Goal: Task Accomplishment & Management: Complete application form

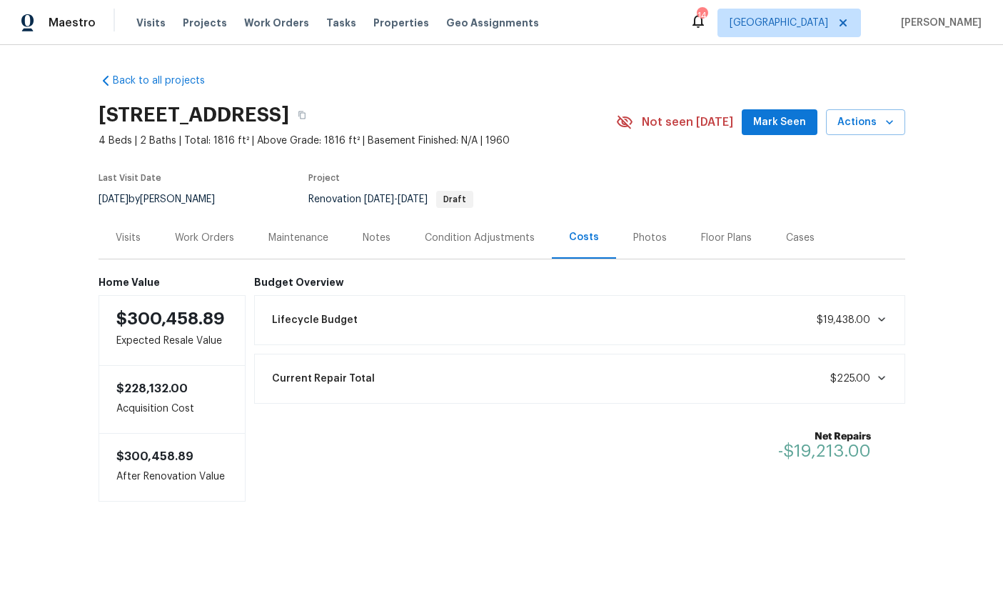
scroll to position [0, 39]
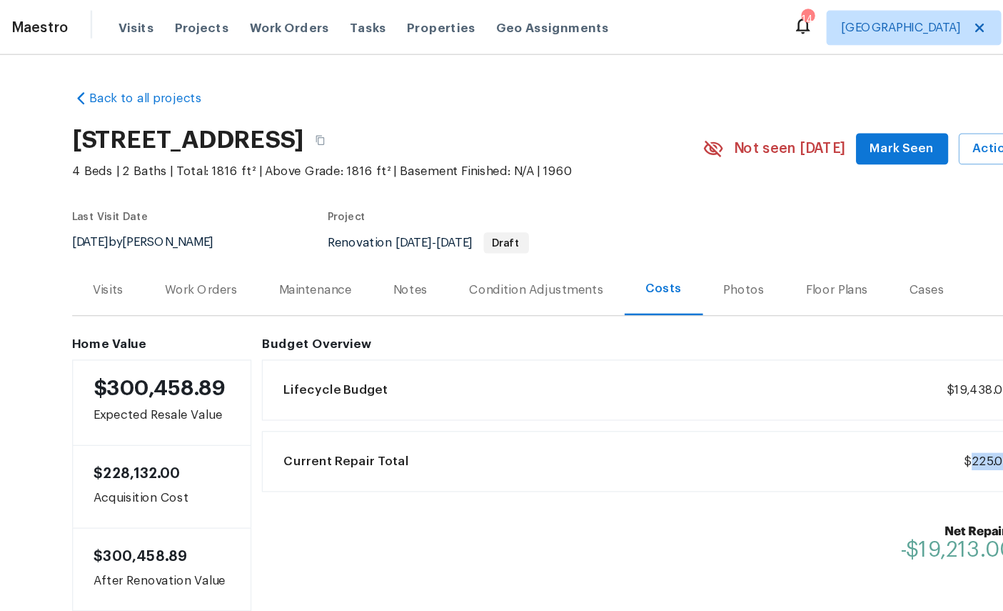
click at [175, 239] on div "Work Orders" at bounding box center [204, 238] width 59 height 14
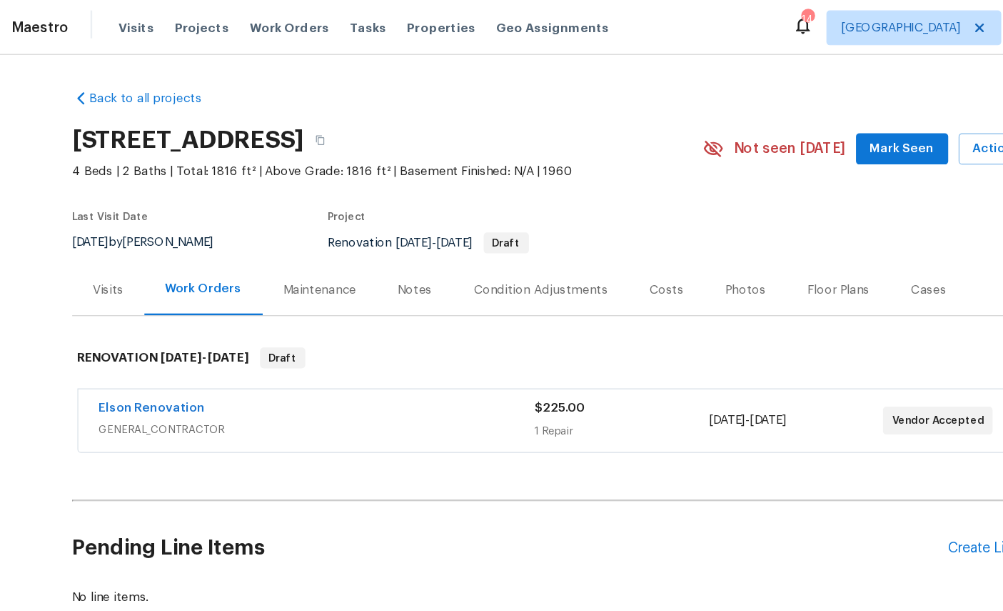
click at [121, 340] on link "Elson Renovation" at bounding box center [164, 335] width 87 height 10
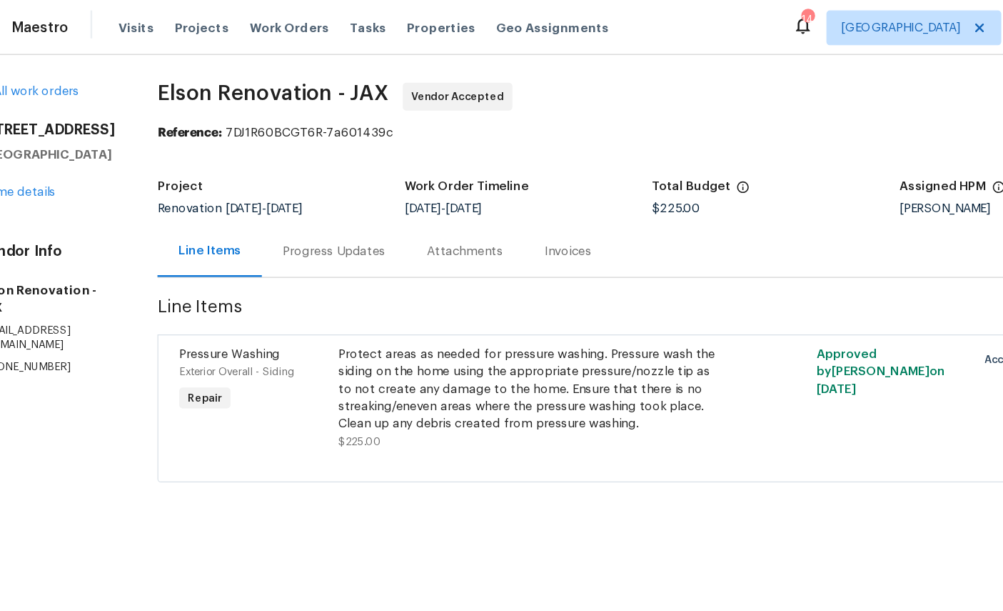
click at [186, 303] on span "Exterior Overall - Siding" at bounding box center [233, 305] width 95 height 9
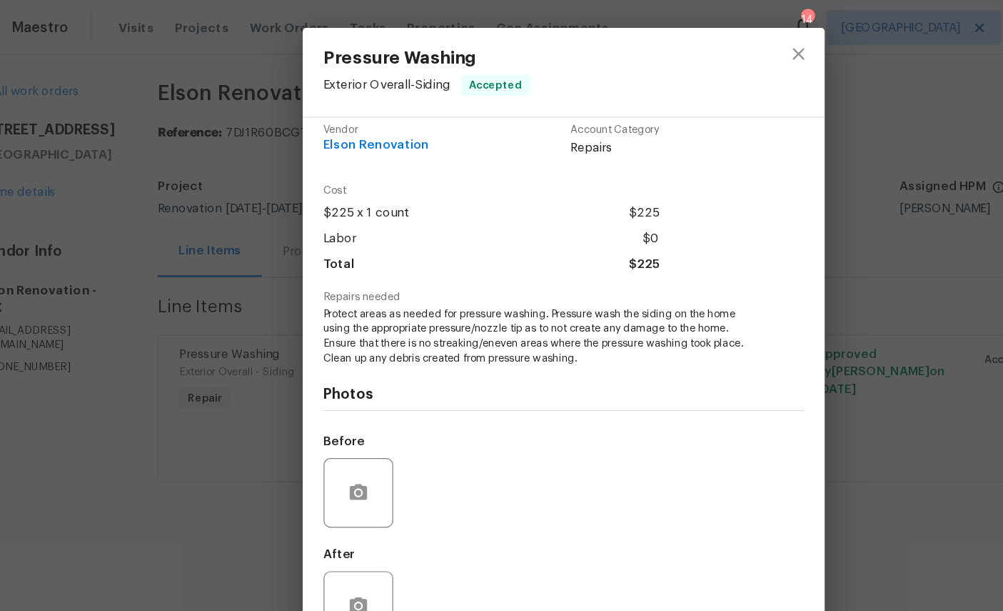
scroll to position [27, 0]
click at [326, 407] on icon "button" at bounding box center [333, 403] width 14 height 13
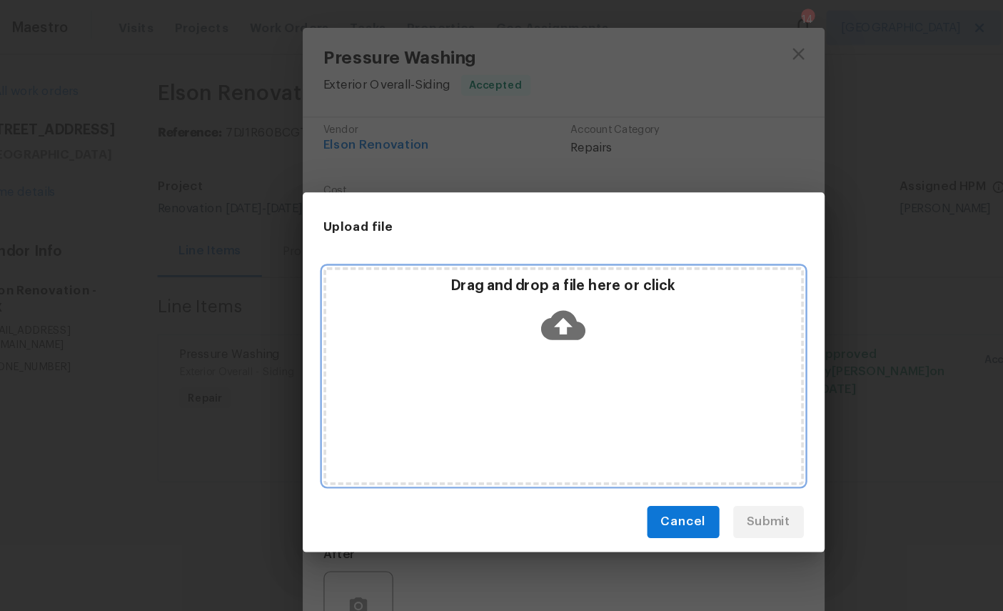
click at [483, 263] on icon at bounding box center [501, 266] width 36 height 36
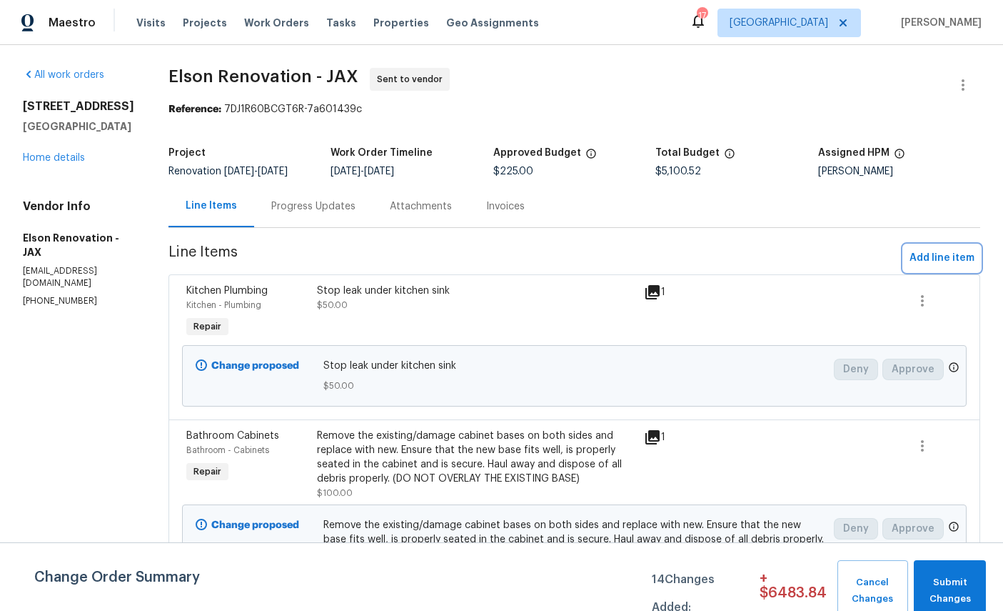
click at [944, 249] on button "Add line item" at bounding box center [942, 258] width 76 height 26
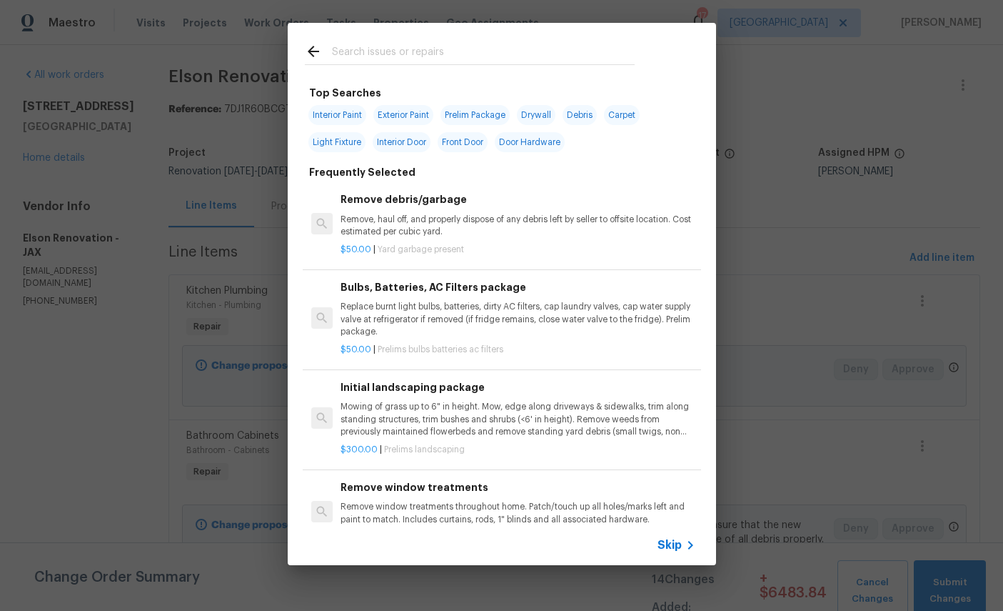
click at [490, 54] on input "text" at bounding box center [483, 53] width 303 height 21
type input "Fauce"
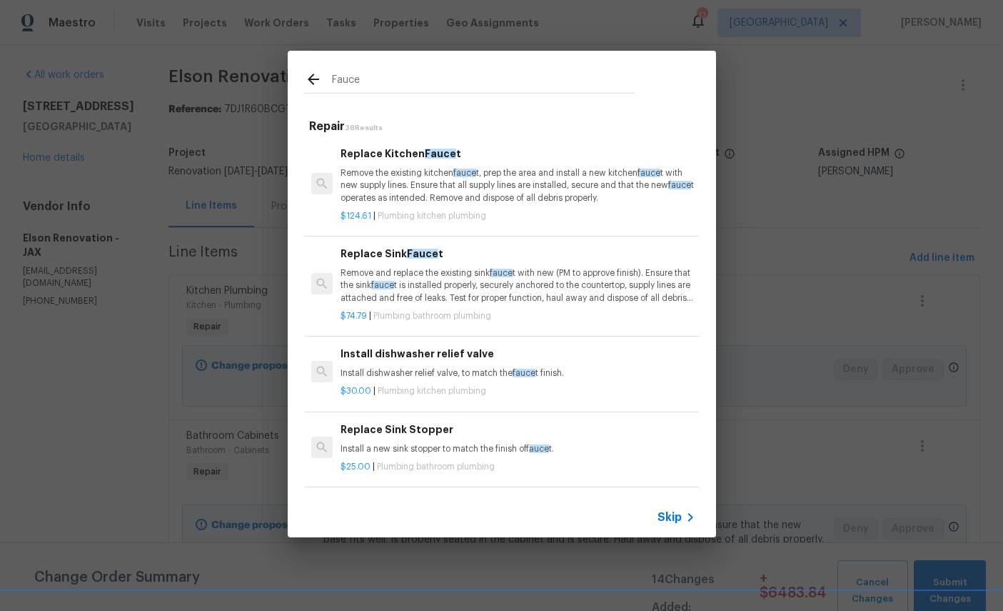
click at [442, 270] on p "Remove and replace the existing sink fauce t with new (PM to approve finish). E…" at bounding box center [518, 285] width 354 height 36
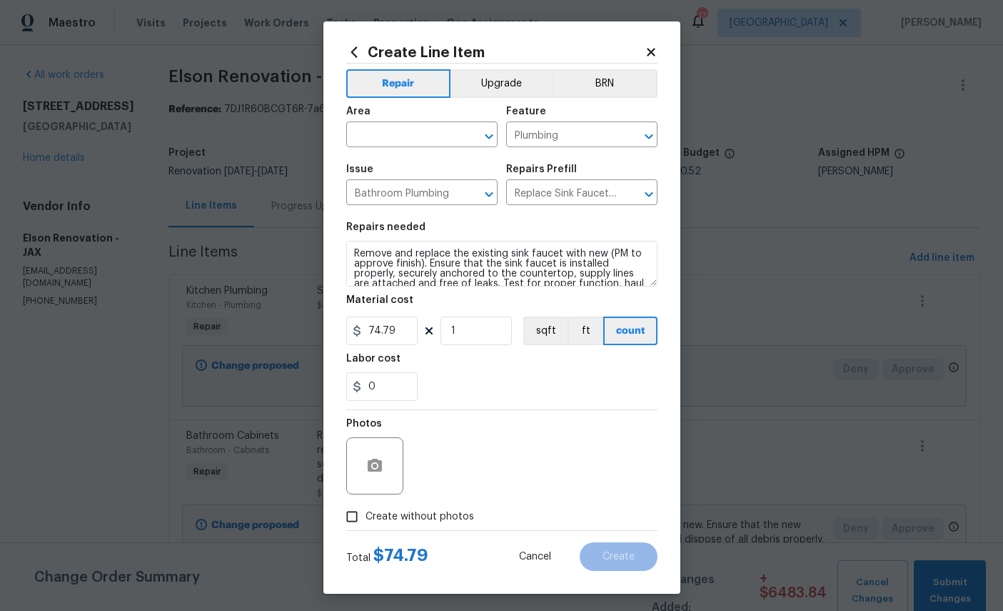
click at [423, 130] on input "text" at bounding box center [401, 136] width 111 height 22
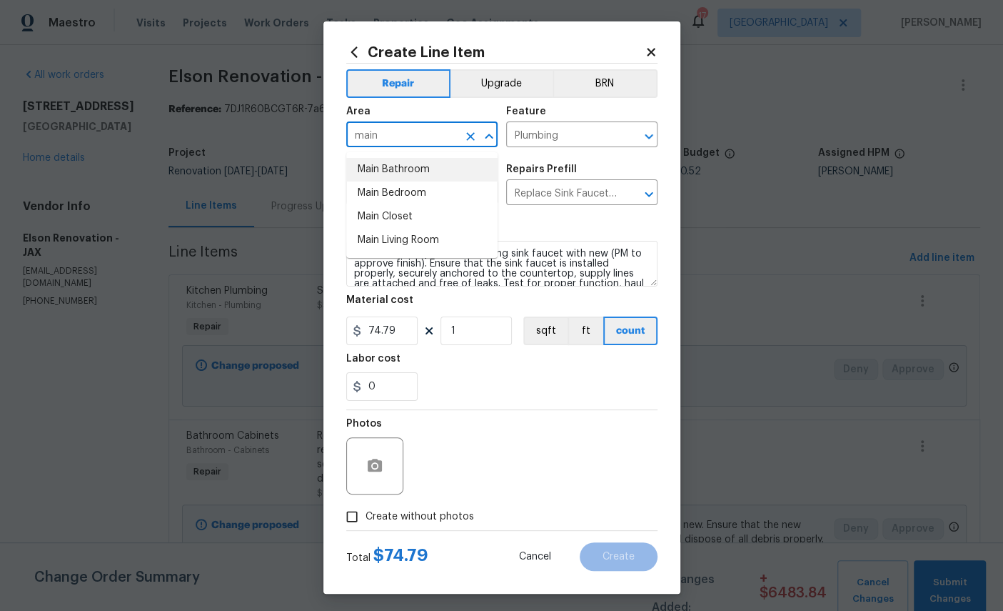
click at [414, 168] on li "Main Bathroom" at bounding box center [421, 170] width 151 height 24
type input "Main Bathroom"
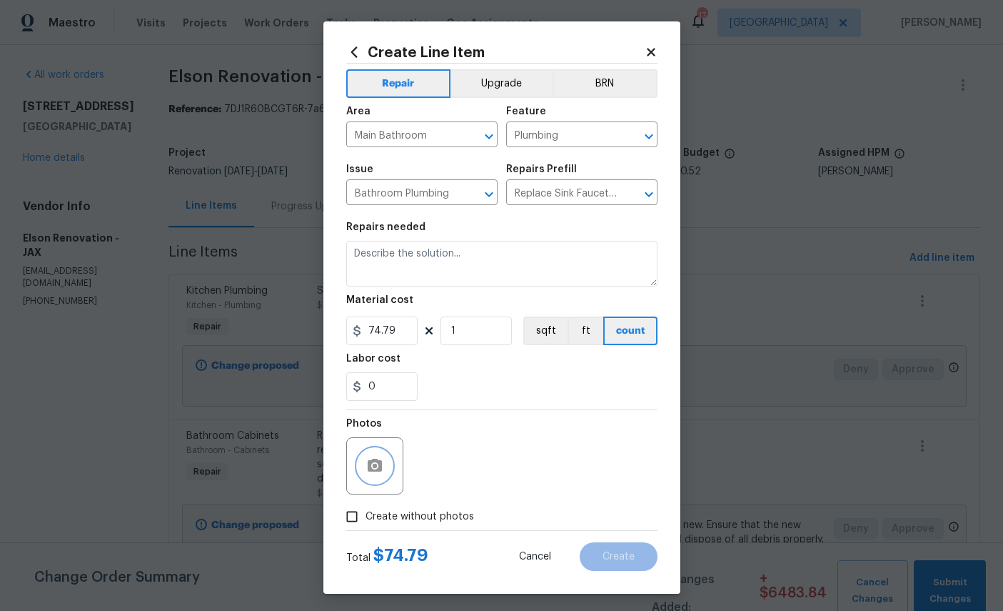
click at [378, 468] on icon "button" at bounding box center [374, 465] width 17 height 17
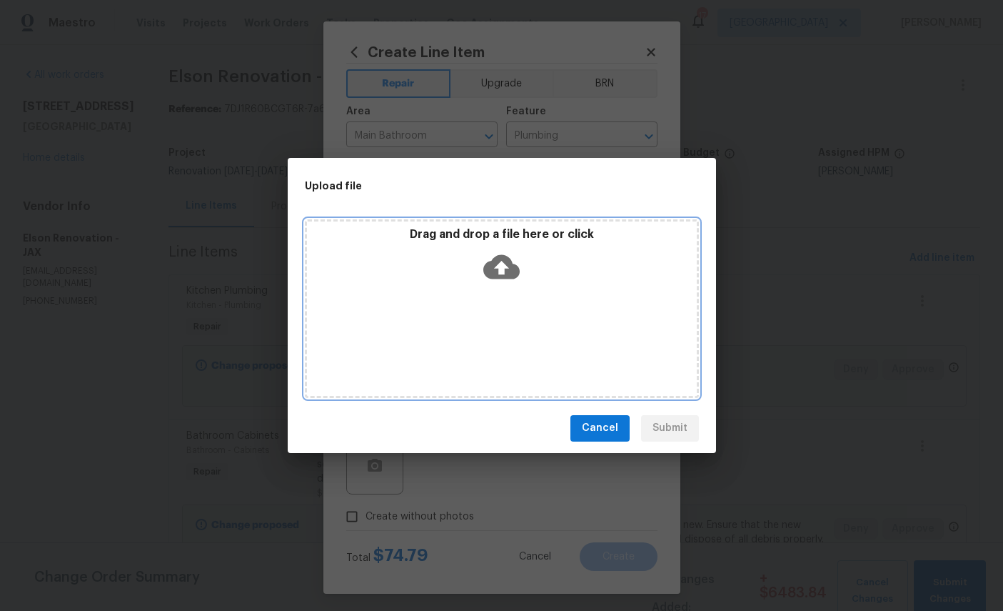
click at [512, 263] on icon at bounding box center [501, 266] width 36 height 24
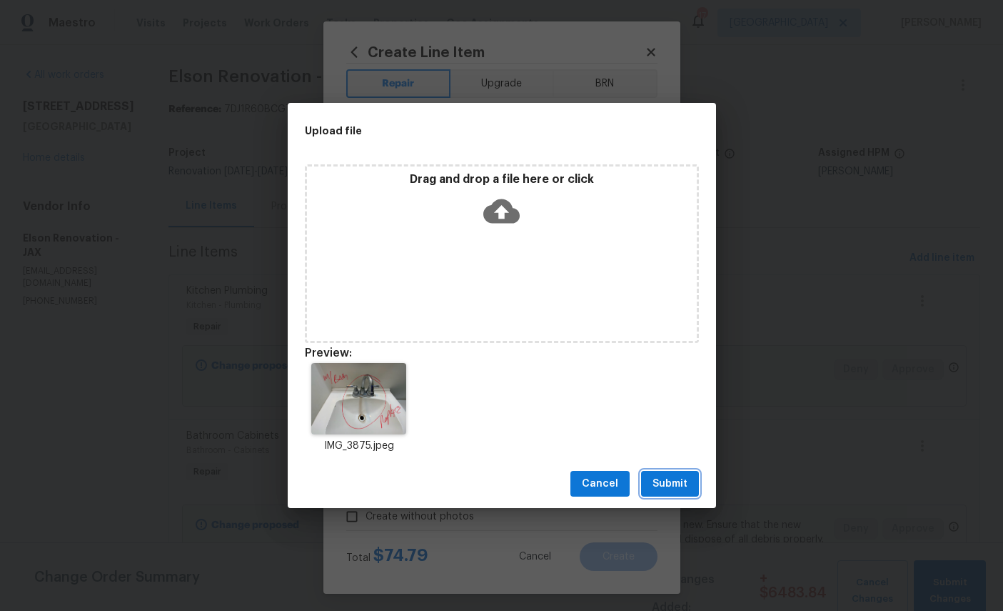
click at [679, 481] on span "Submit" at bounding box center [670, 484] width 35 height 18
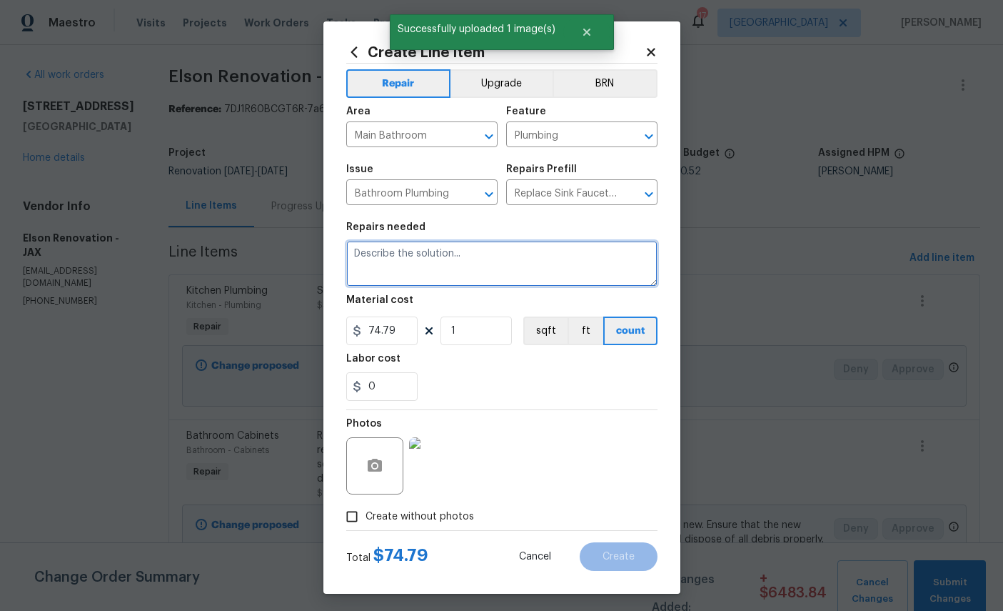
click at [469, 265] on textarea at bounding box center [501, 264] width 311 height 46
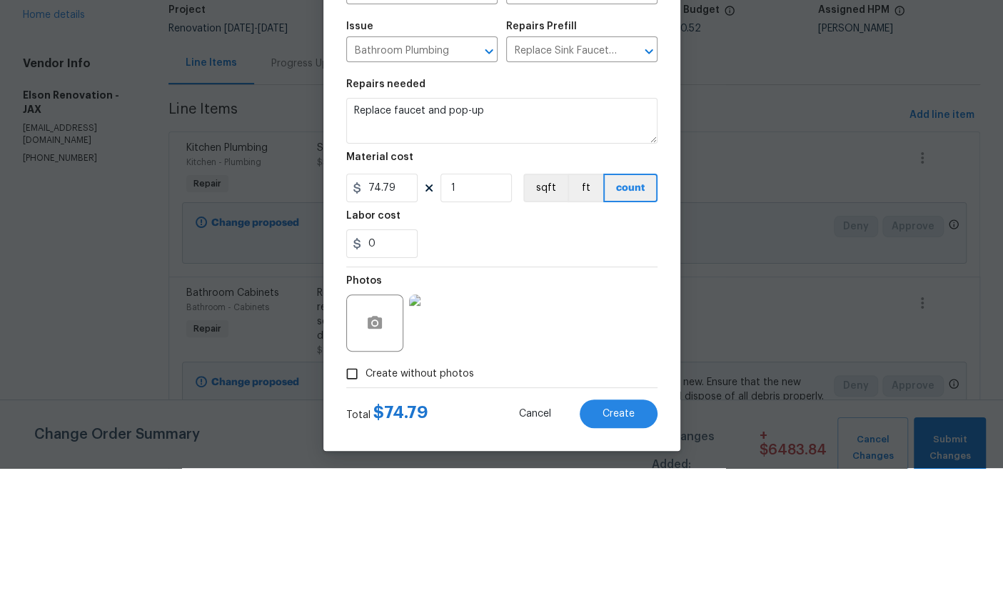
scroll to position [54, 0]
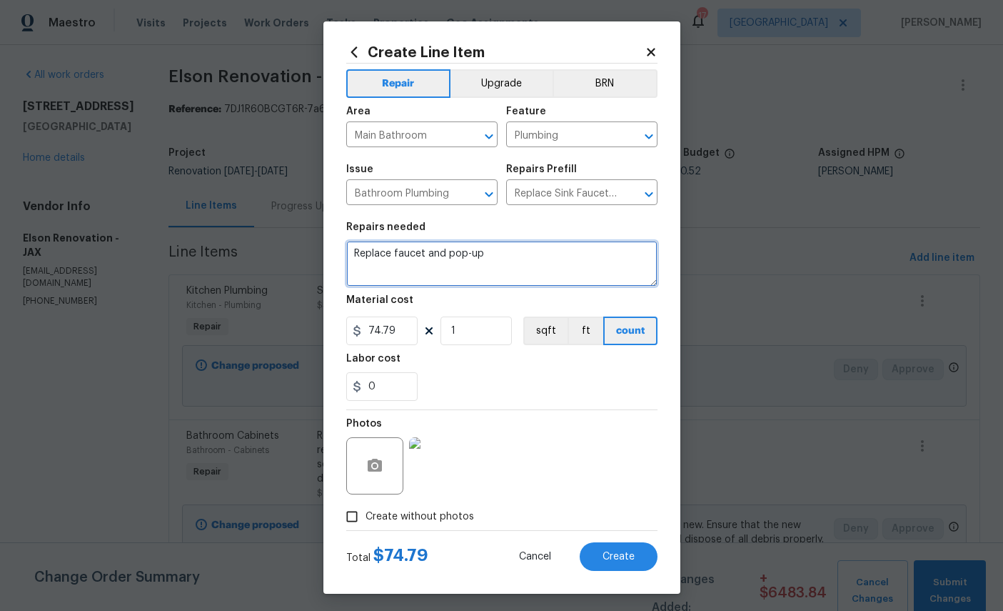
type textarea "Replace faucet and pop-up"
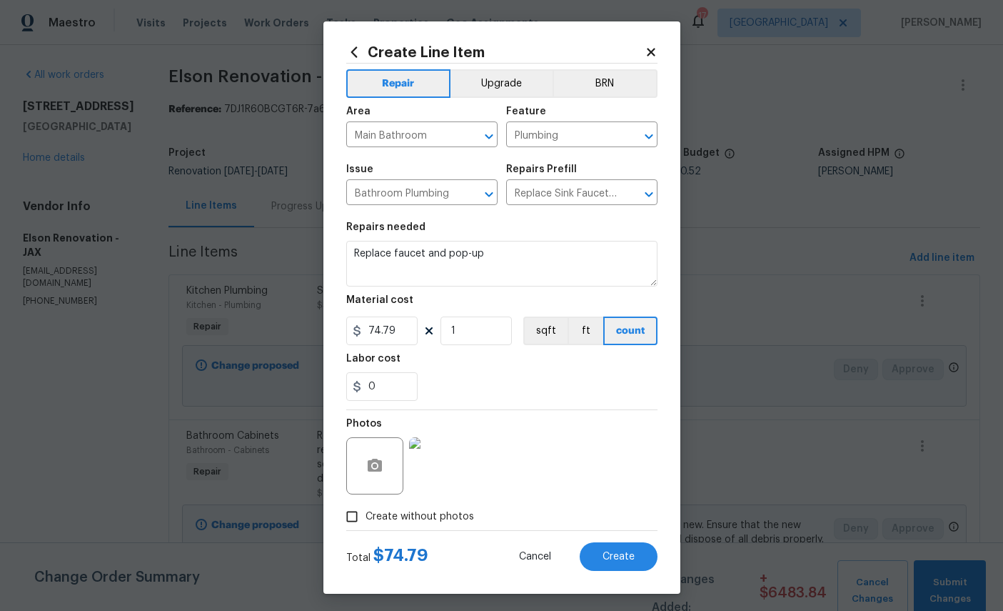
click at [623, 562] on span "Create" at bounding box center [619, 556] width 32 height 11
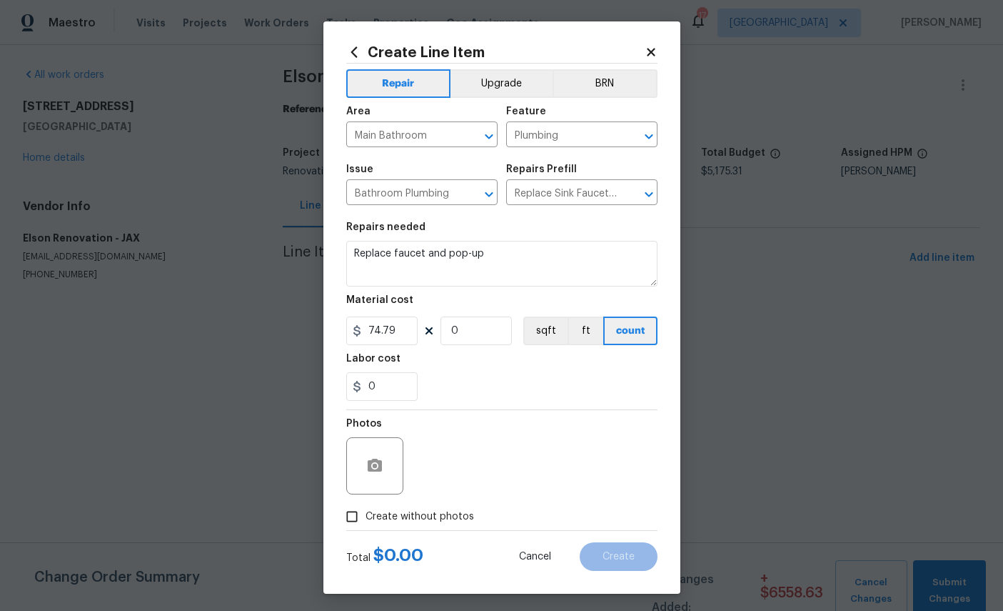
scroll to position [0, 0]
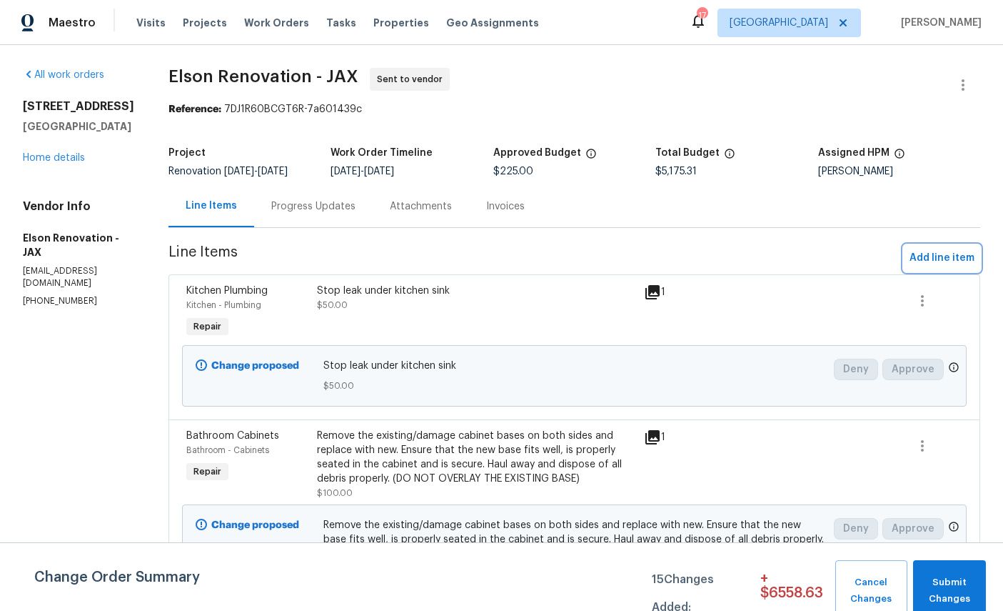
click at [948, 251] on span "Add line item" at bounding box center [942, 258] width 65 height 18
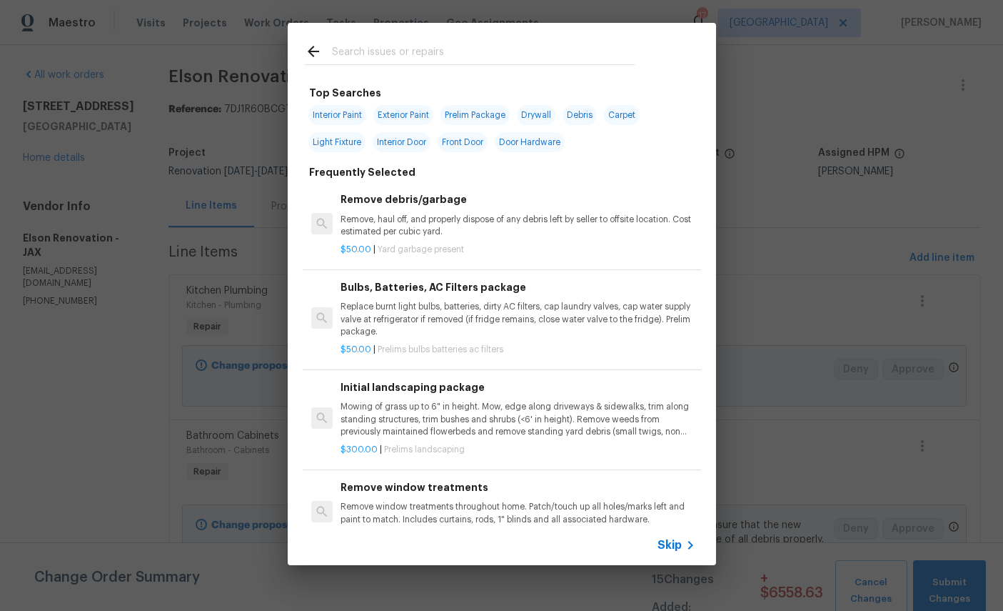
click at [466, 47] on input "text" at bounding box center [483, 53] width 303 height 21
type input "Plumb"
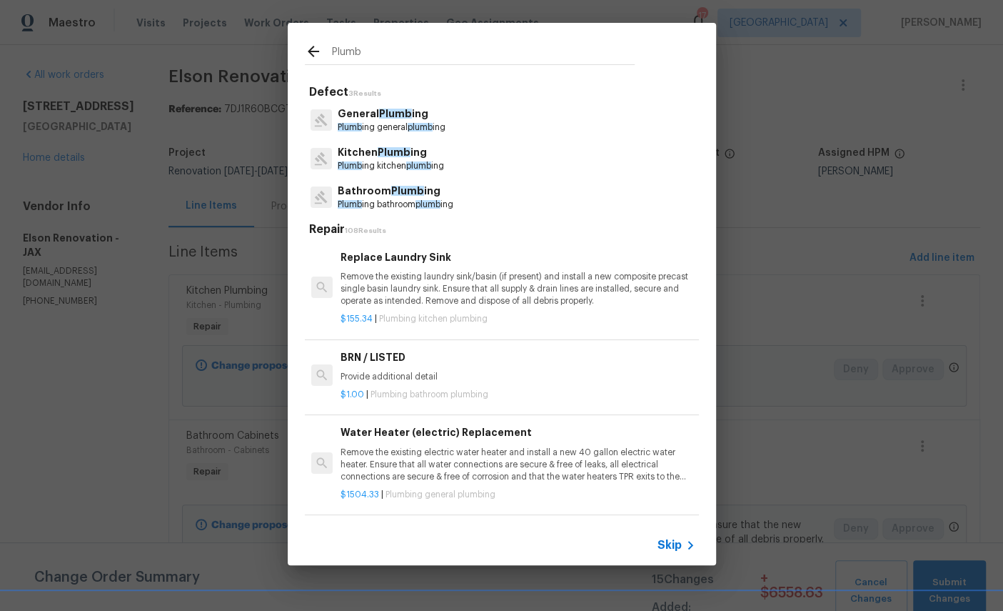
click at [406, 196] on p "Bathroom Plumb ing" at bounding box center [396, 191] width 116 height 15
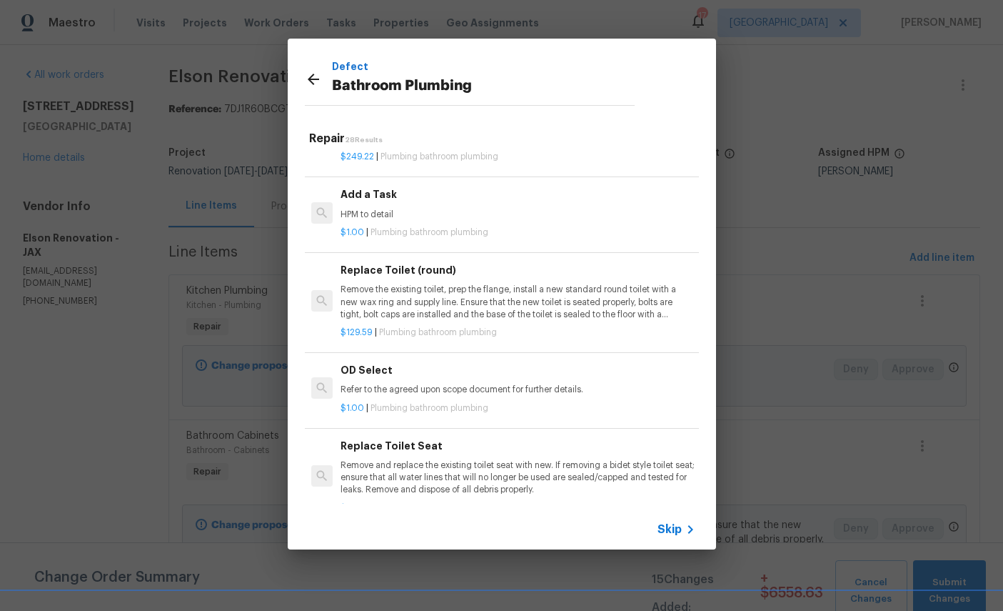
scroll to position [2222, 0]
click at [524, 188] on h6 "Add a Task" at bounding box center [518, 196] width 354 height 16
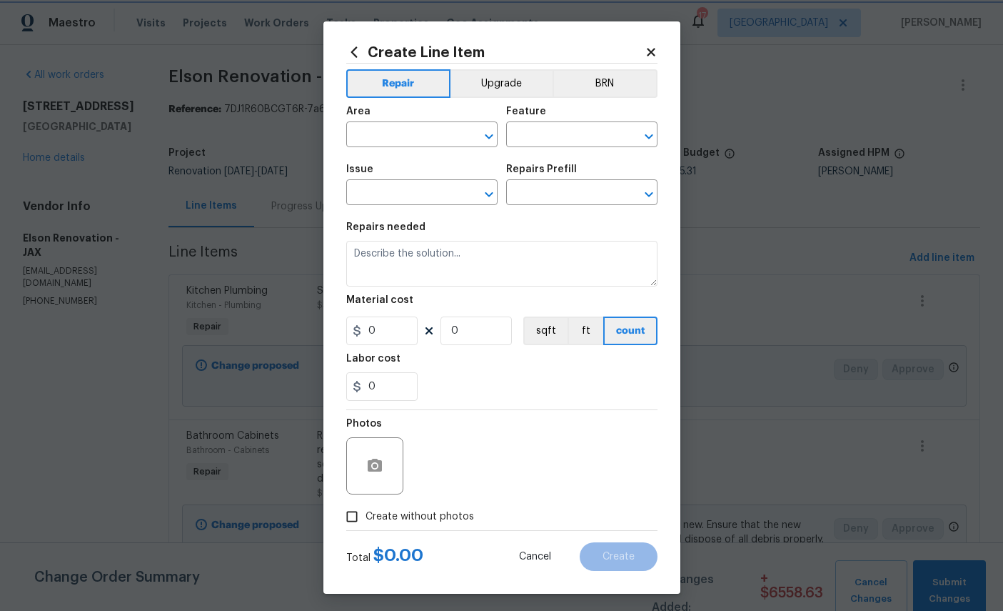
type input "Plumbing"
type input "Bathroom Plumbing"
type input "Add a Task $1.00"
type textarea "HPM to detail"
type input "1"
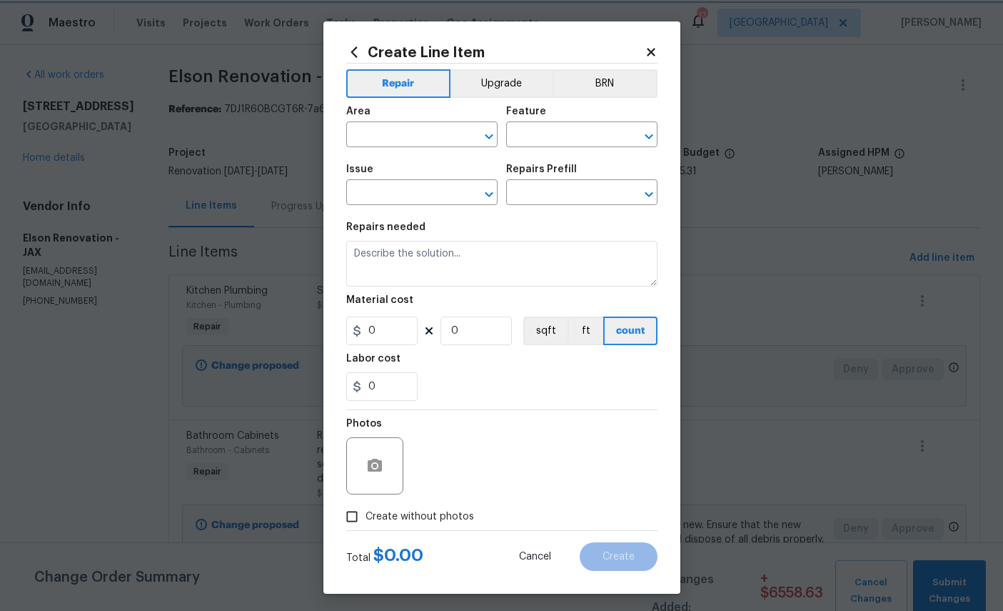
type input "1"
click at [416, 131] on input "text" at bounding box center [401, 136] width 111 height 22
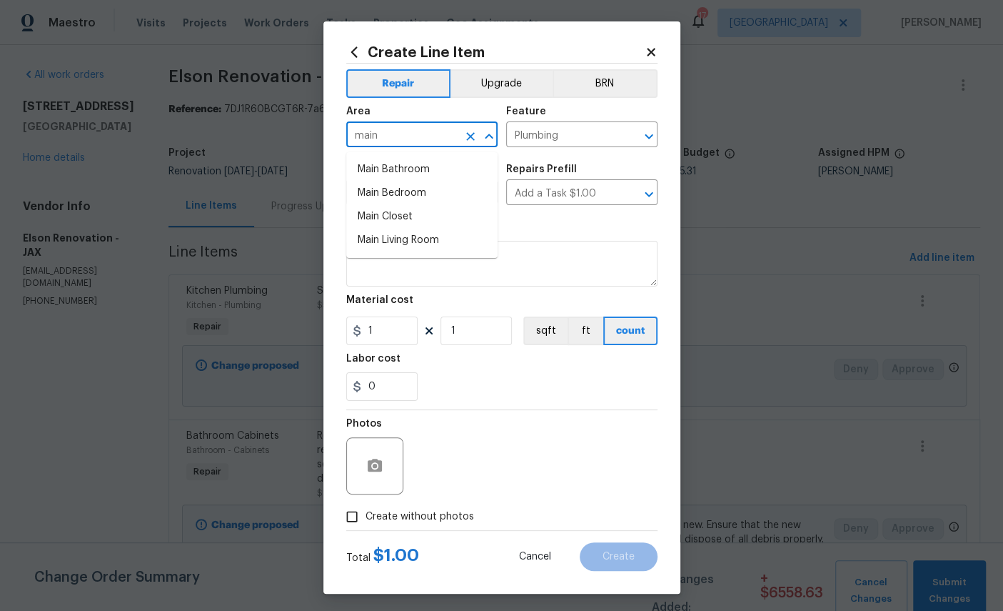
click at [419, 173] on li "Main Bathroom" at bounding box center [421, 170] width 151 height 24
type input "Main Bathroom"
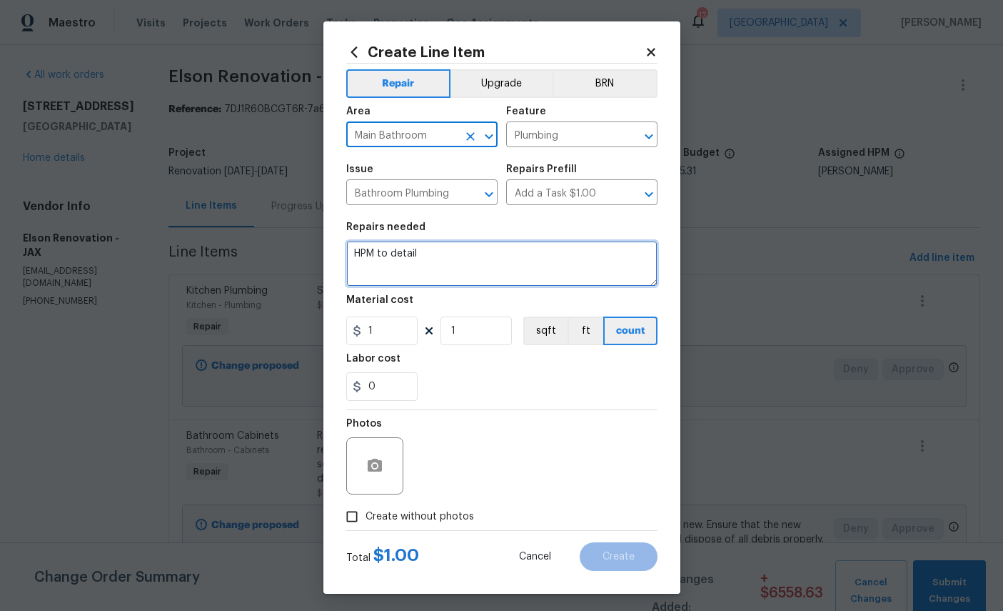
click at [483, 260] on textarea "HPM to detail" at bounding box center [501, 264] width 311 height 46
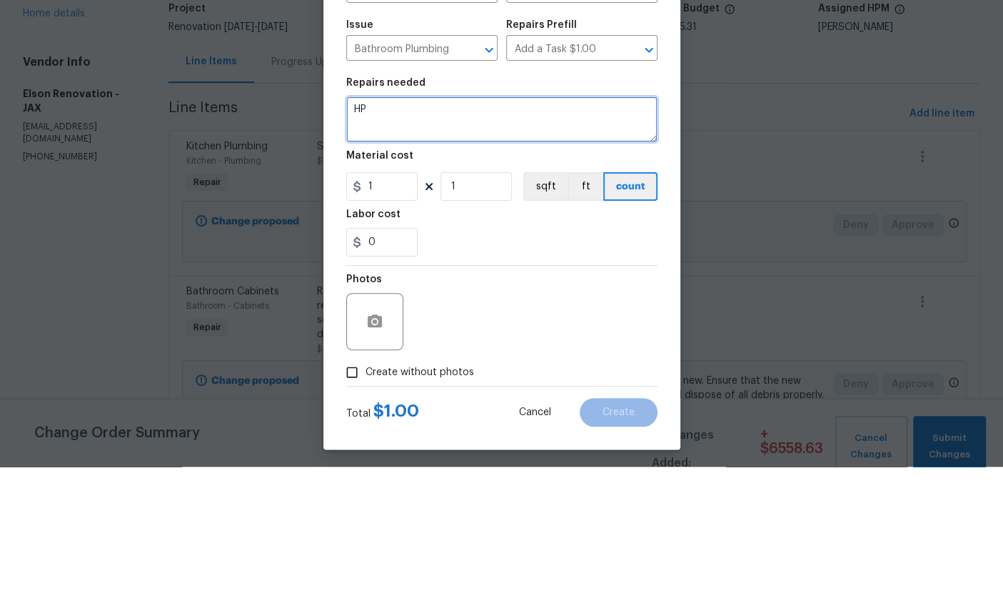
type textarea "H"
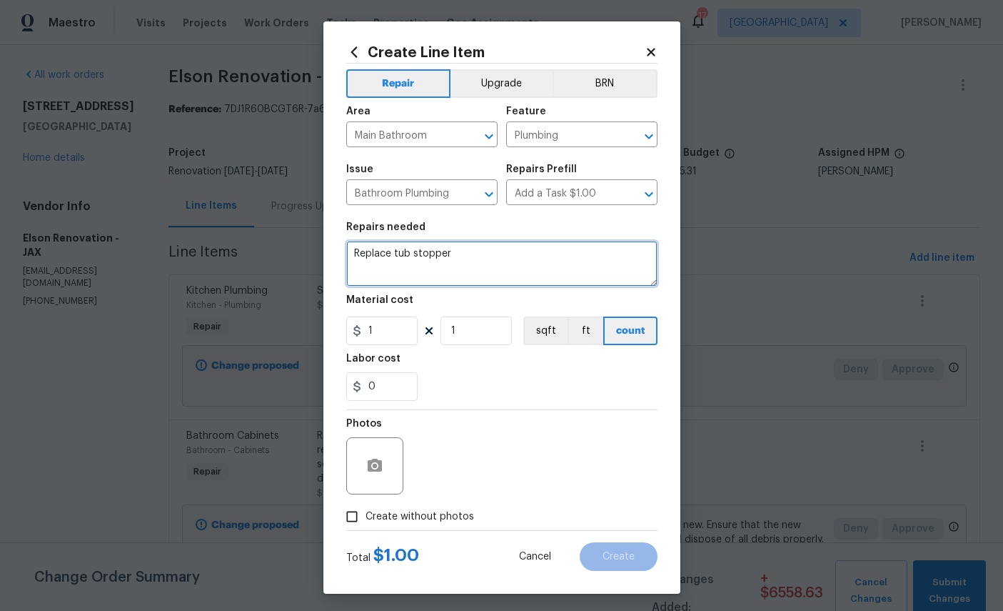
type textarea "Replace tub stopper"
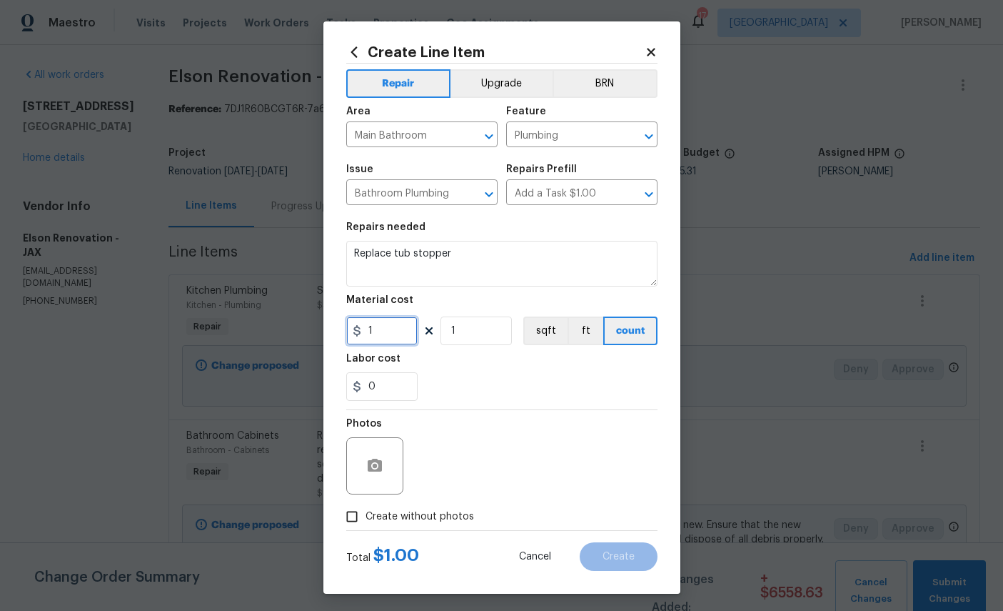
click at [396, 336] on input "1" at bounding box center [381, 330] width 71 height 29
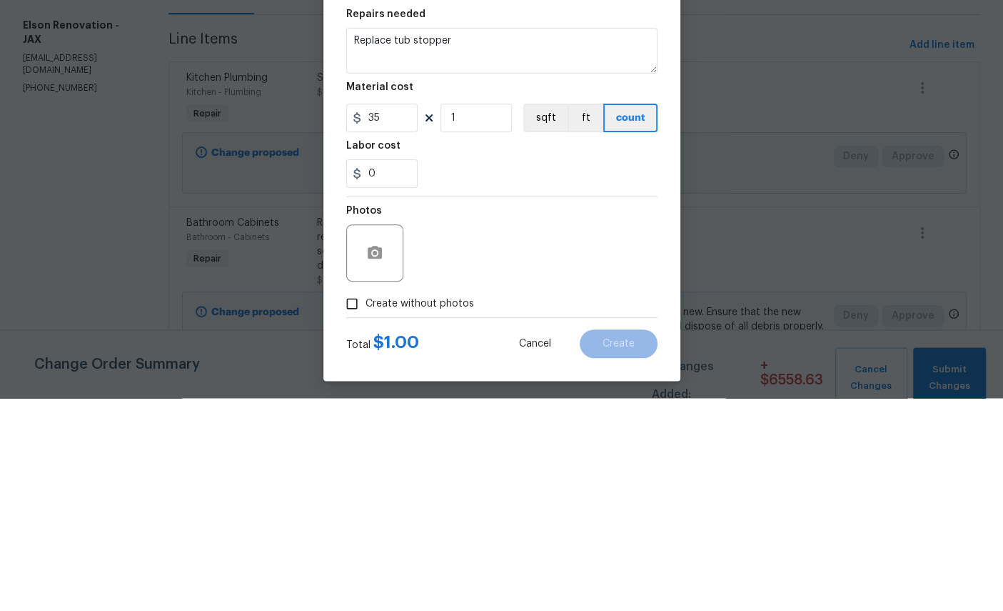
scroll to position [54, 0]
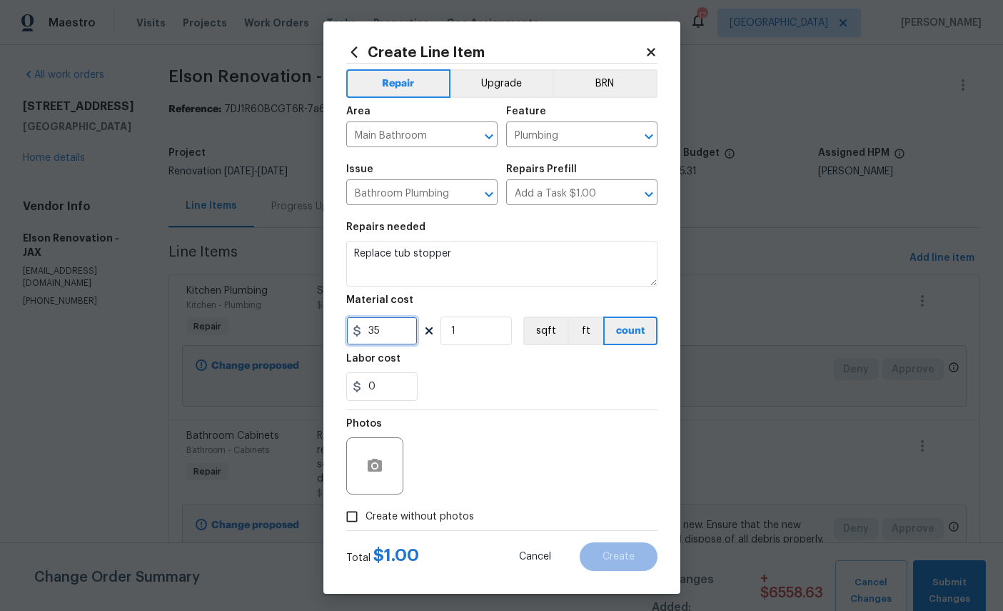
type input "35"
click at [382, 472] on icon "button" at bounding box center [374, 465] width 17 height 17
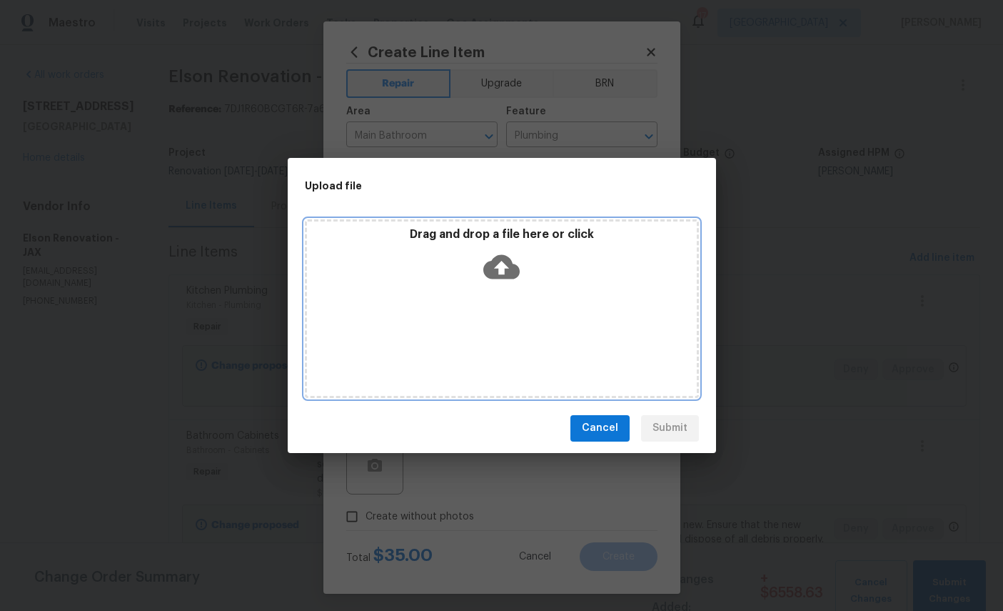
click at [516, 257] on icon at bounding box center [501, 266] width 36 height 36
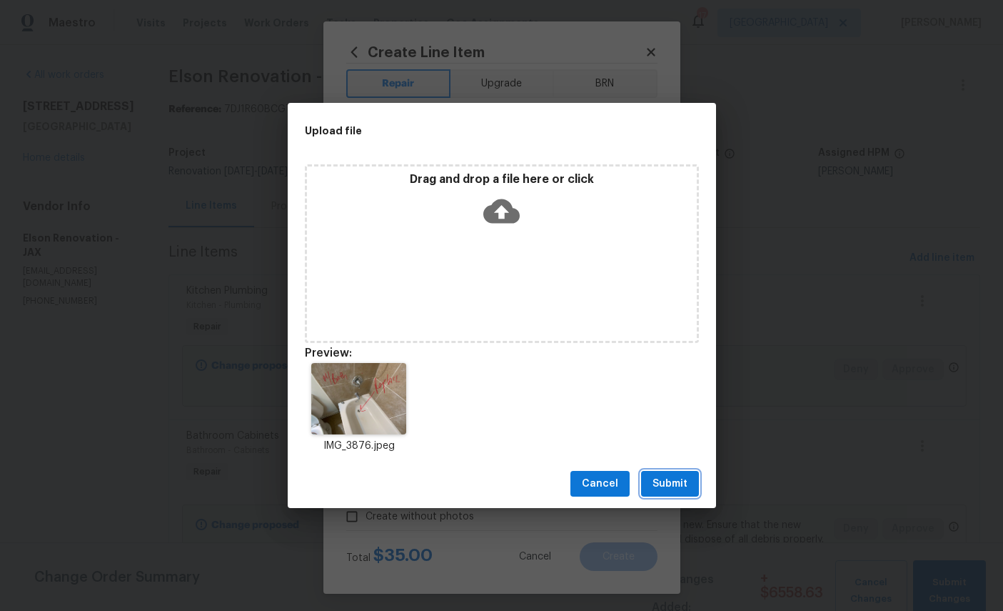
click at [680, 486] on span "Submit" at bounding box center [670, 484] width 35 height 18
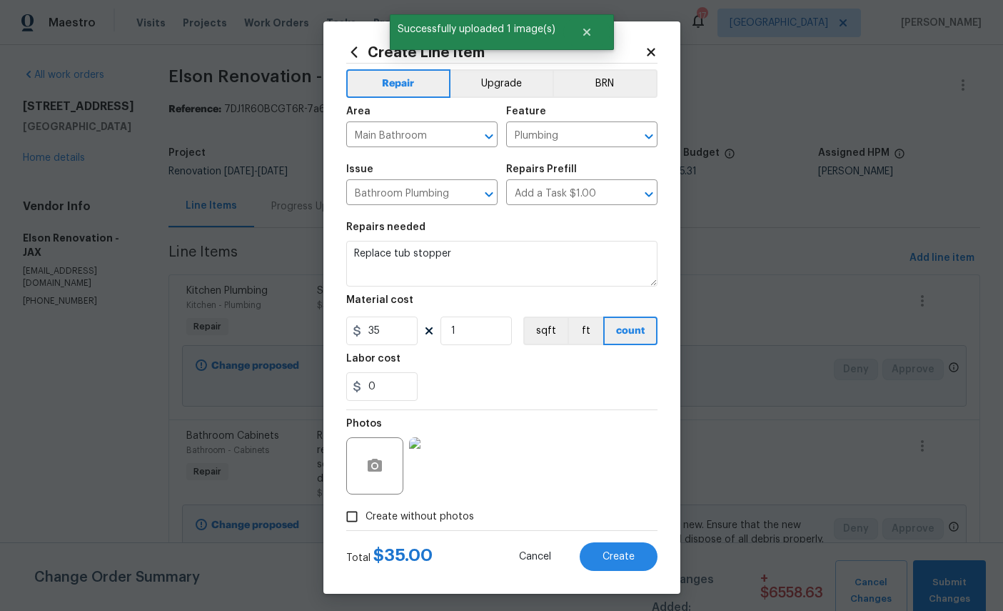
click at [632, 562] on span "Create" at bounding box center [619, 556] width 32 height 11
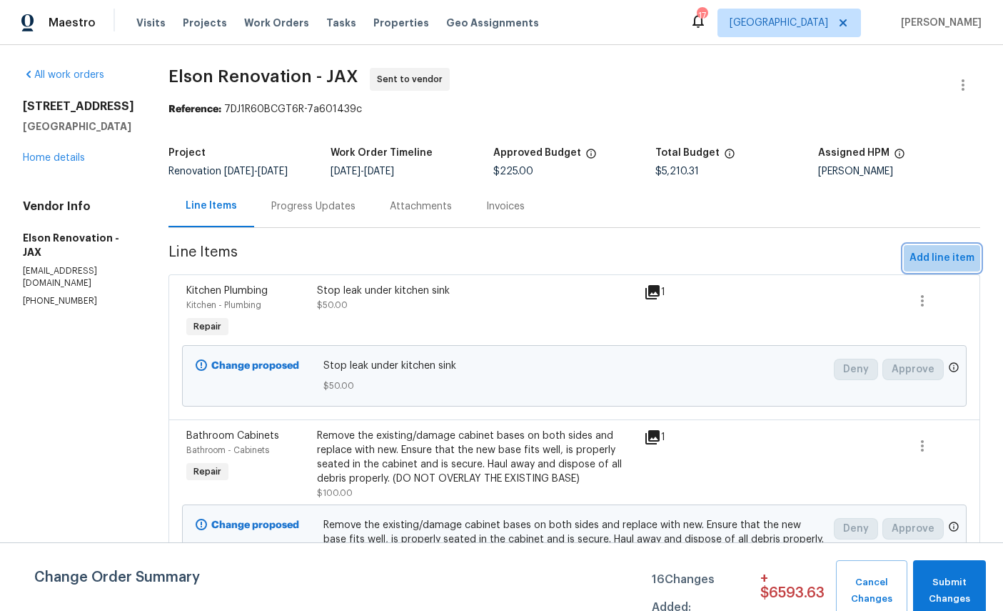
click at [955, 249] on span "Add line item" at bounding box center [942, 258] width 65 height 18
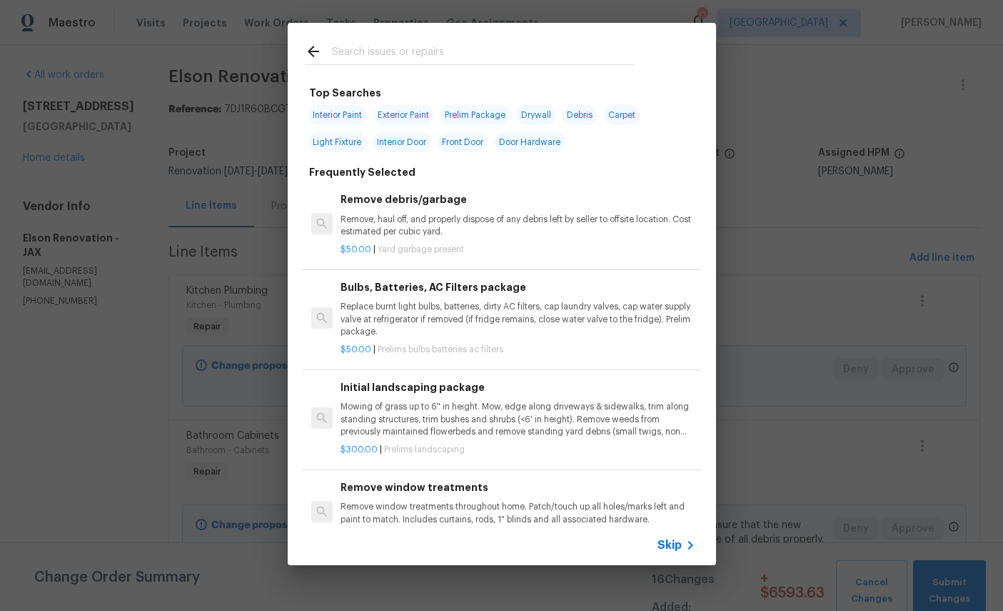
click at [494, 43] on input "text" at bounding box center [483, 53] width 303 height 21
type input "Plumb"
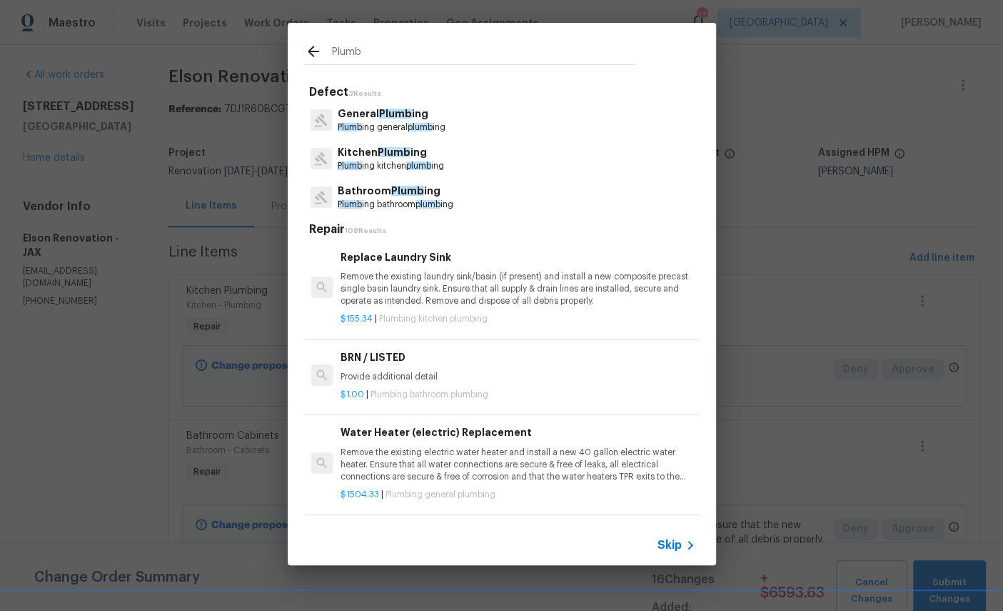
click at [394, 121] on p "General Plumb ing" at bounding box center [392, 113] width 108 height 15
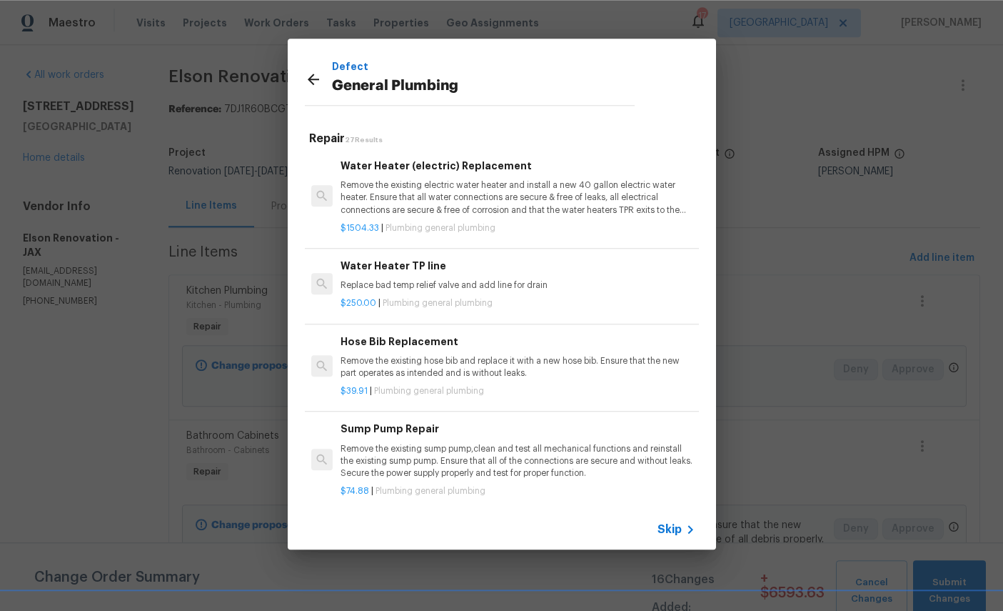
click at [308, 76] on icon at bounding box center [313, 79] width 17 height 17
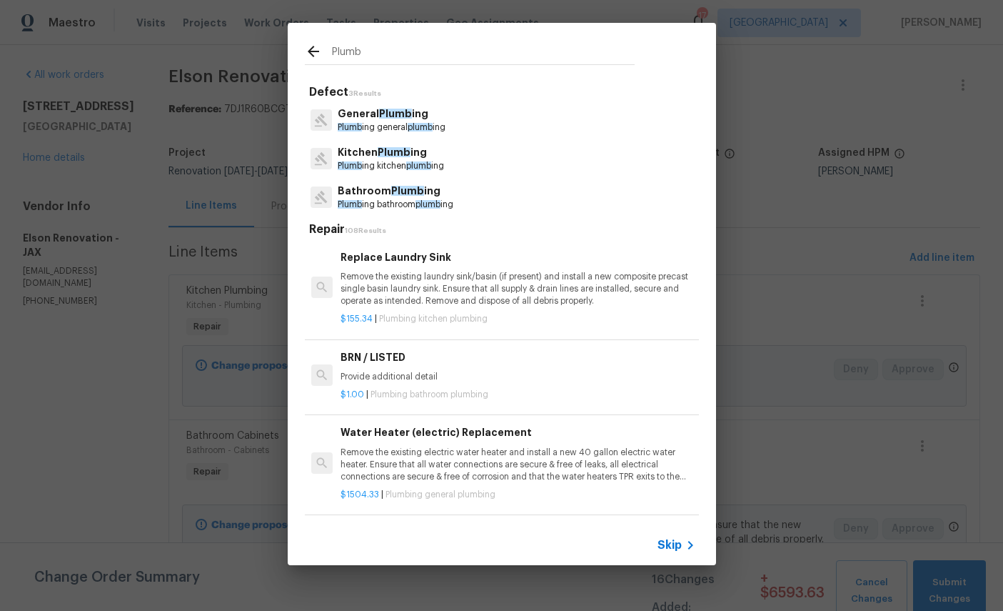
click at [445, 45] on input "Plumb" at bounding box center [483, 53] width 303 height 21
click at [386, 201] on p "Plumb ing bathroom plumb ing" at bounding box center [396, 205] width 116 height 12
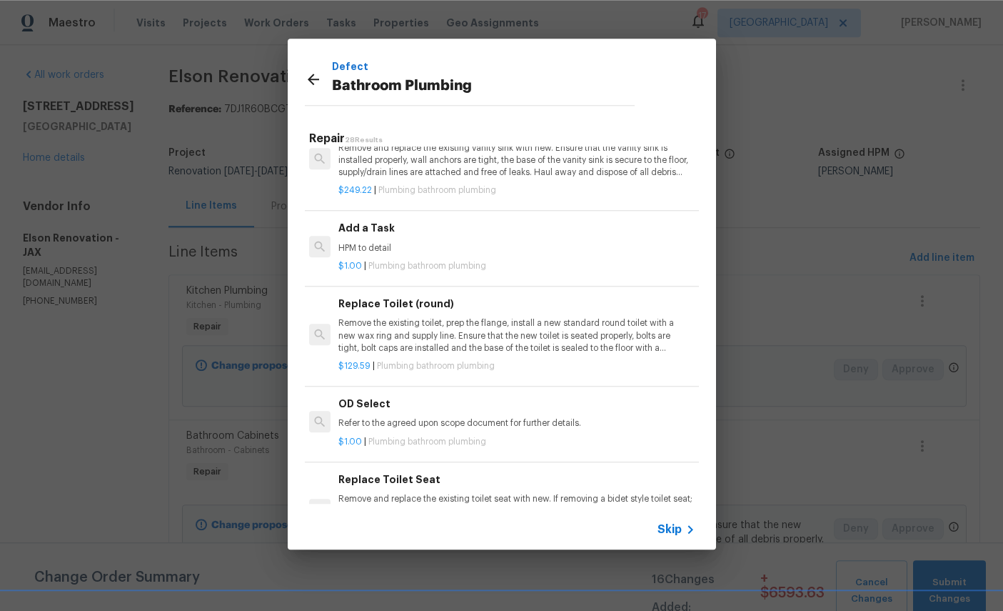
scroll to position [2189, 2]
click at [503, 221] on h6 "Add a Task" at bounding box center [515, 229] width 354 height 16
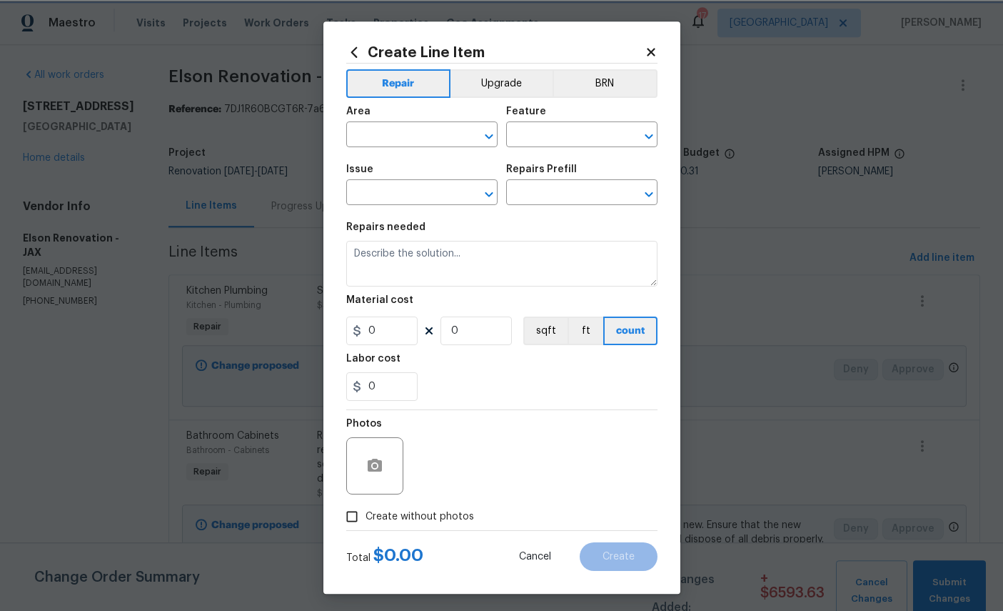
type input "Plumbing"
type input "Bathroom Plumbing"
type input "Add a Task $1.00"
type textarea "HPM to detail"
type input "1"
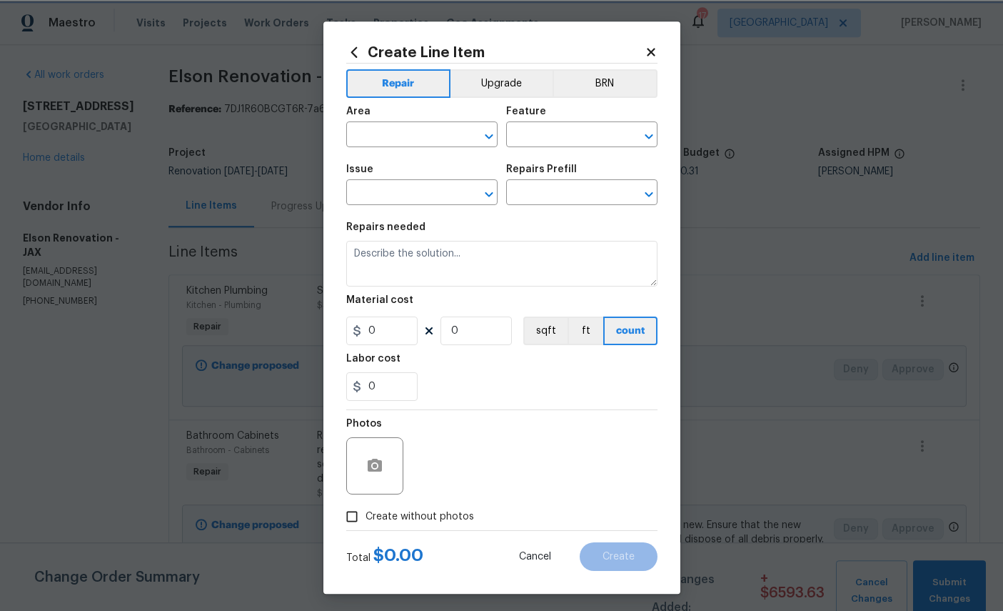
type input "1"
click at [418, 131] on input "text" at bounding box center [401, 136] width 111 height 22
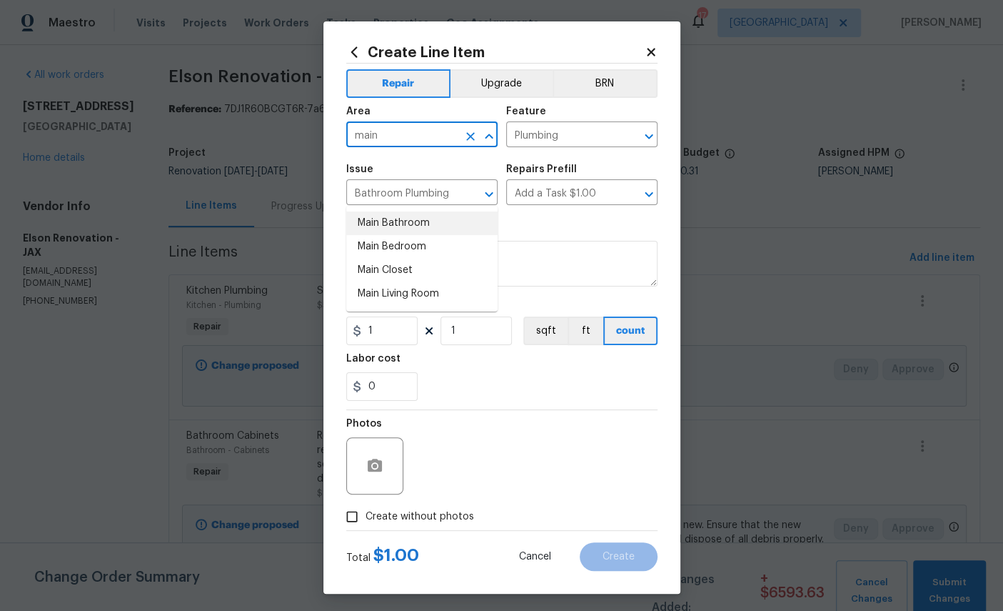
click at [416, 211] on li "Main Bathroom" at bounding box center [421, 223] width 151 height 24
type input "Main Bathroom"
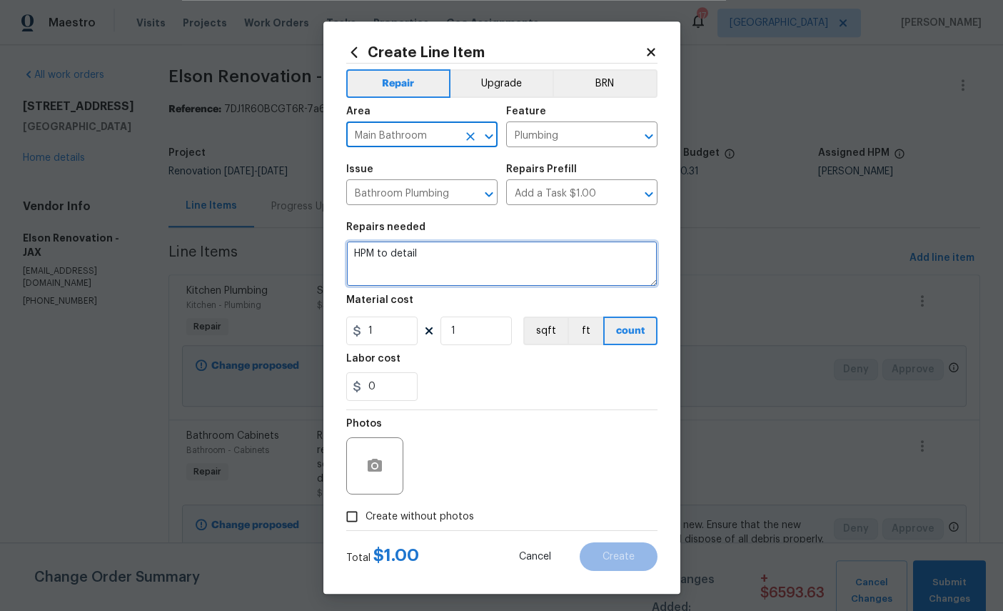
click at [469, 263] on textarea "HPM to detail" at bounding box center [501, 264] width 311 height 46
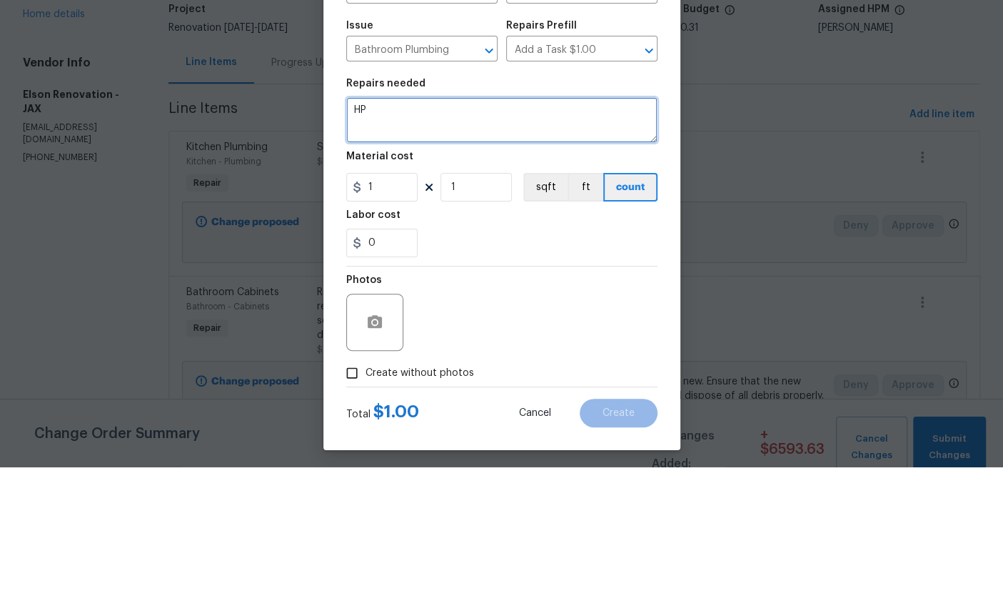
type textarea "H"
type textarea "Replace bathroom accessories"
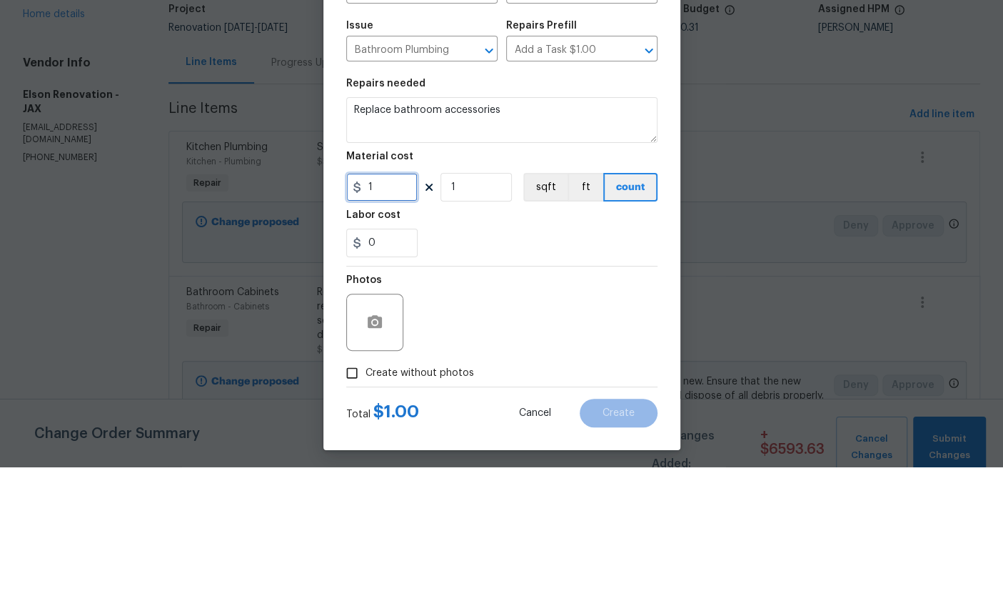
click at [401, 316] on input "1" at bounding box center [381, 330] width 71 height 29
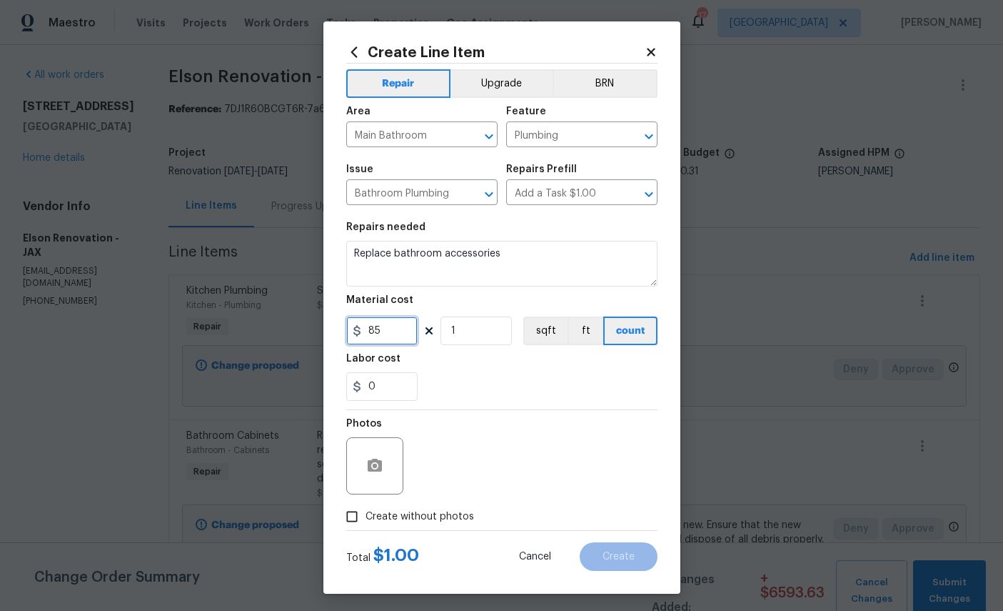
type input "85"
click at [379, 471] on icon "button" at bounding box center [375, 464] width 14 height 13
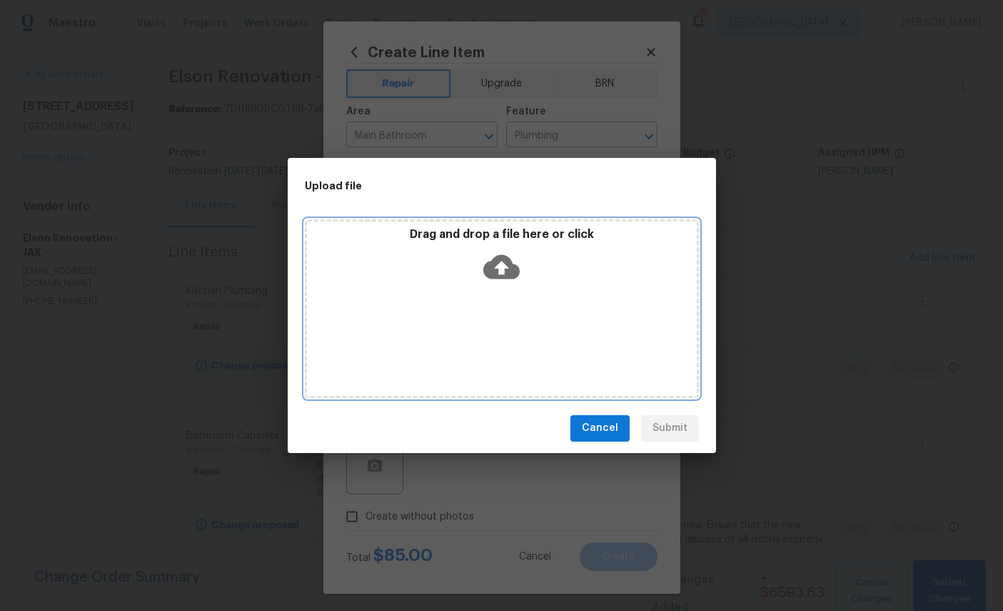
click at [503, 258] on icon at bounding box center [501, 266] width 36 height 24
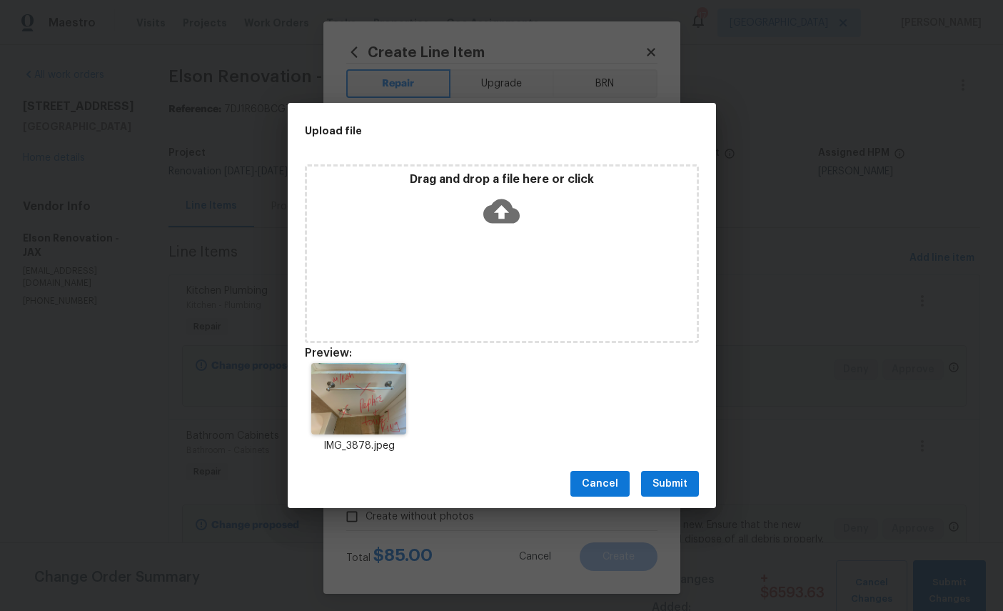
click at [674, 479] on span "Submit" at bounding box center [670, 484] width 35 height 18
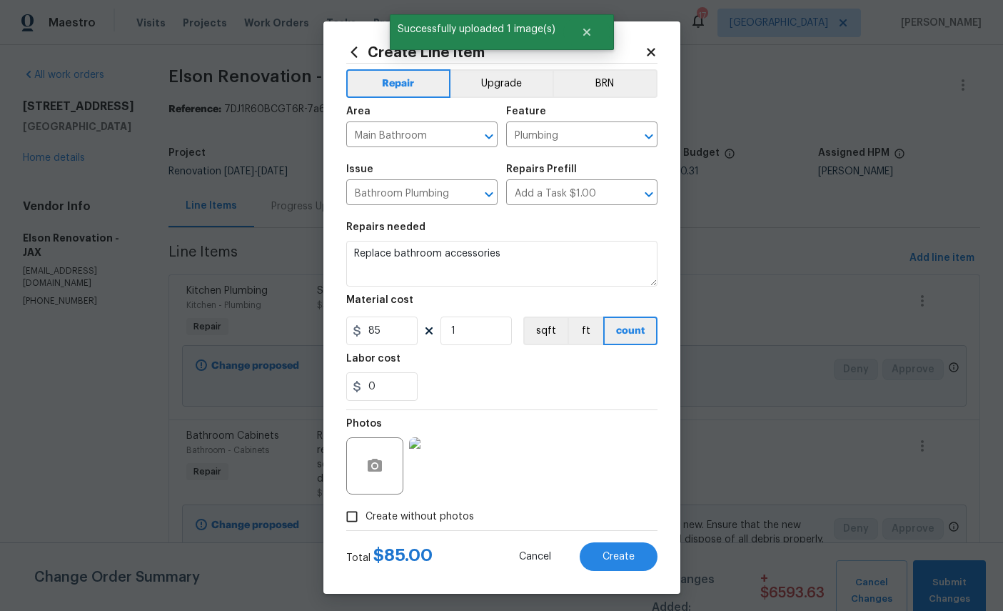
click at [627, 562] on span "Create" at bounding box center [619, 556] width 32 height 11
type input "0"
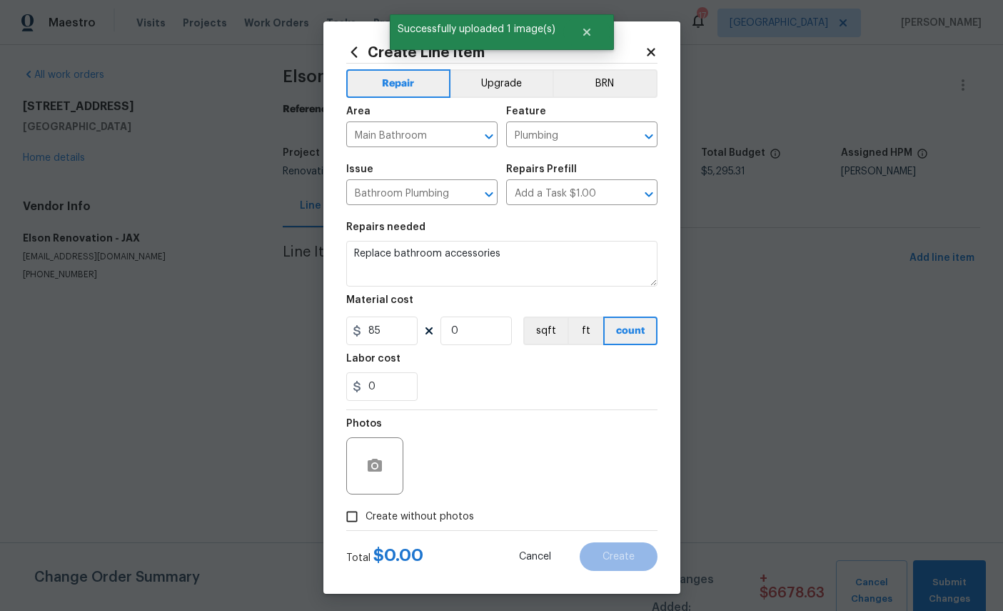
type input "0"
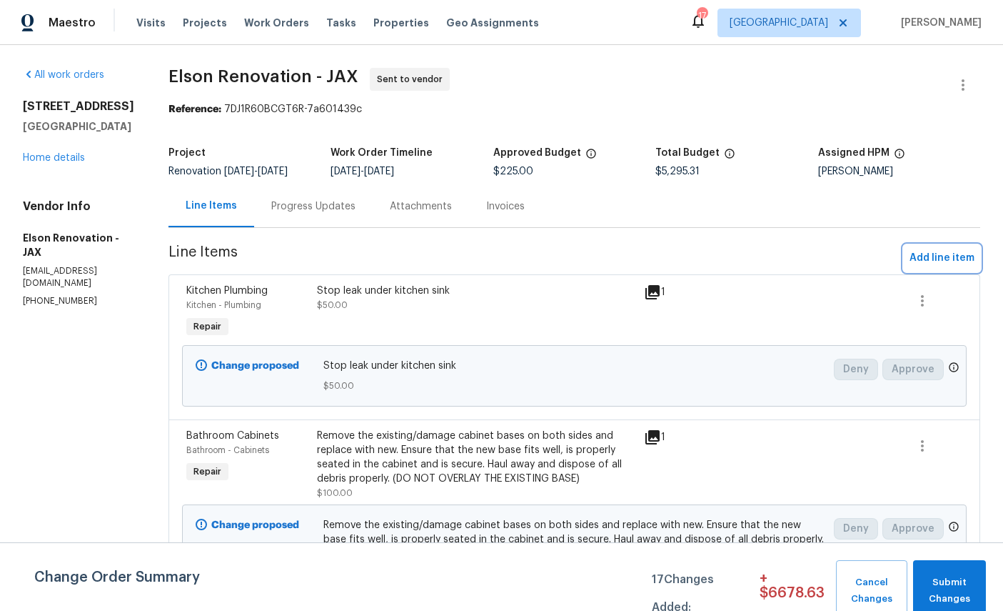
click at [938, 248] on button "Add line item" at bounding box center [942, 258] width 76 height 26
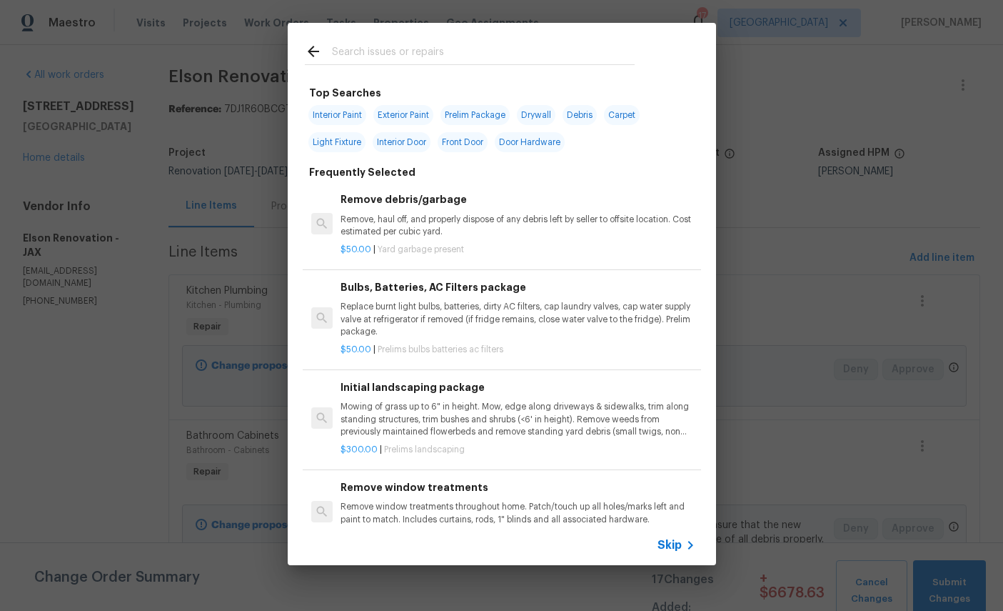
click at [506, 44] on input "text" at bounding box center [483, 53] width 303 height 21
type input "Plumb"
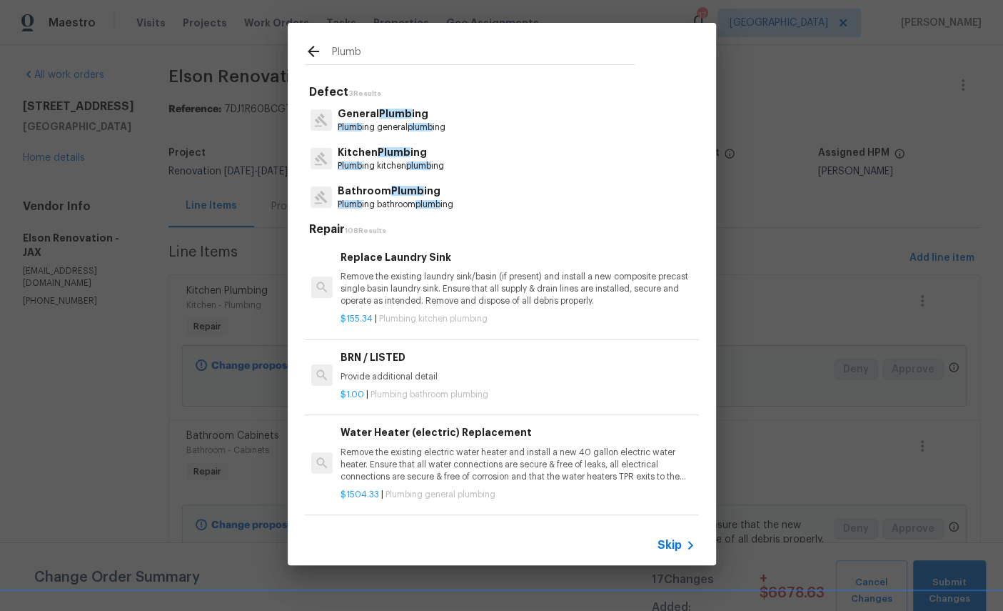
click at [384, 191] on p "Bathroom Plumb ing" at bounding box center [396, 191] width 116 height 15
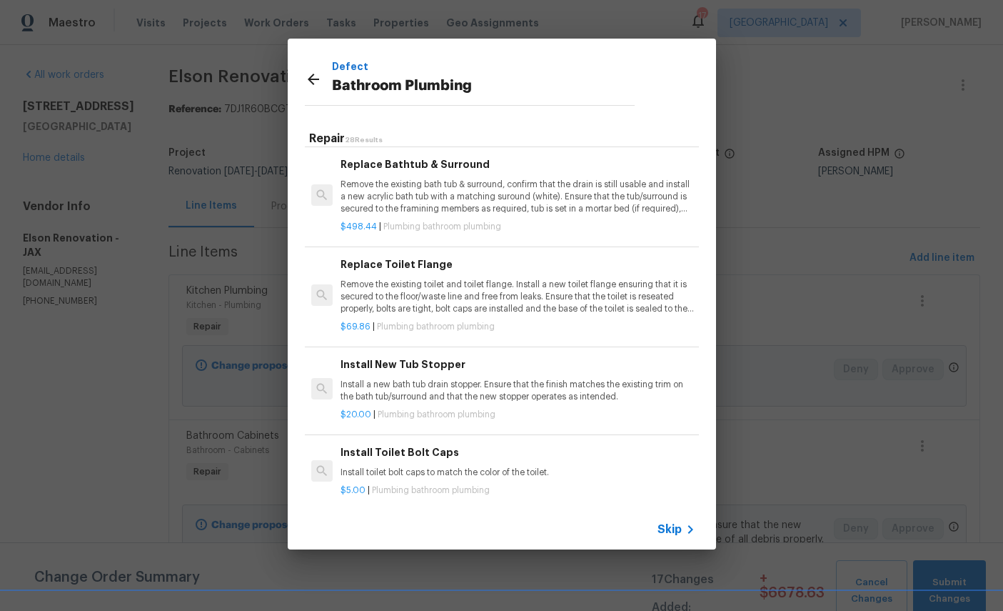
scroll to position [956, 0]
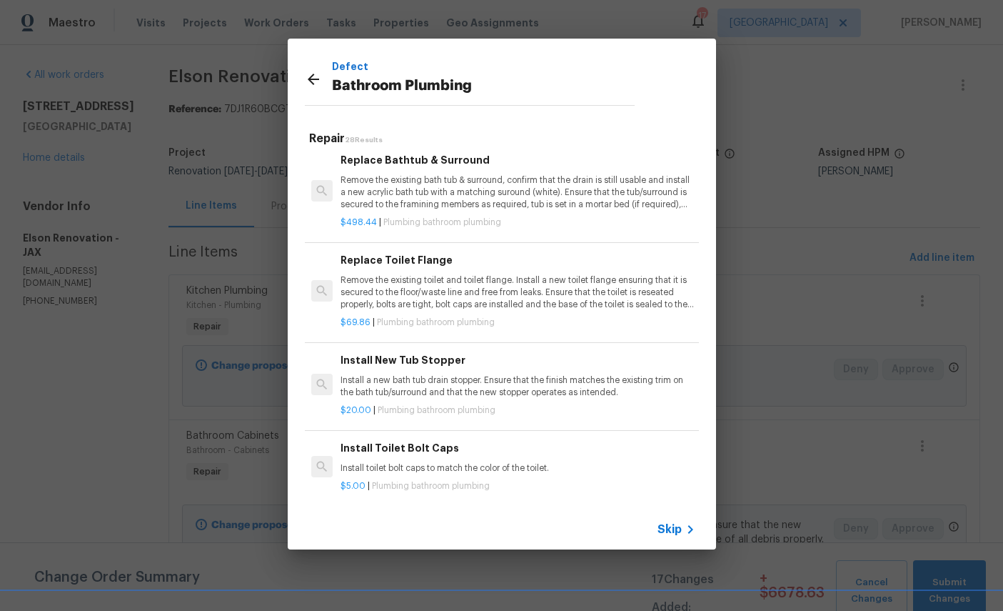
click at [531, 286] on p "Remove the existing toilet and toilet flange. Install a new toilet flange ensur…" at bounding box center [518, 292] width 354 height 36
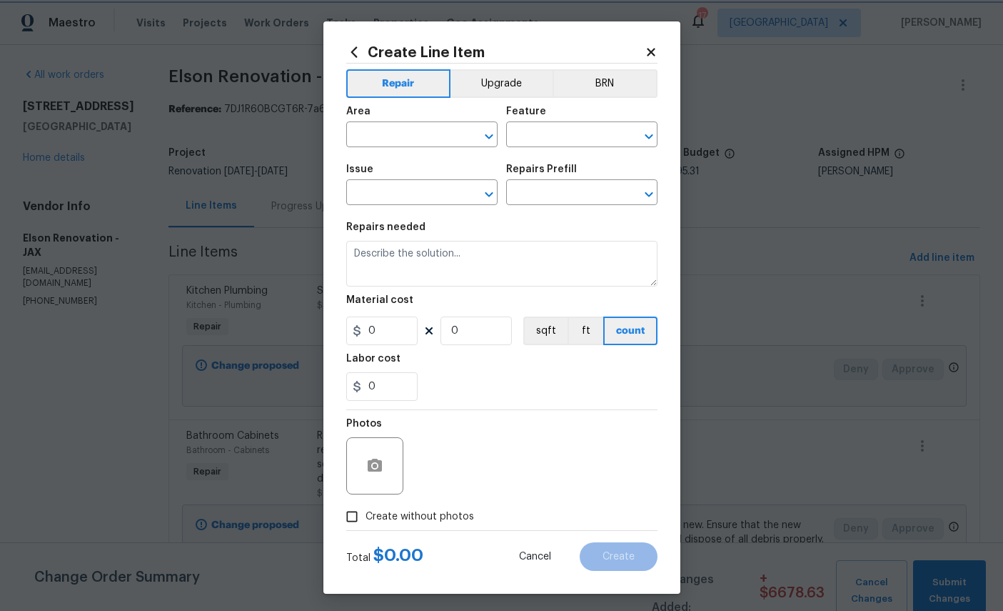
type input "Plumbing"
type input "Bathroom Plumbing"
type input "Replace Toilet Flange $69.86"
type textarea "Remove the existing toilet and toilet flange. Install a new toilet flange ensur…"
type input "69.86"
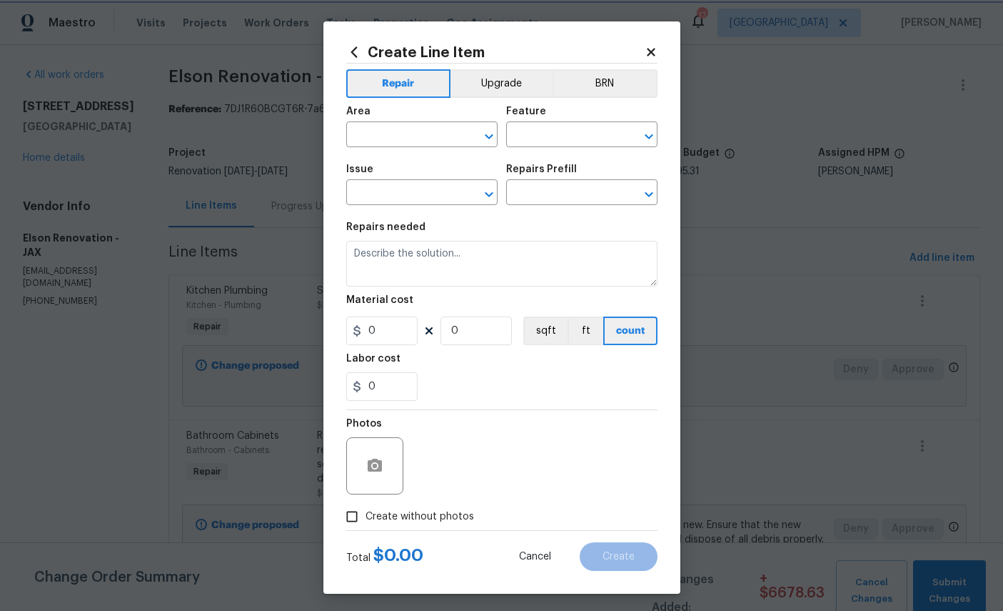
type input "1"
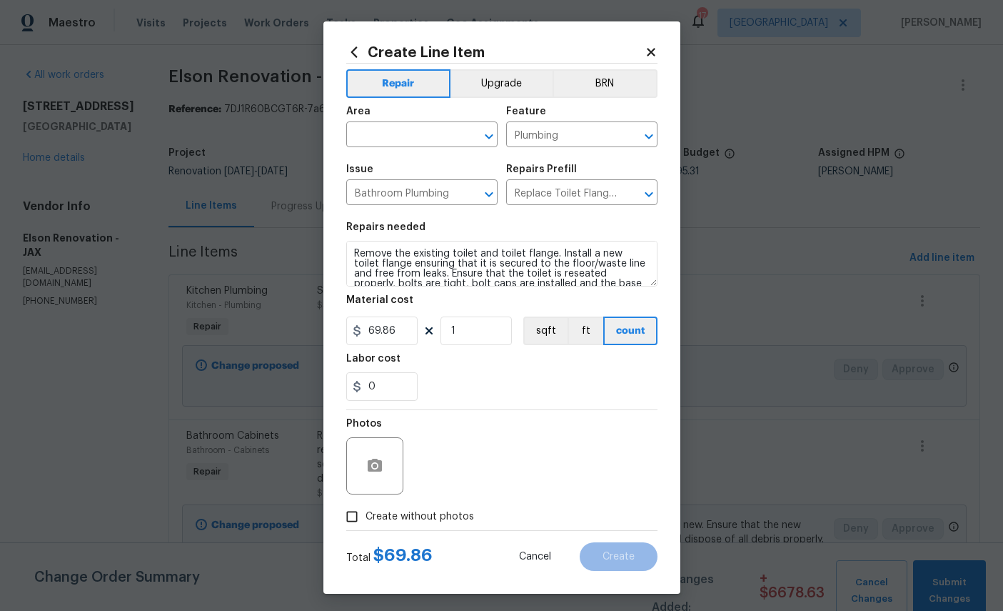
click at [421, 134] on input "text" at bounding box center [401, 136] width 111 height 22
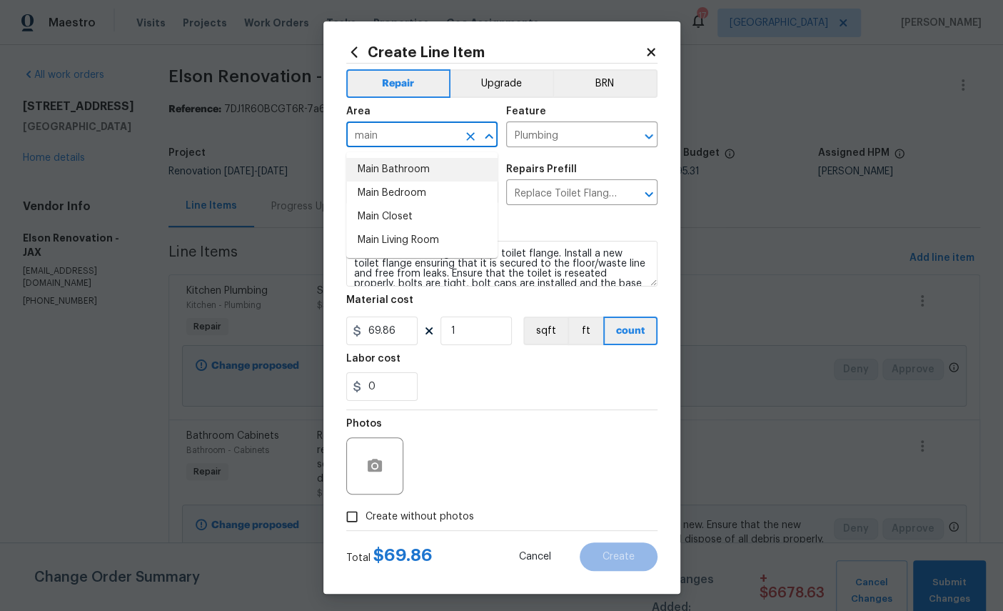
click at [406, 176] on li "Main Bathroom" at bounding box center [421, 170] width 151 height 24
type input "Main Bathroom"
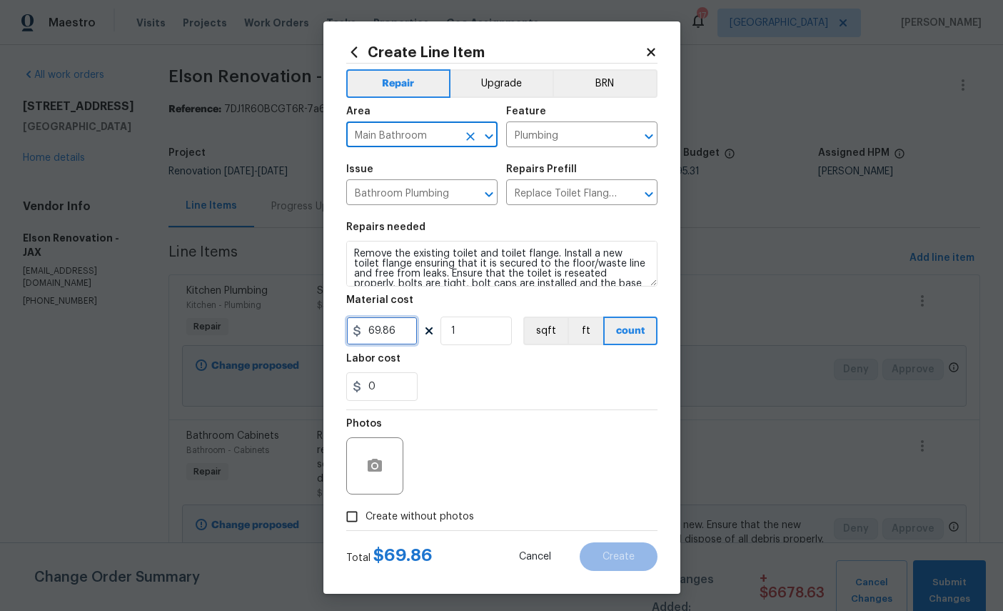
click at [399, 341] on input "69.86" at bounding box center [381, 330] width 71 height 29
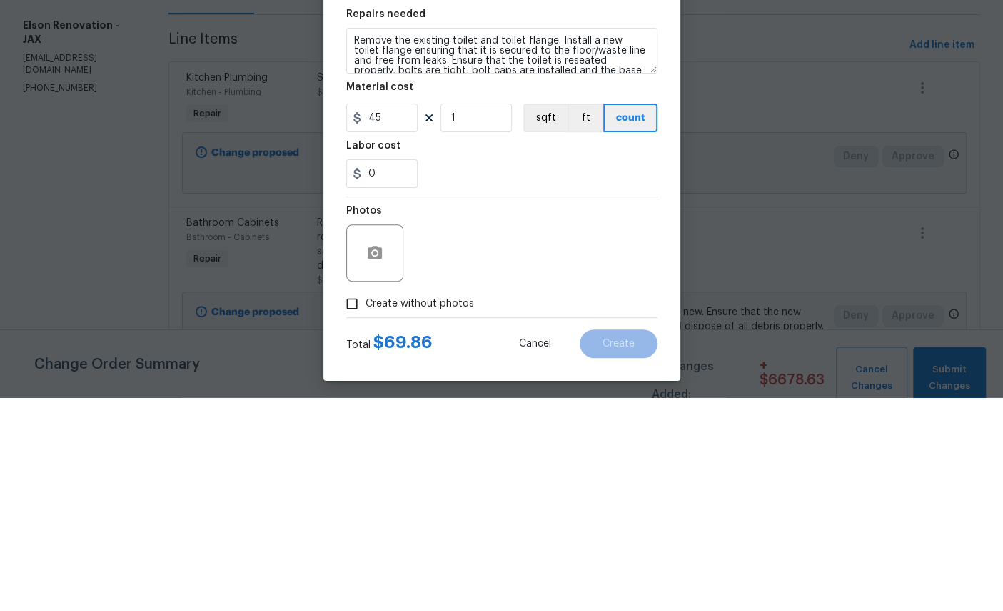
scroll to position [54, 0]
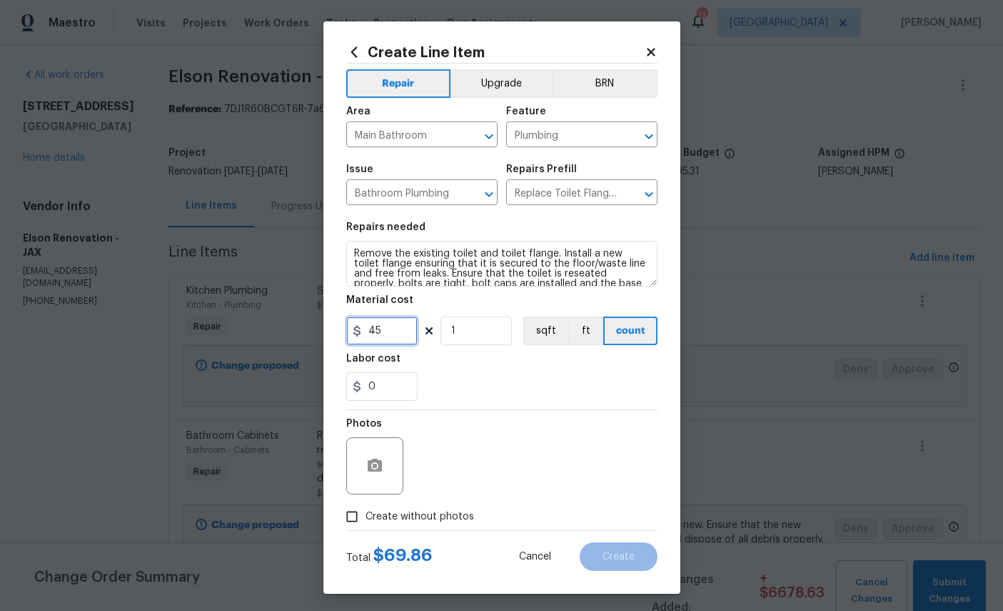
type input "45"
click at [380, 471] on icon "button" at bounding box center [375, 464] width 14 height 13
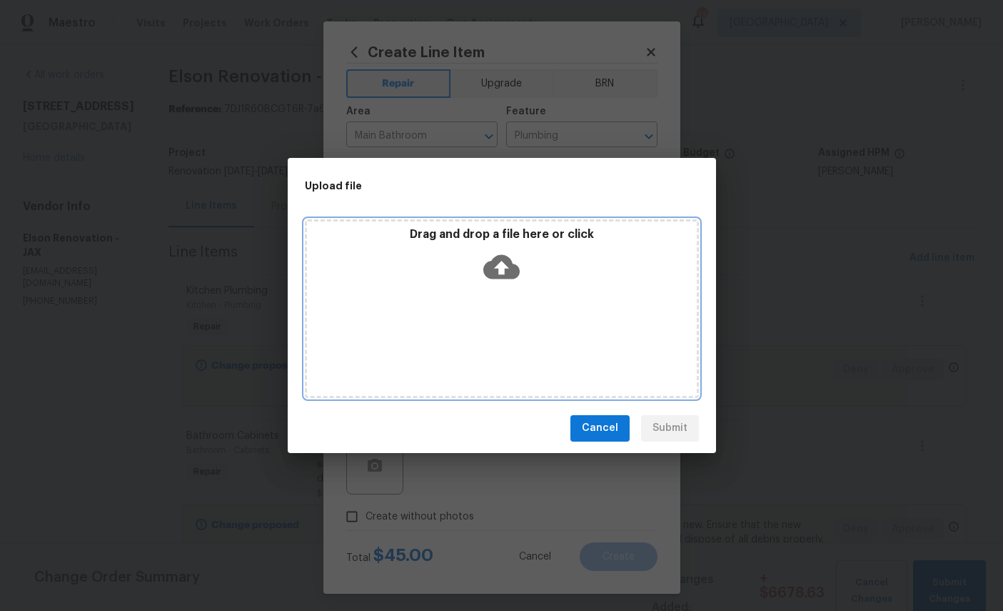
click at [504, 274] on icon at bounding box center [501, 266] width 36 height 24
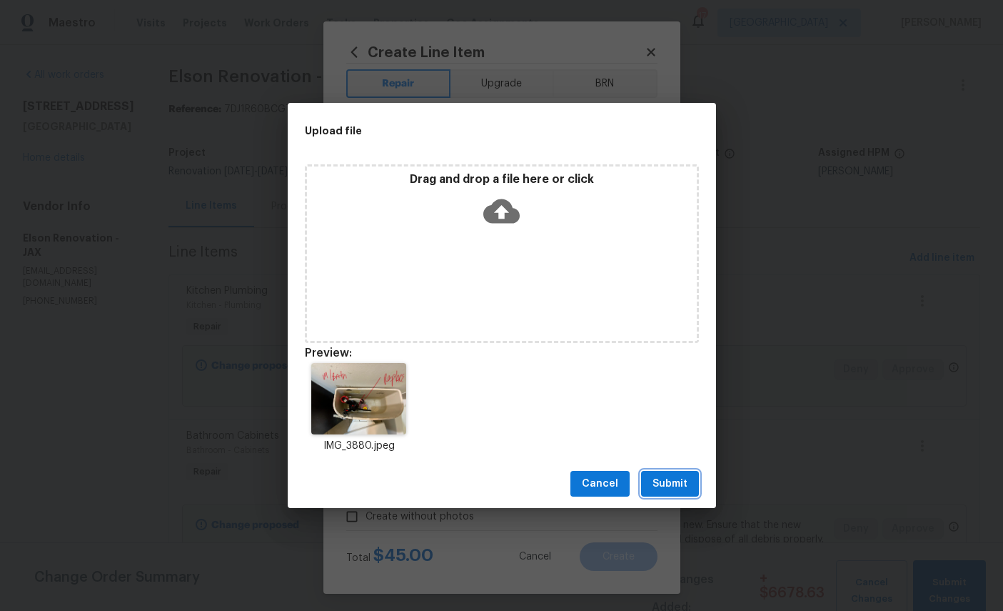
click at [679, 482] on span "Submit" at bounding box center [670, 484] width 35 height 18
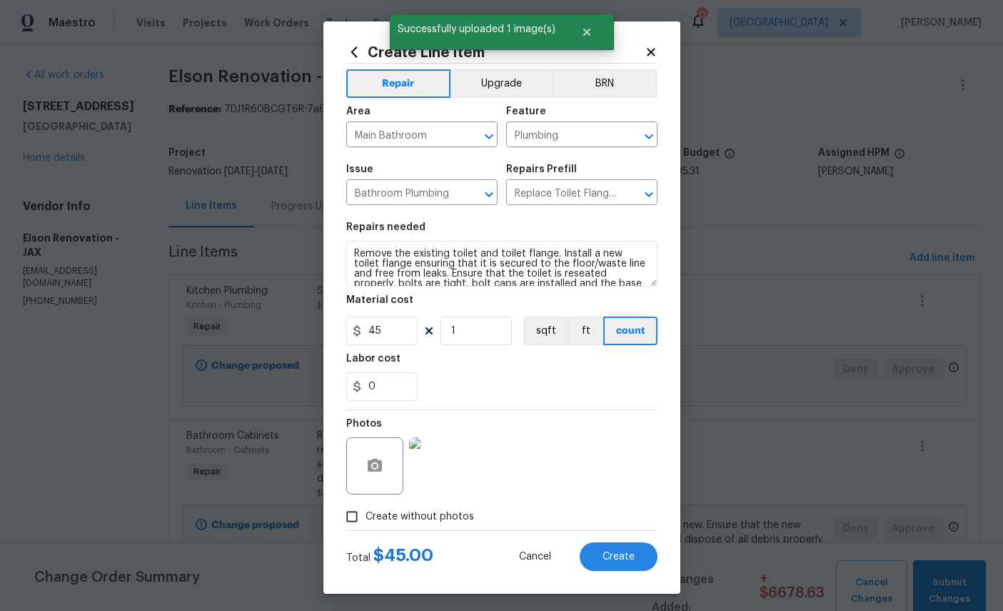
click at [618, 562] on span "Create" at bounding box center [619, 556] width 32 height 11
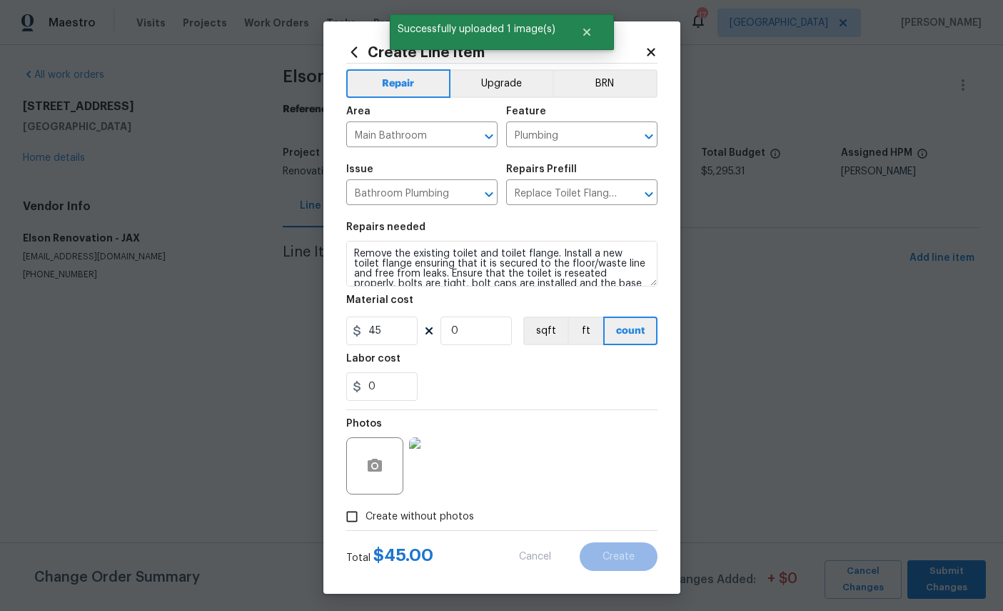
scroll to position [0, 0]
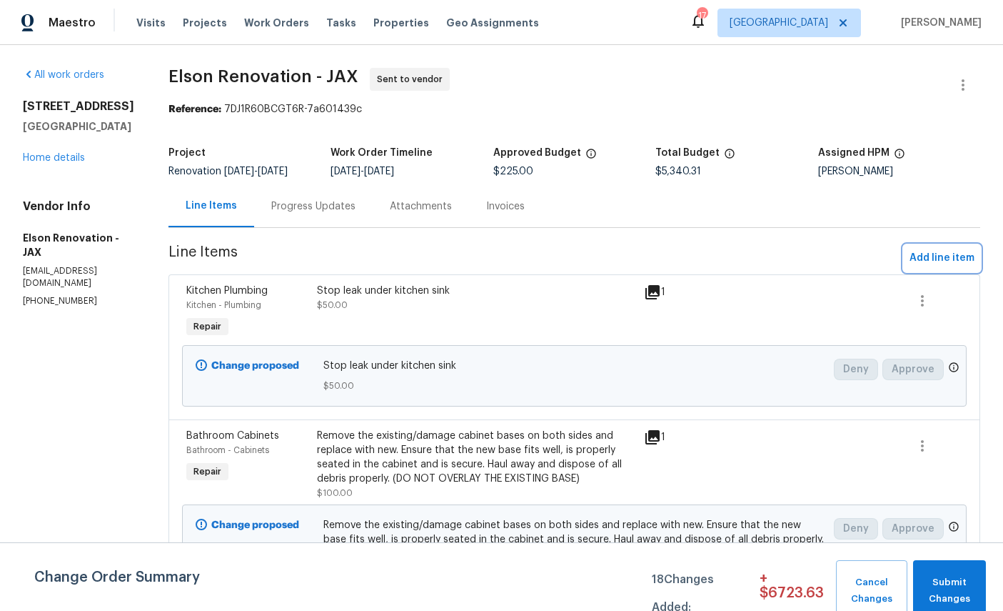
click at [936, 253] on span "Add line item" at bounding box center [942, 258] width 65 height 18
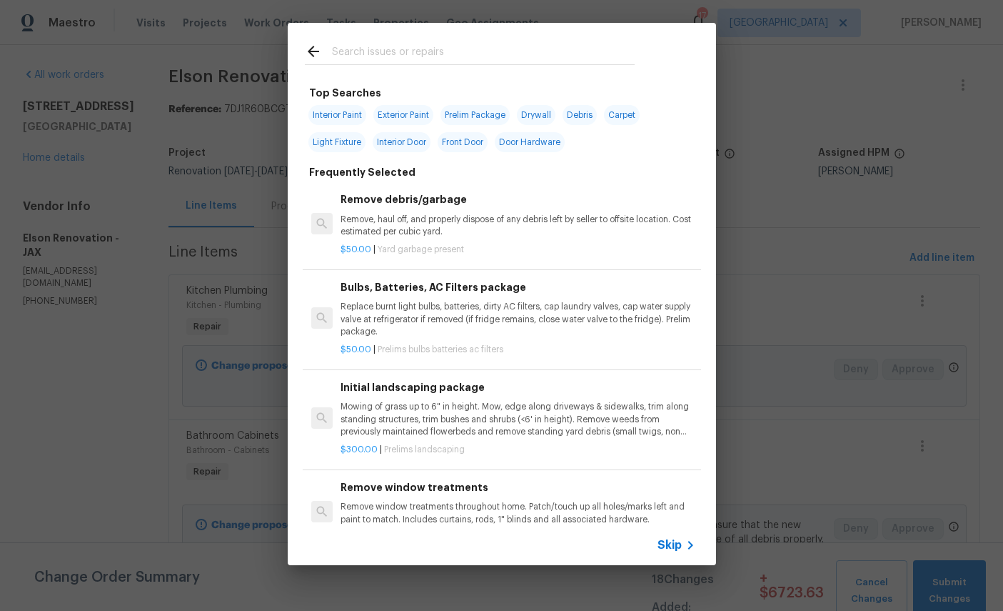
click at [467, 46] on input "text" at bounding box center [483, 53] width 303 height 21
type input "Task"
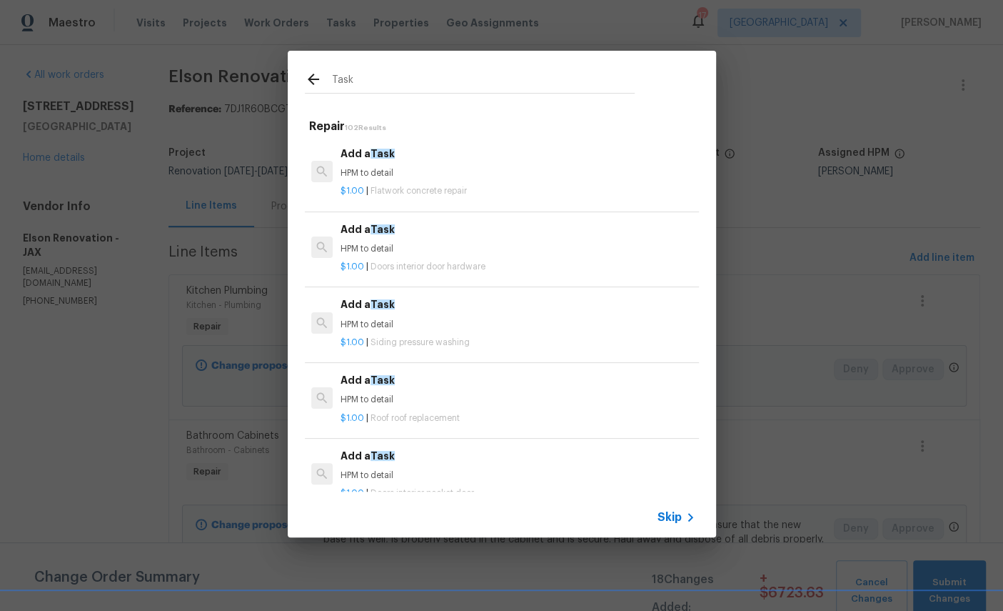
click at [371, 159] on h6 "Add a Task" at bounding box center [518, 154] width 354 height 16
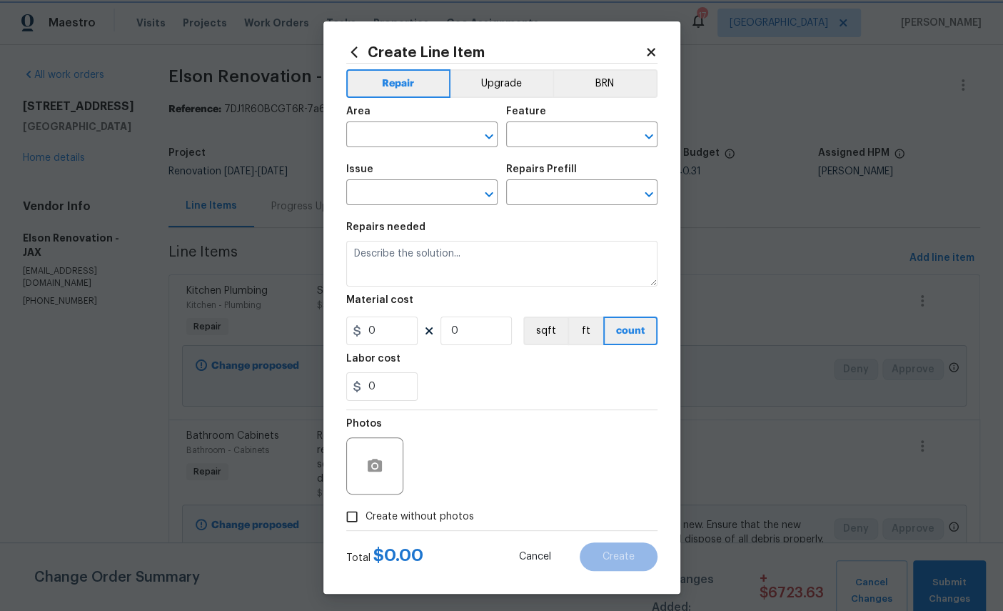
type input "Flatwork"
type input "Concrete Repair"
type input "Add a Task $1.00"
type textarea "HPM to detail"
type input "1"
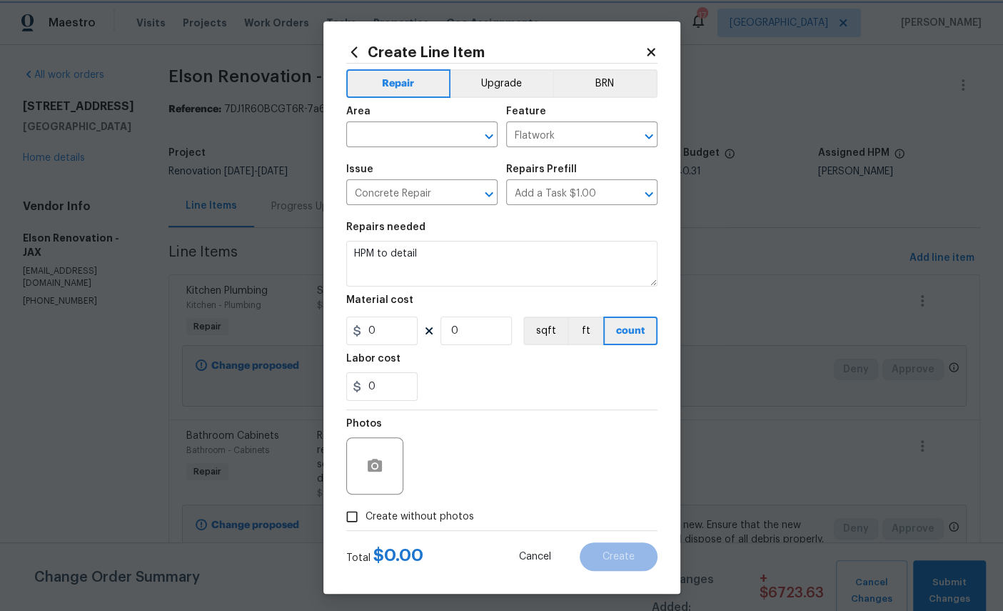
type input "1"
click at [417, 128] on input "text" at bounding box center [401, 136] width 111 height 22
type input "h"
click at [391, 168] on li "Bathroom" at bounding box center [421, 170] width 151 height 24
type input "Bathroom"
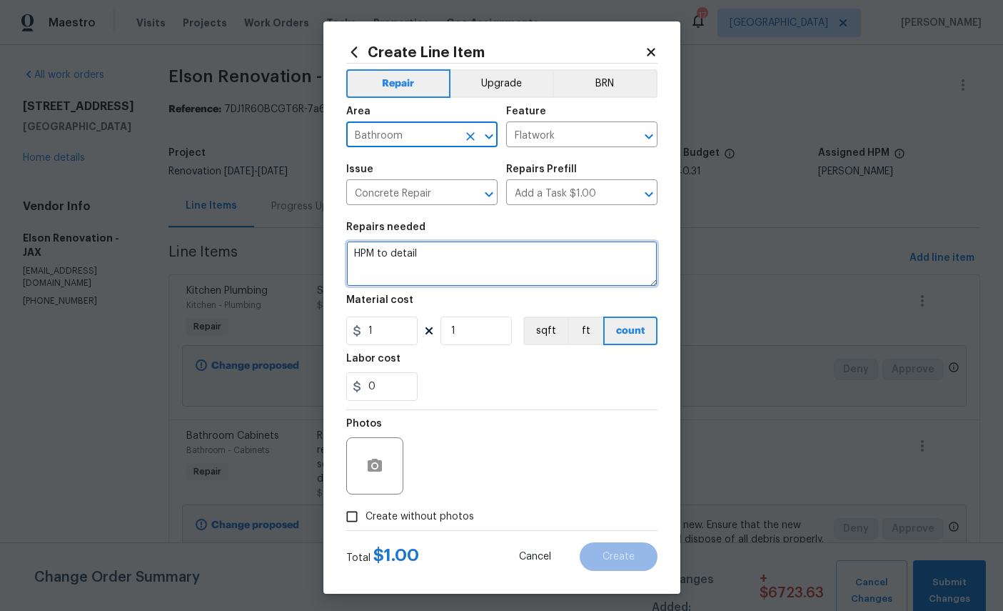
click at [484, 266] on textarea "HPM to detail" at bounding box center [501, 264] width 311 height 46
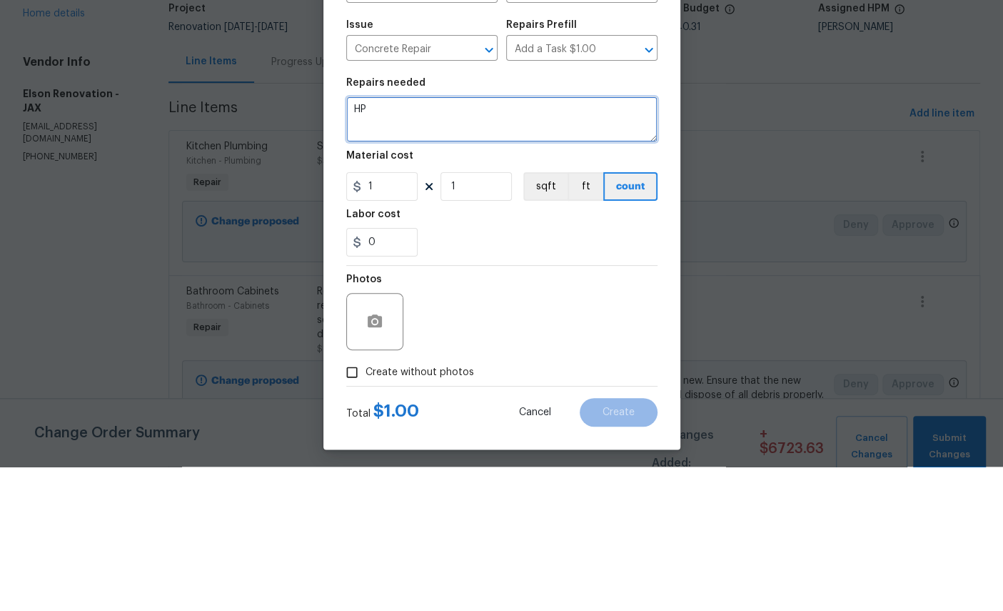
type textarea "H"
click at [442, 183] on input "Concrete Repair" at bounding box center [401, 194] width 111 height 22
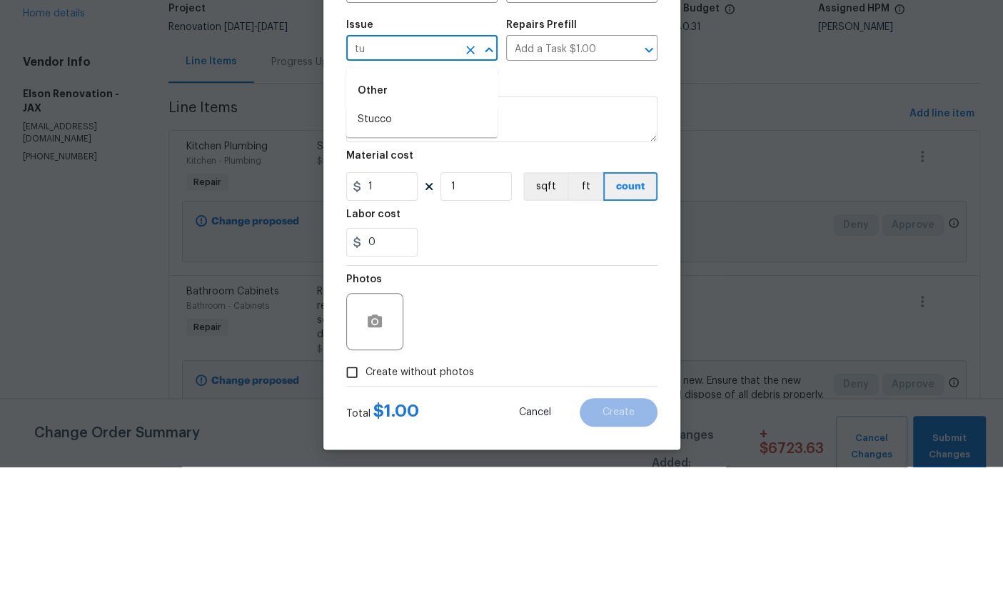
type input "t"
click at [431, 299] on li "Bathroom Plumbing" at bounding box center [421, 311] width 151 height 24
type input "Bathroom Plumbing"
click at [565, 183] on input "text" at bounding box center [561, 194] width 111 height 22
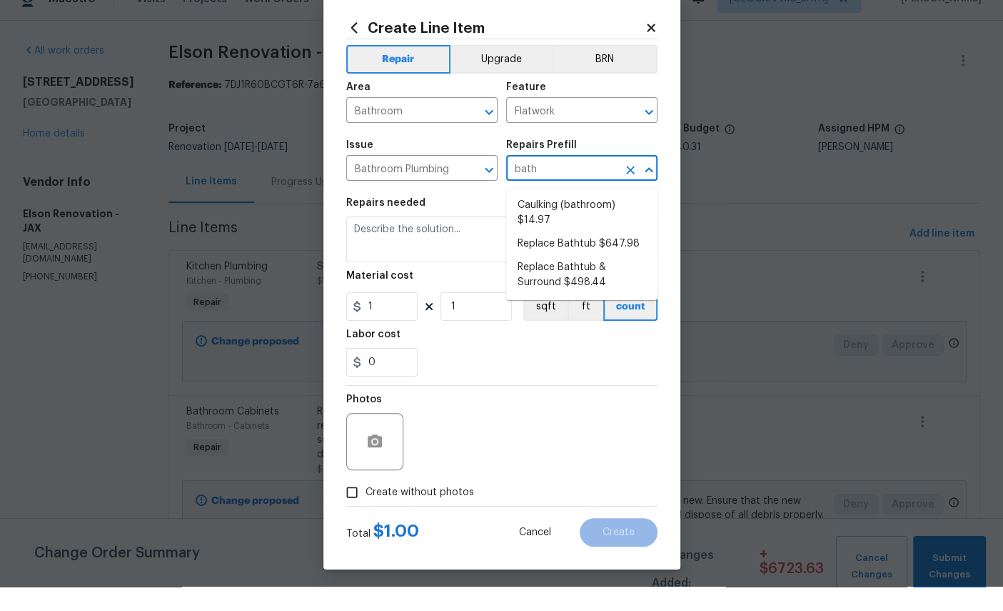
click at [469, 187] on icon "Clear" at bounding box center [470, 194] width 14 height 14
type input "bath"
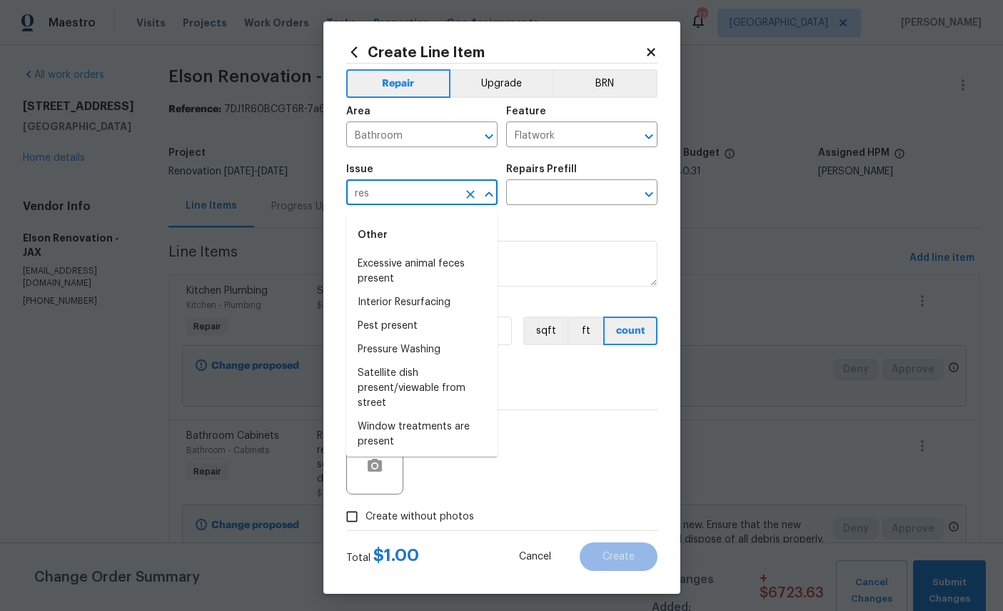
click at [416, 192] on input "res" at bounding box center [401, 194] width 111 height 22
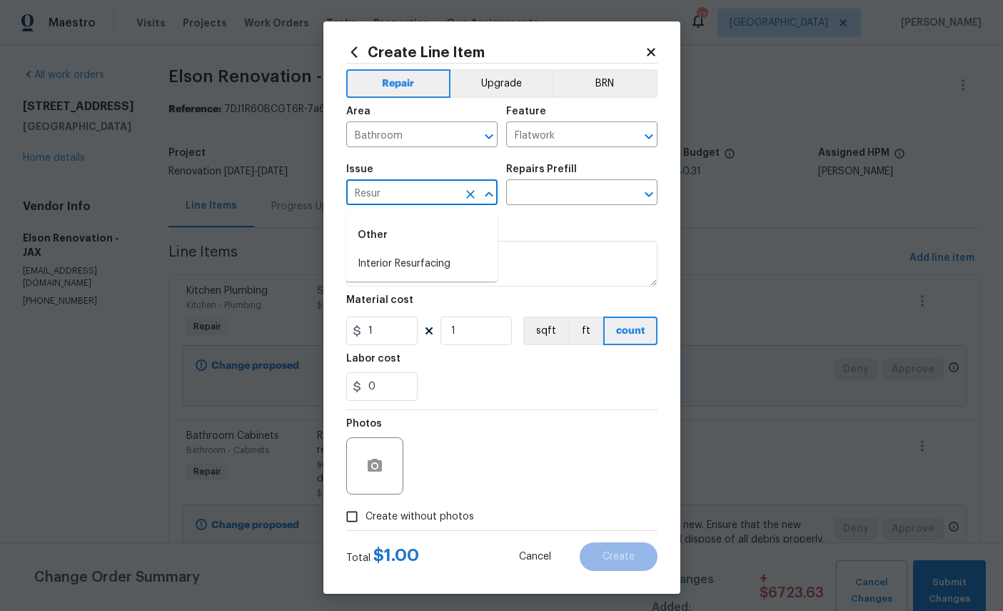
click at [423, 262] on li "Interior Resurfacing" at bounding box center [421, 264] width 151 height 24
type input "Interior Resurfacing"
click at [565, 189] on input "text" at bounding box center [561, 194] width 111 height 22
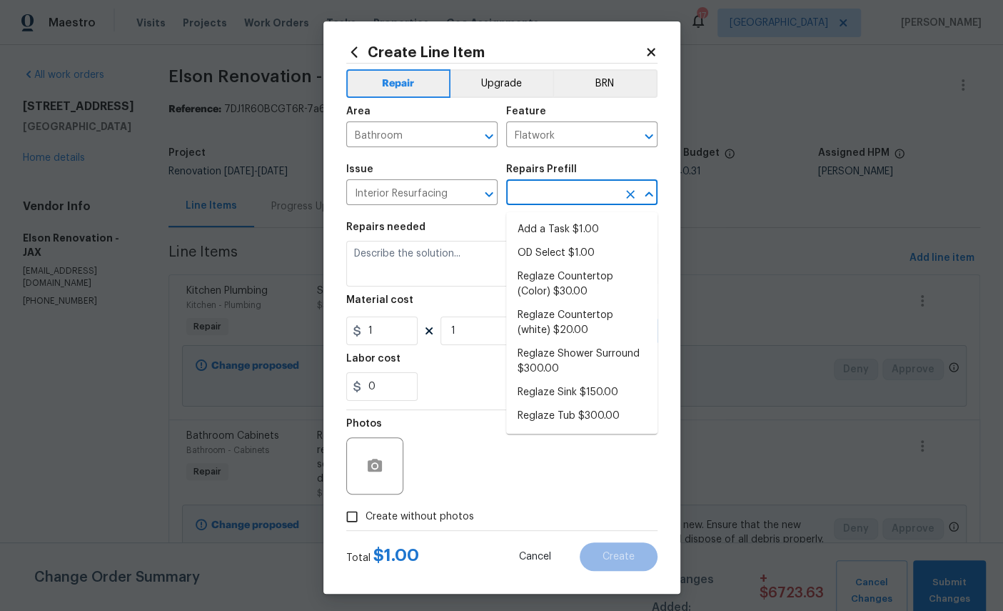
click at [574, 233] on li "Add a Task $1.00" at bounding box center [581, 230] width 151 height 24
type input "Add a Task $1.00"
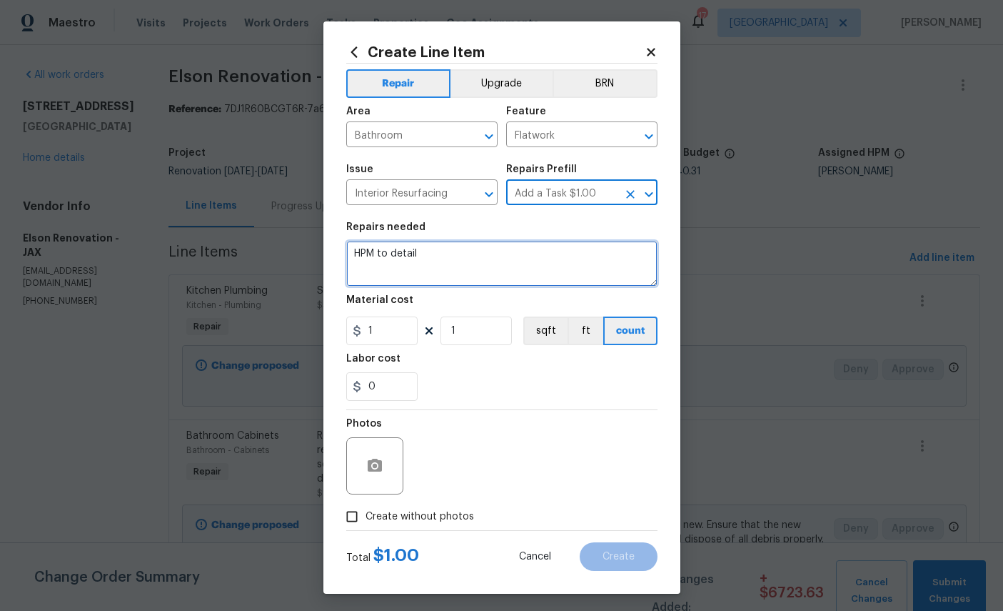
click at [468, 258] on textarea "HPM to detail" at bounding box center [501, 264] width 311 height 46
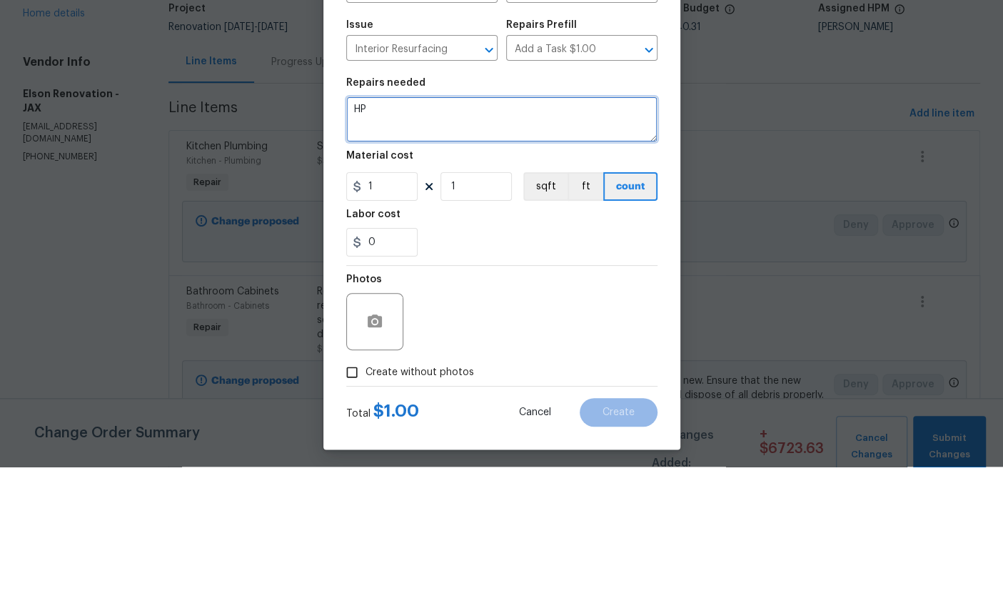
type textarea "H"
click at [544, 241] on textarea "Touch up rust spots on tub in rear and front" at bounding box center [501, 264] width 311 height 46
type textarea "Touch up rust spots on tub in rear and upper me lower front"
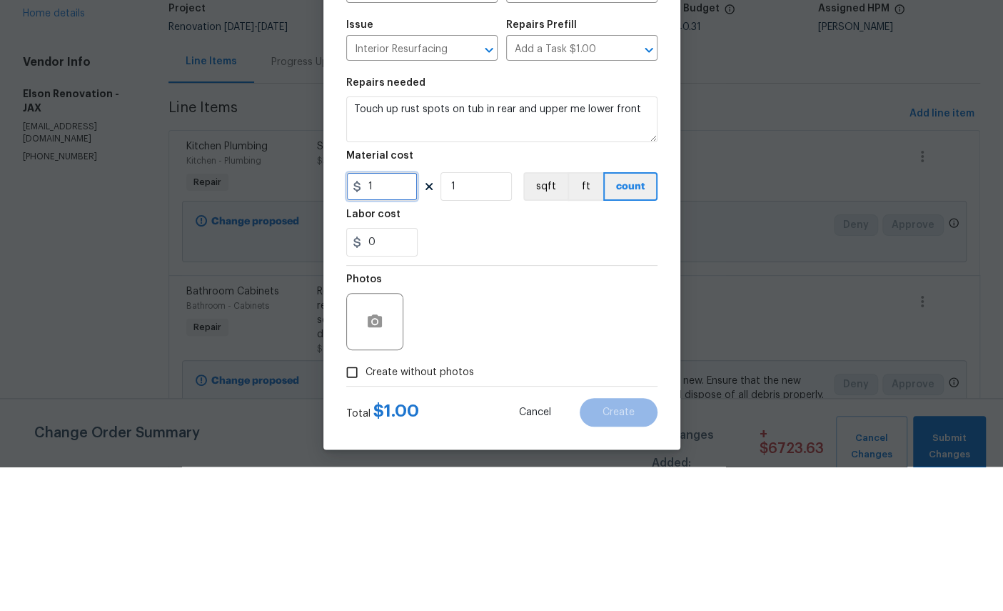
click at [392, 316] on input "1" at bounding box center [381, 330] width 71 height 29
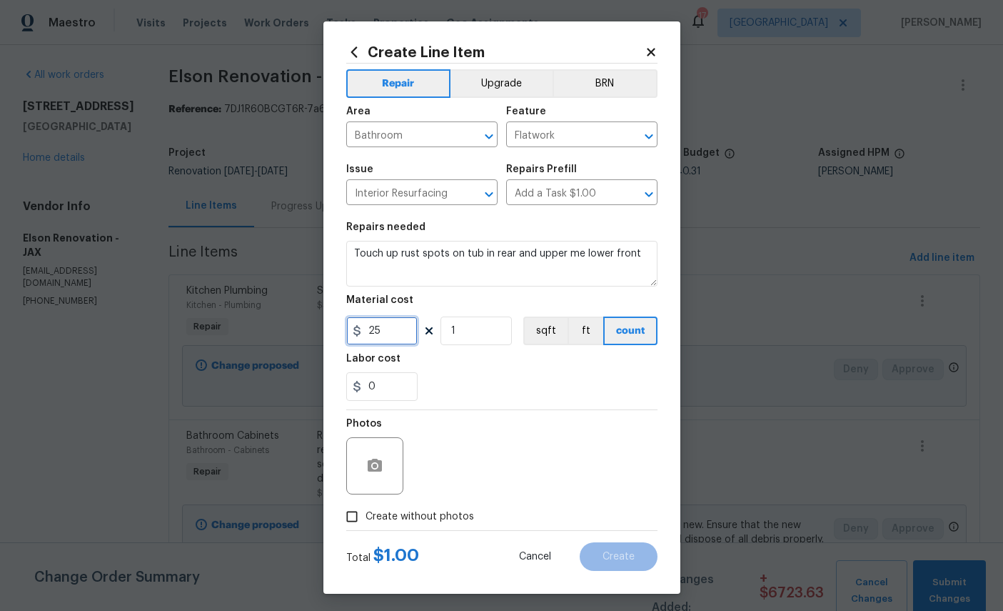
type input "25"
click at [381, 471] on icon "button" at bounding box center [375, 464] width 14 height 13
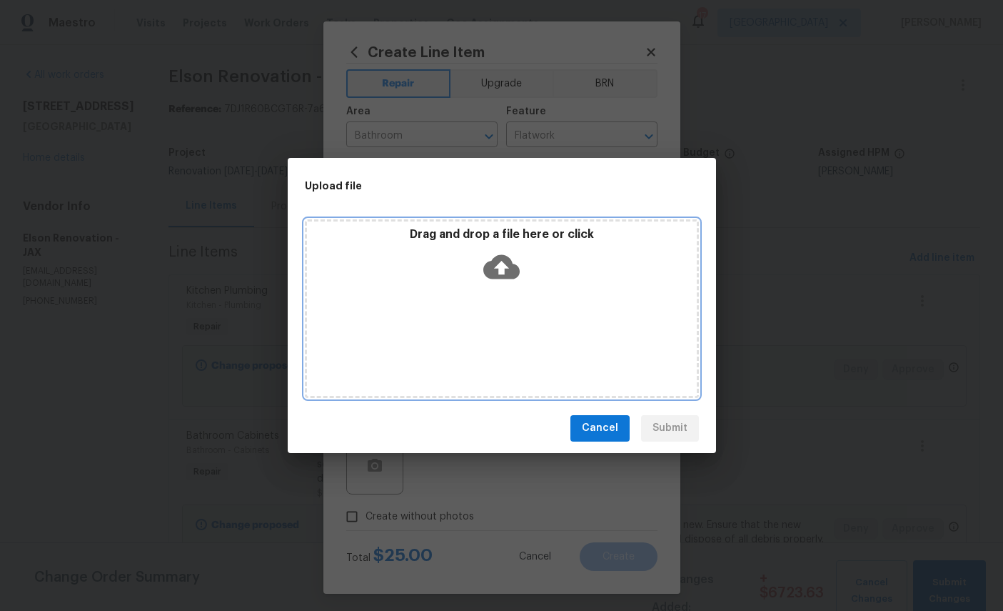
click at [509, 264] on icon at bounding box center [501, 266] width 36 height 24
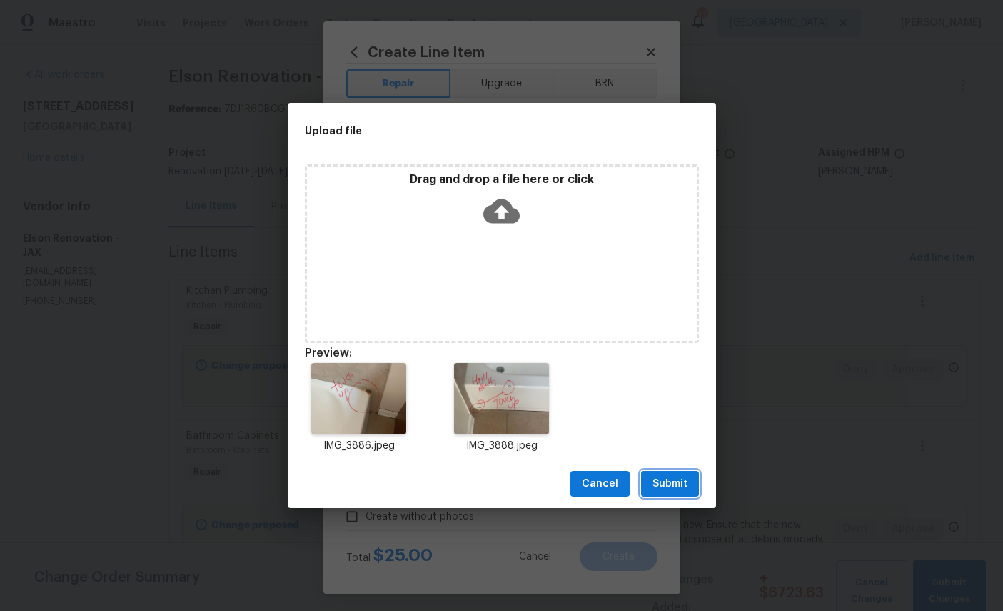
click at [685, 480] on span "Submit" at bounding box center [670, 484] width 35 height 18
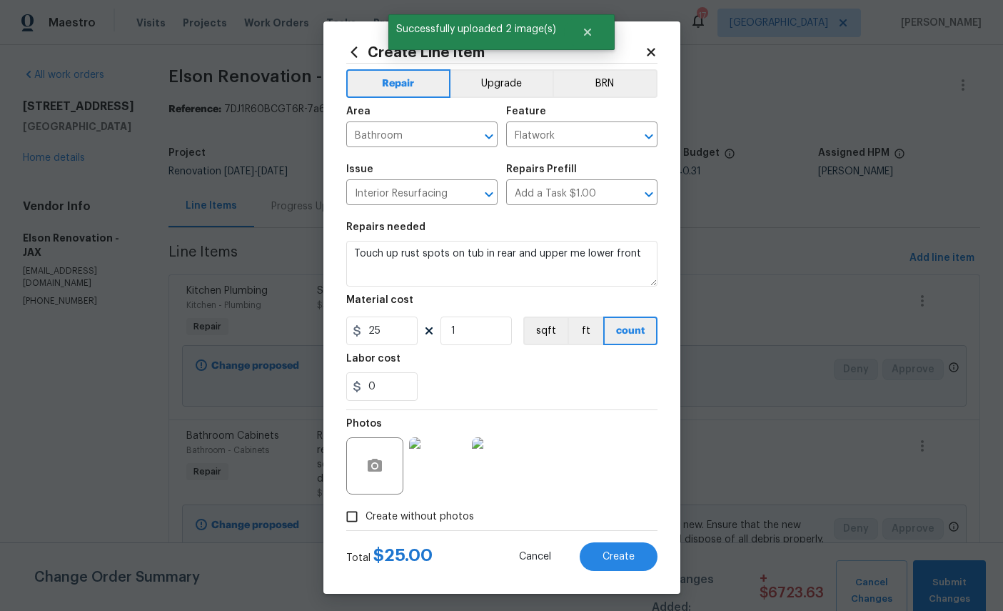
click at [628, 558] on button "Create" at bounding box center [619, 556] width 78 height 29
type input "0"
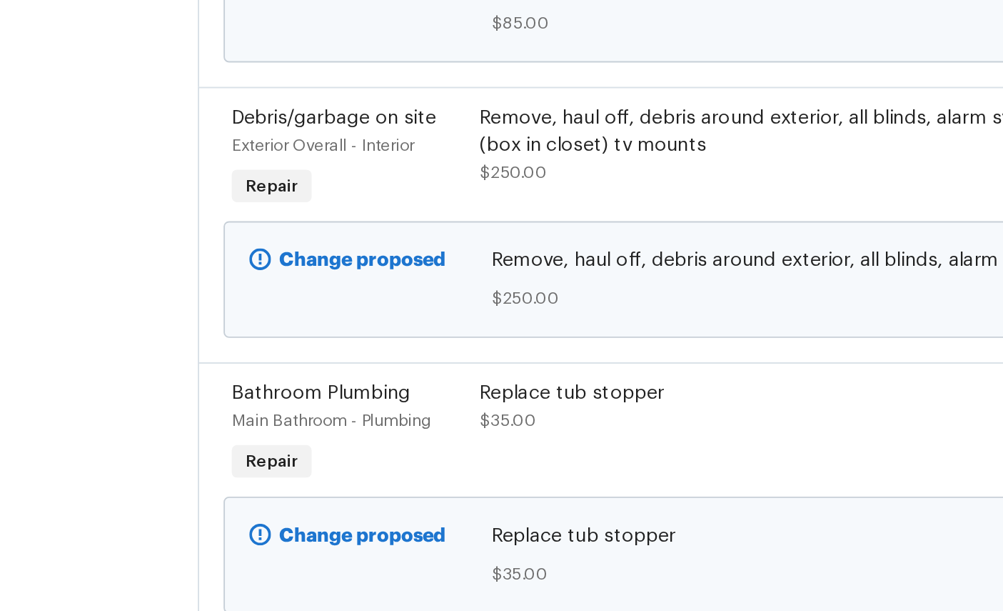
scroll to position [1181, 0]
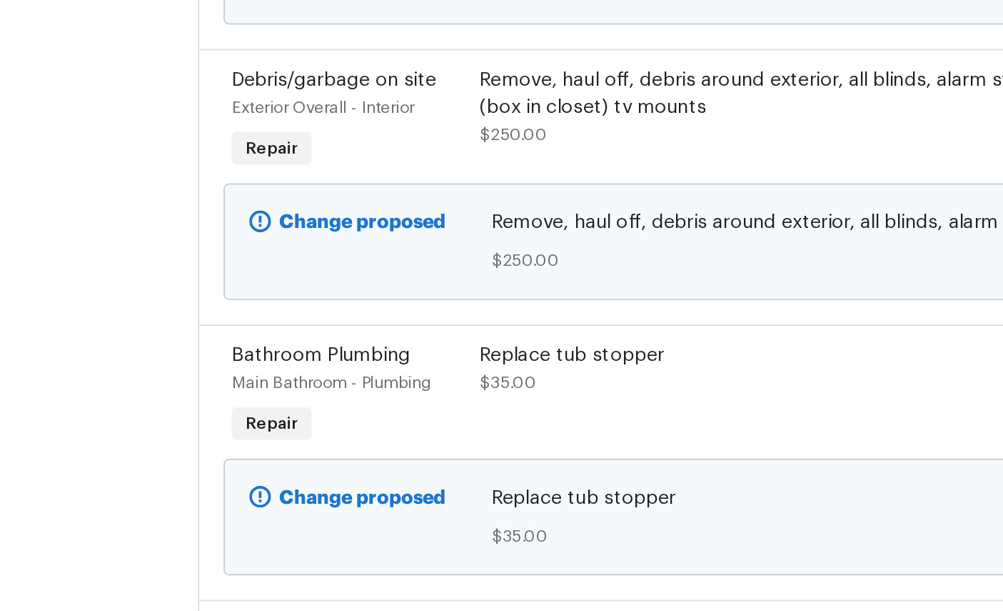
click at [186, 362] on span "Bathroom Plumbing" at bounding box center [233, 367] width 94 height 10
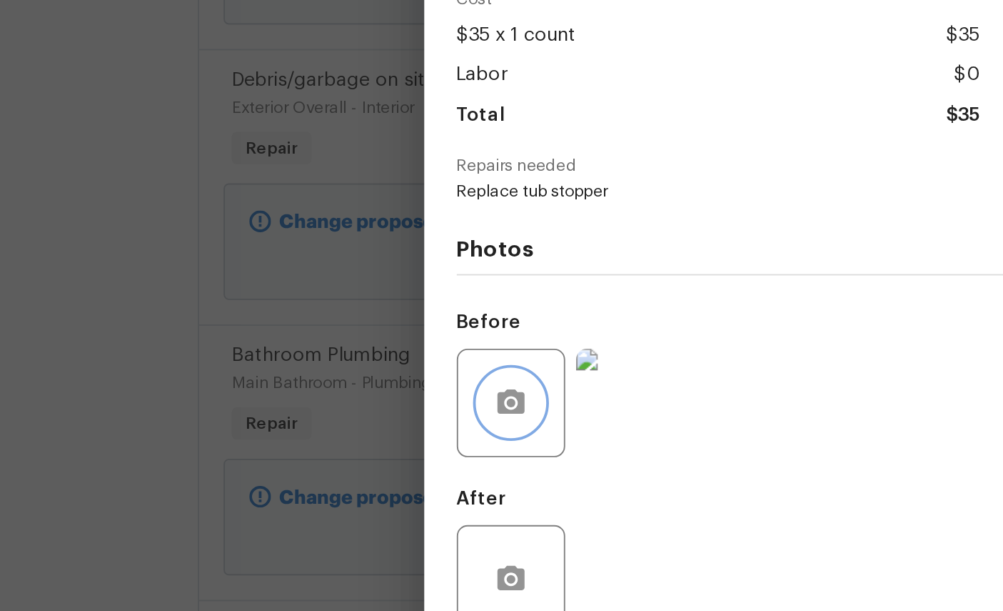
click at [325, 383] on icon "button" at bounding box center [333, 391] width 17 height 17
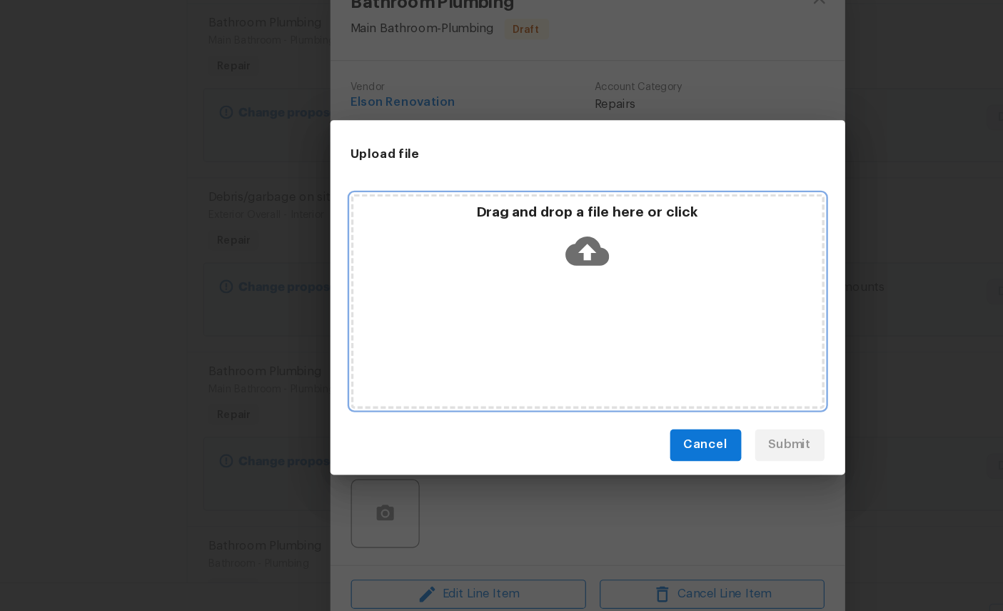
click at [493, 248] on icon at bounding box center [501, 266] width 36 height 36
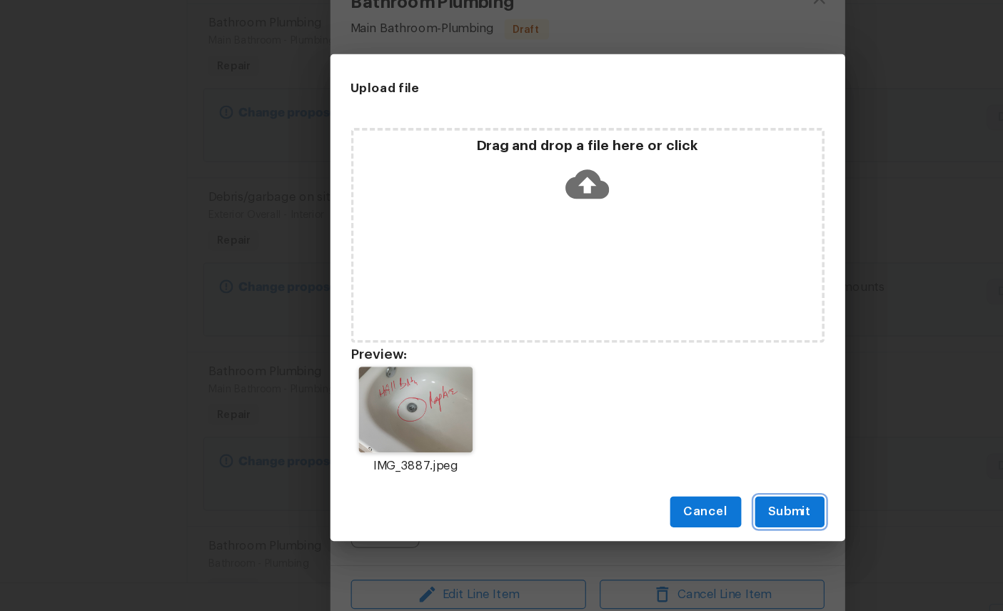
click at [671, 475] on span "Submit" at bounding box center [670, 484] width 35 height 18
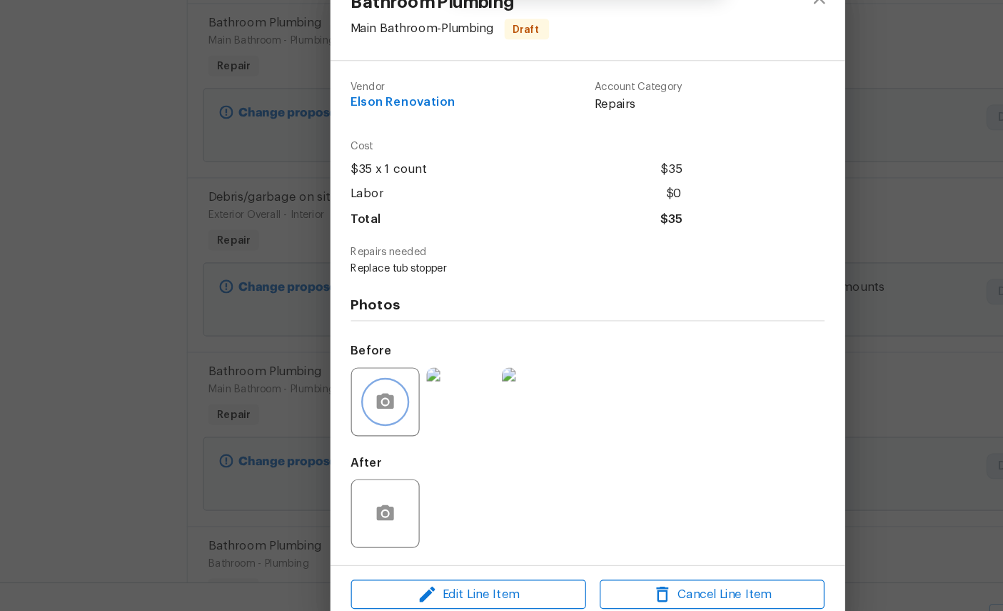
scroll to position [20, 0]
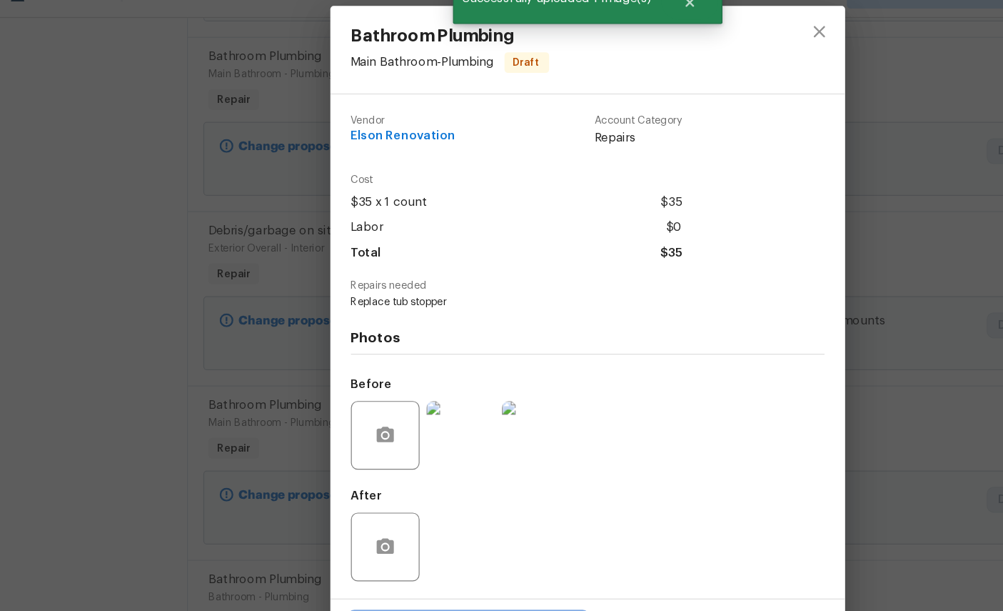
click at [406, 543] on span "Edit Line Item" at bounding box center [402, 552] width 187 height 18
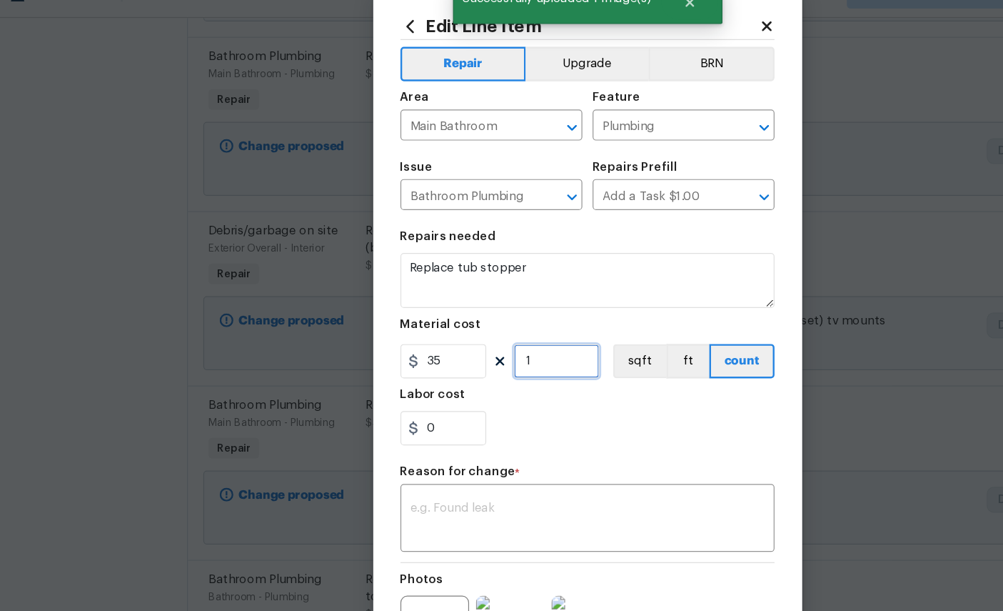
click at [464, 316] on input "1" at bounding box center [476, 330] width 71 height 29
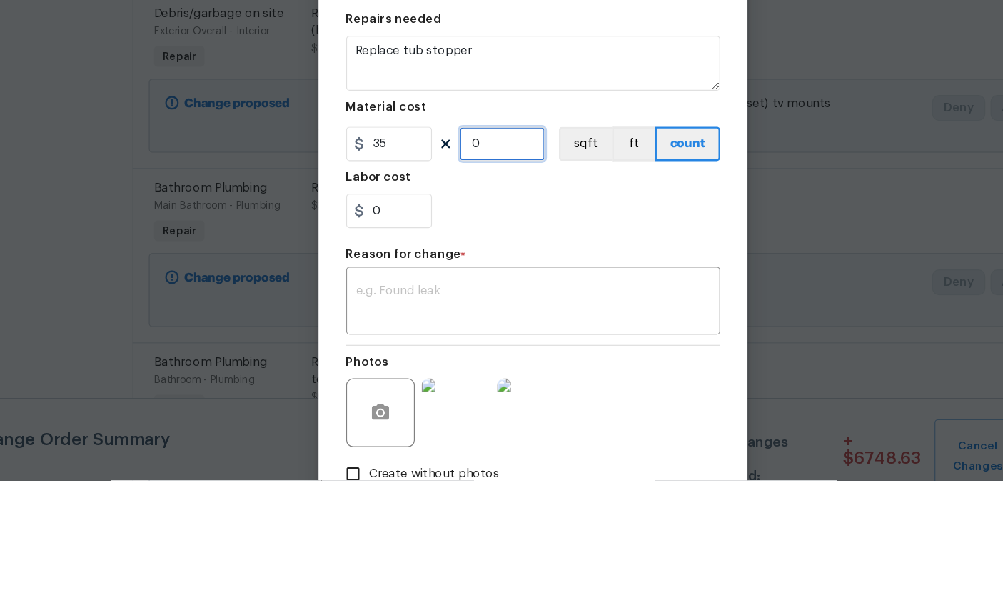
type input "2"
click at [451, 436] on div "x ​" at bounding box center [501, 462] width 311 height 53
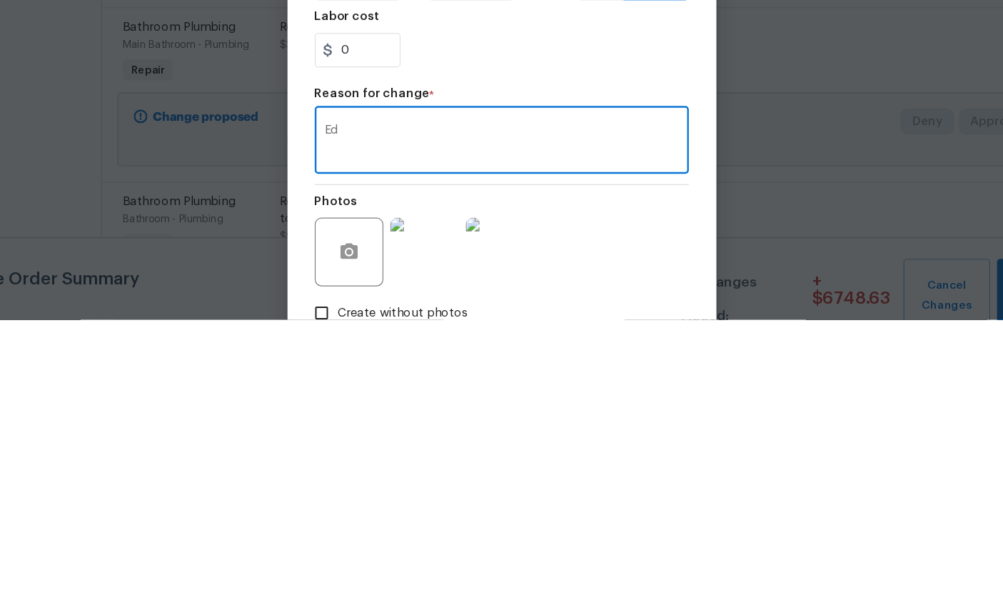
type textarea "E"
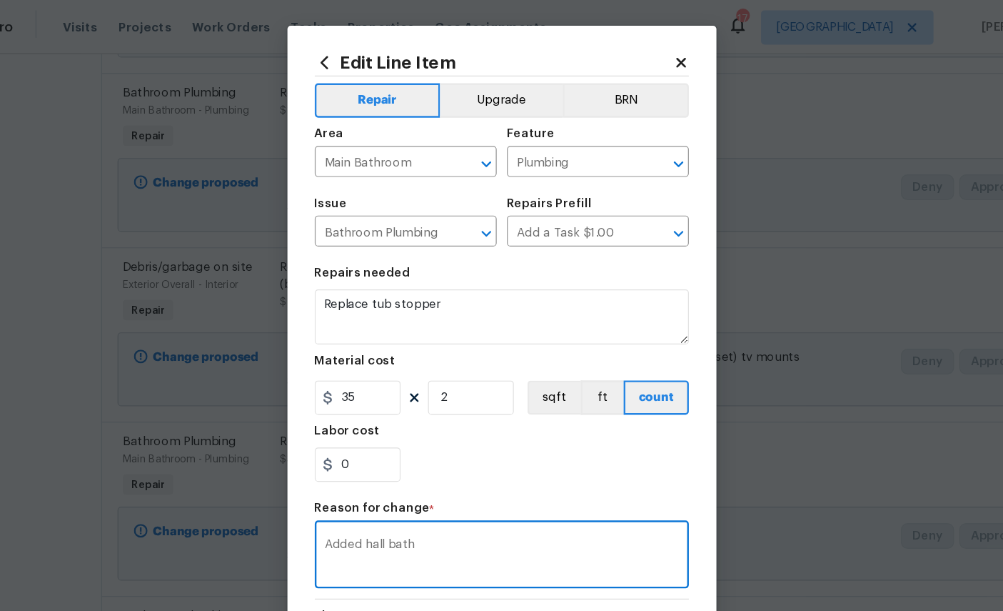
click at [481, 201] on icon "Open" at bounding box center [489, 194] width 17 height 17
type textarea "Added hall bath"
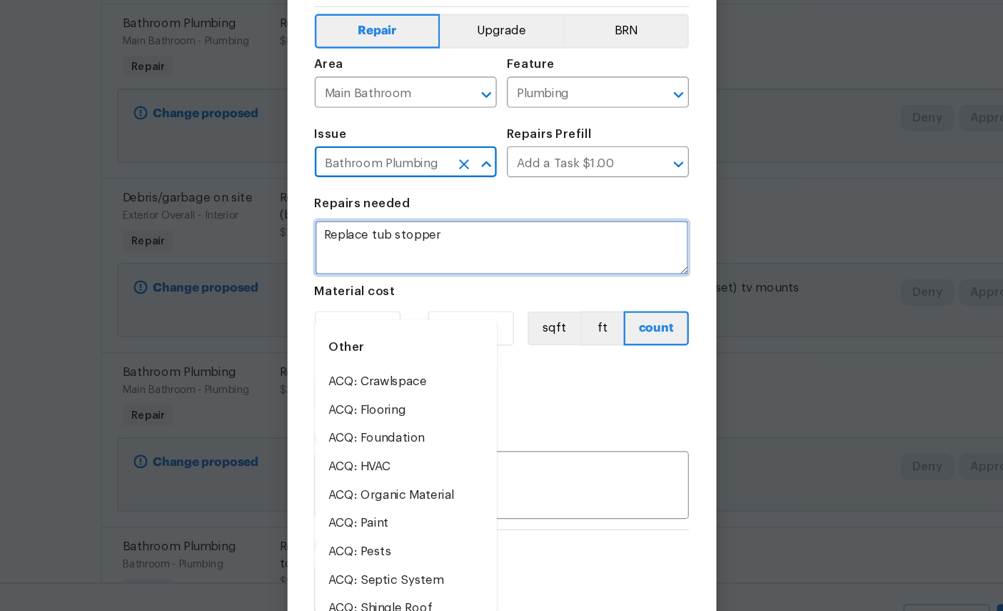
click at [433, 241] on textarea "Replace tub stopper" at bounding box center [501, 264] width 311 height 46
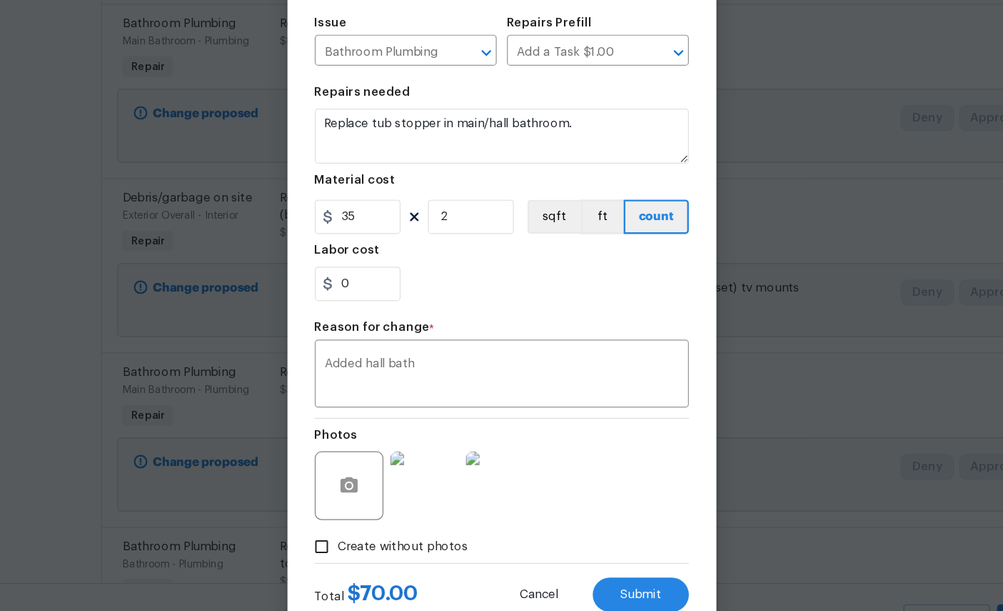
scroll to position [103, 0]
click at [578, 538] on button "Submit" at bounding box center [618, 552] width 80 height 29
type textarea "Replace tub stopper"
type input "1"
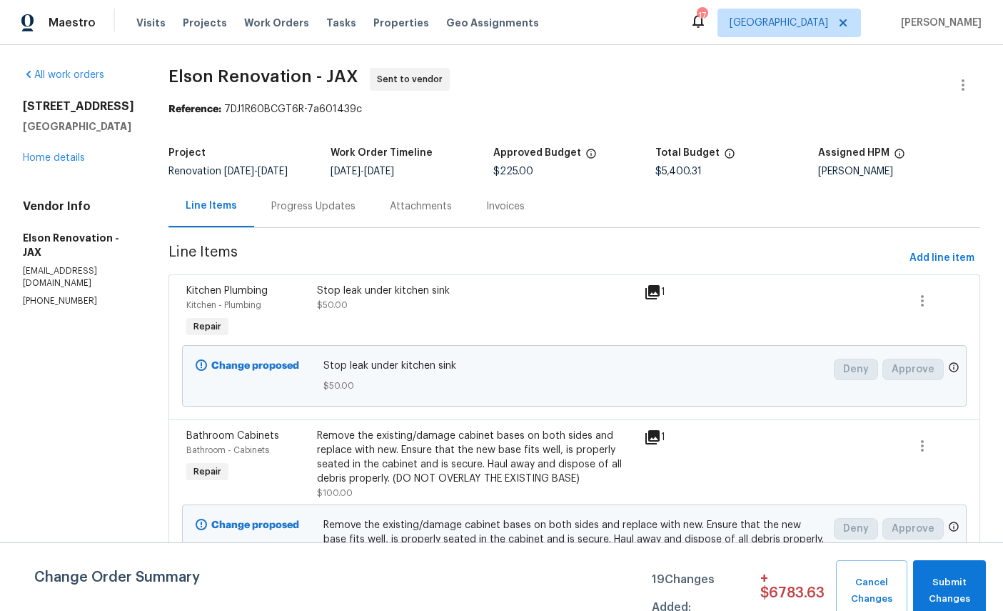
scroll to position [0, 0]
click at [943, 249] on span "Add line item" at bounding box center [942, 258] width 65 height 18
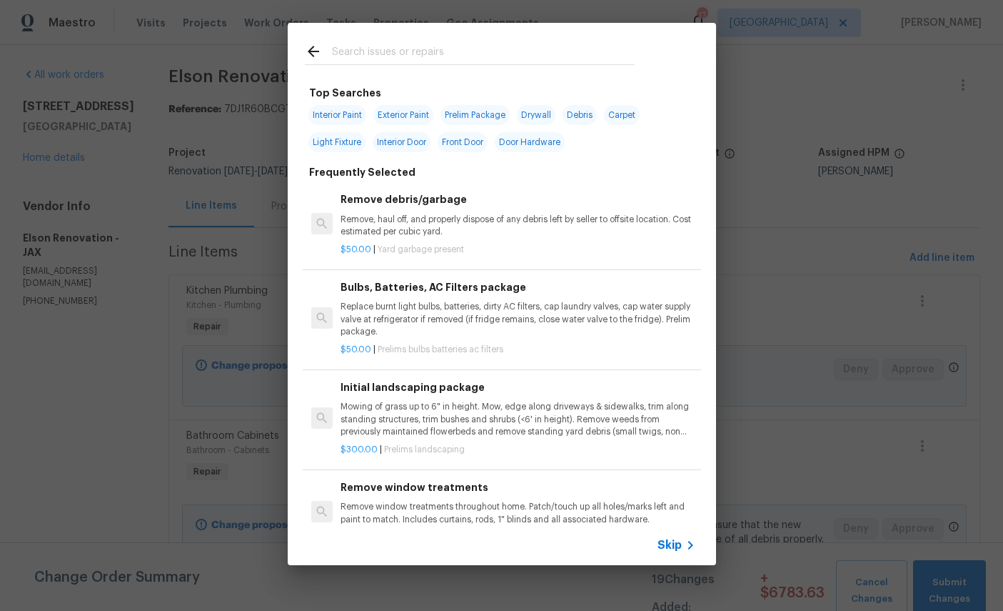
click at [473, 49] on input "text" at bounding box center [483, 53] width 303 height 21
type input "Fan"
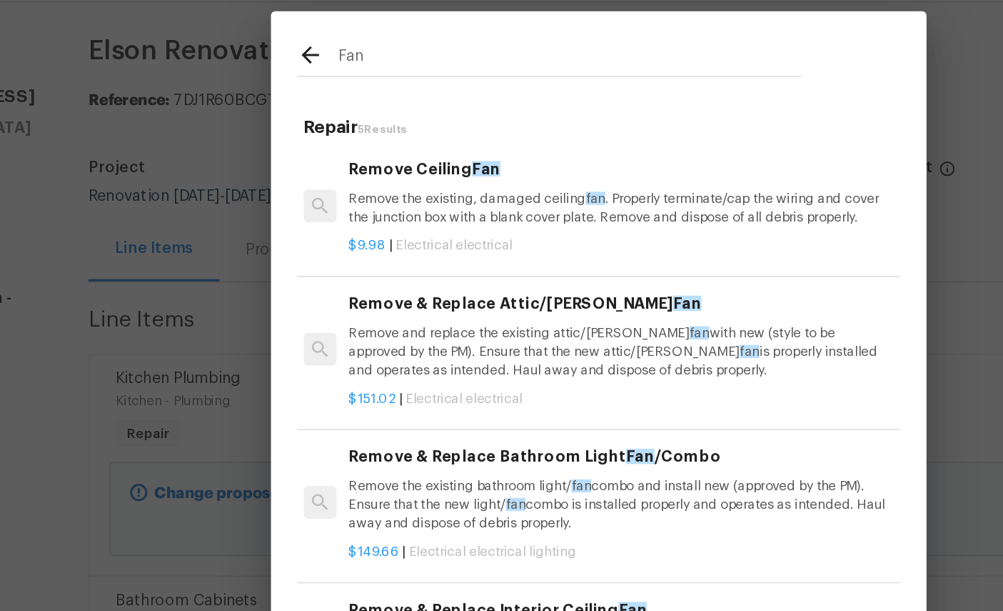
scroll to position [0, 2]
click at [338, 146] on div "Remove Ceiling Fan Remove the existing, damaged ceiling fan . Properly terminat…" at bounding box center [515, 169] width 354 height 46
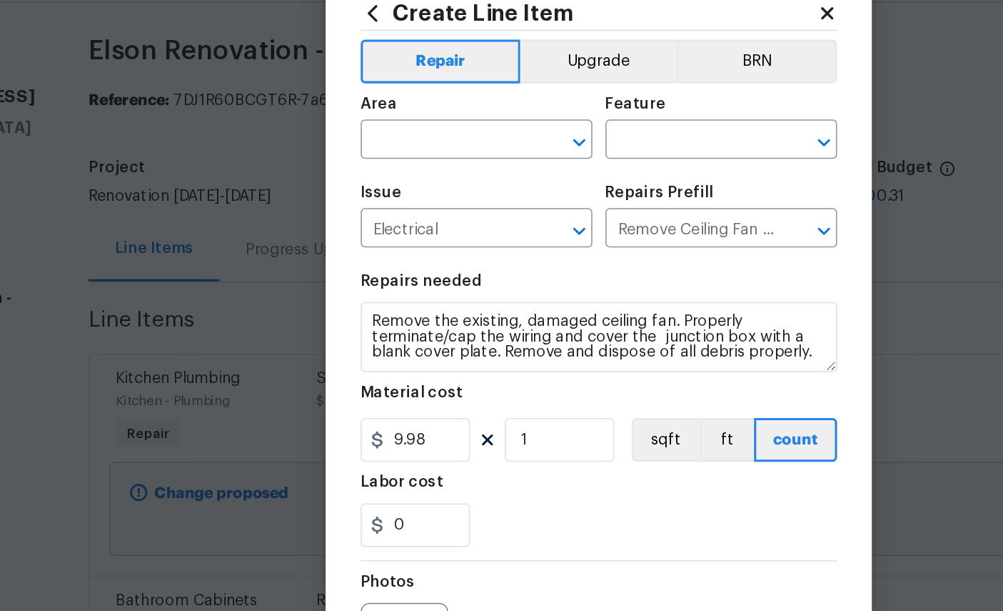
click at [346, 125] on input "text" at bounding box center [401, 136] width 111 height 22
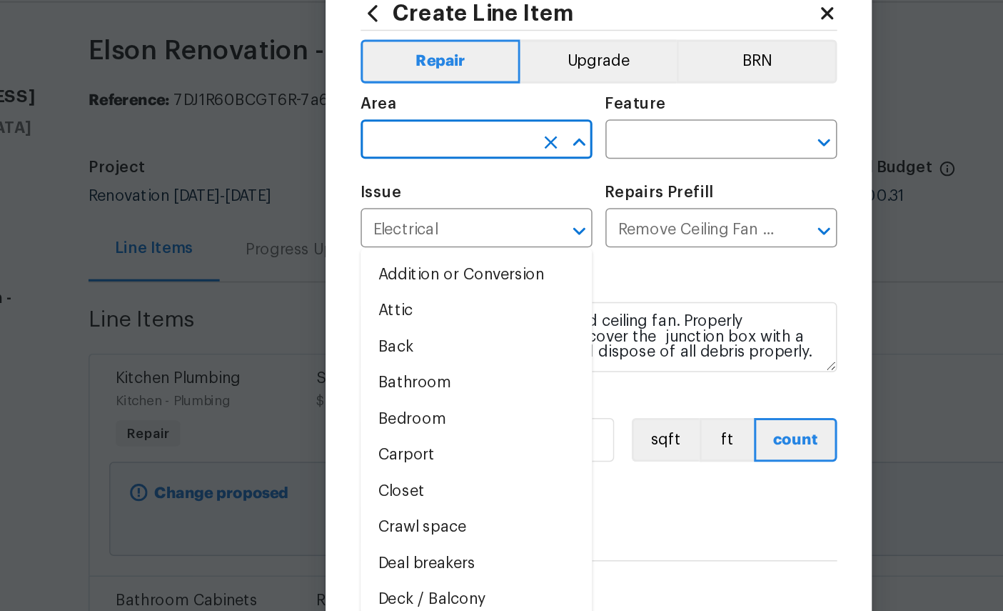
click at [346, 125] on input "text" at bounding box center [401, 136] width 111 height 22
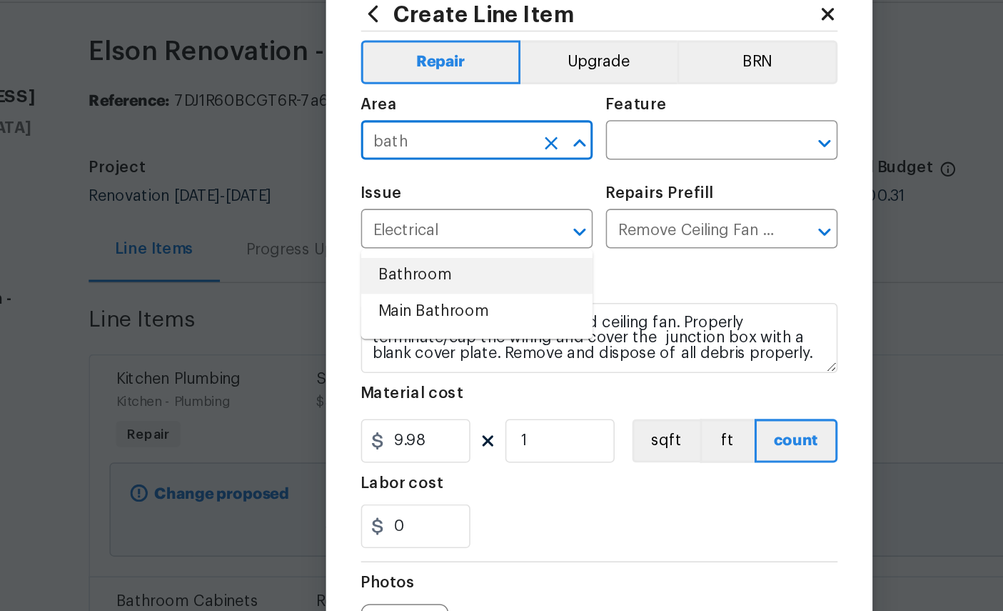
click at [346, 211] on li "Bathroom" at bounding box center [421, 223] width 151 height 24
type input "Bathroom"
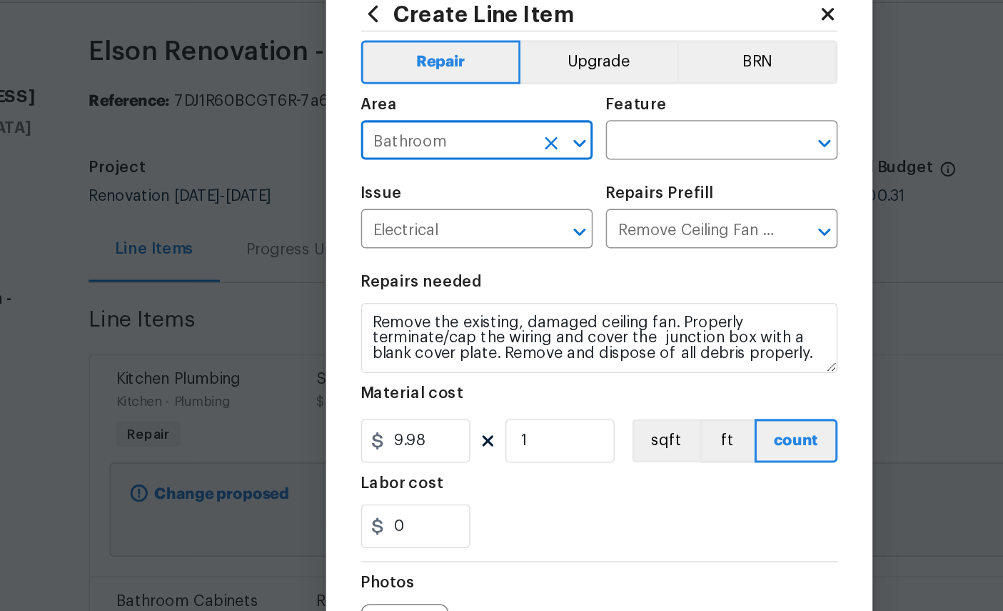
click at [506, 125] on input "text" at bounding box center [561, 136] width 111 height 22
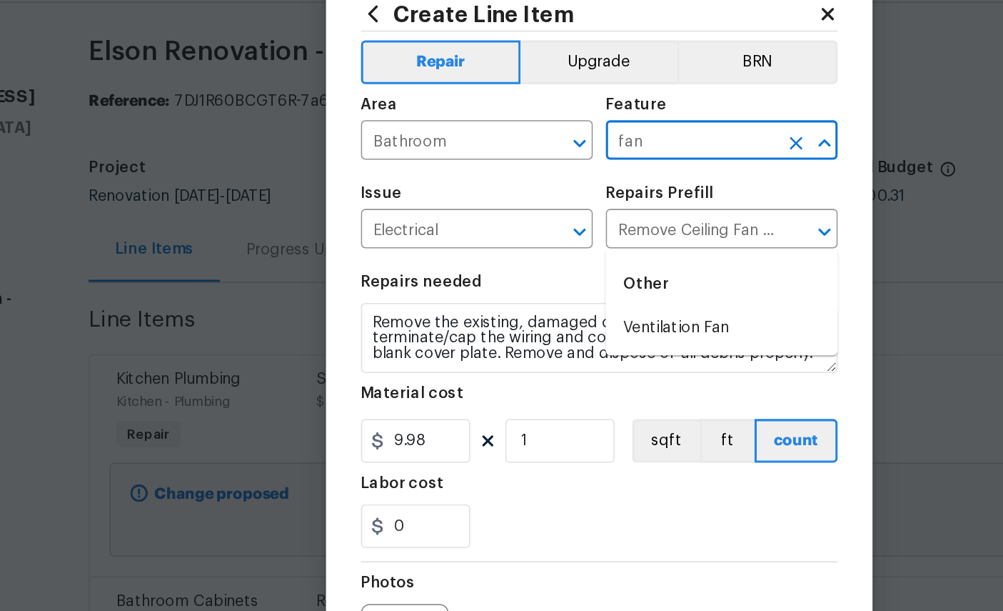
click at [506, 246] on li "Ventilation Fan" at bounding box center [581, 258] width 151 height 24
type input "Ventilation Fan"
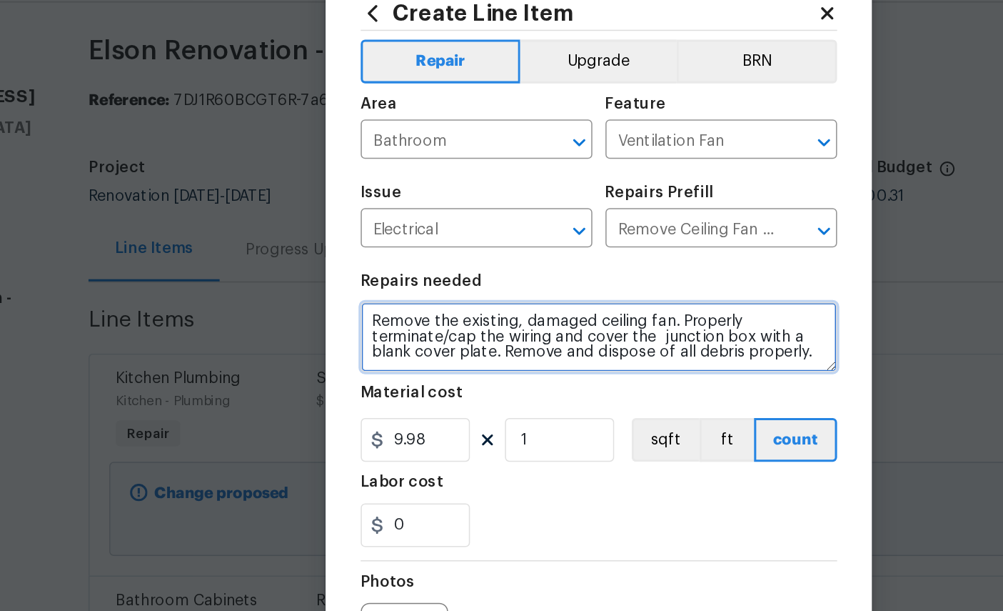
scroll to position [0, 0]
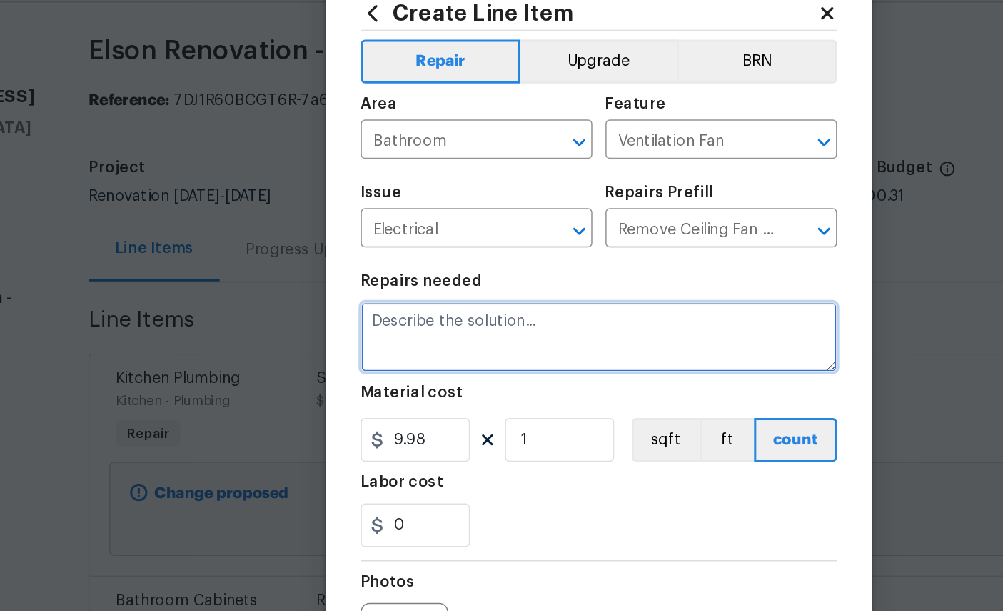
click at [371, 241] on textarea at bounding box center [501, 264] width 311 height 46
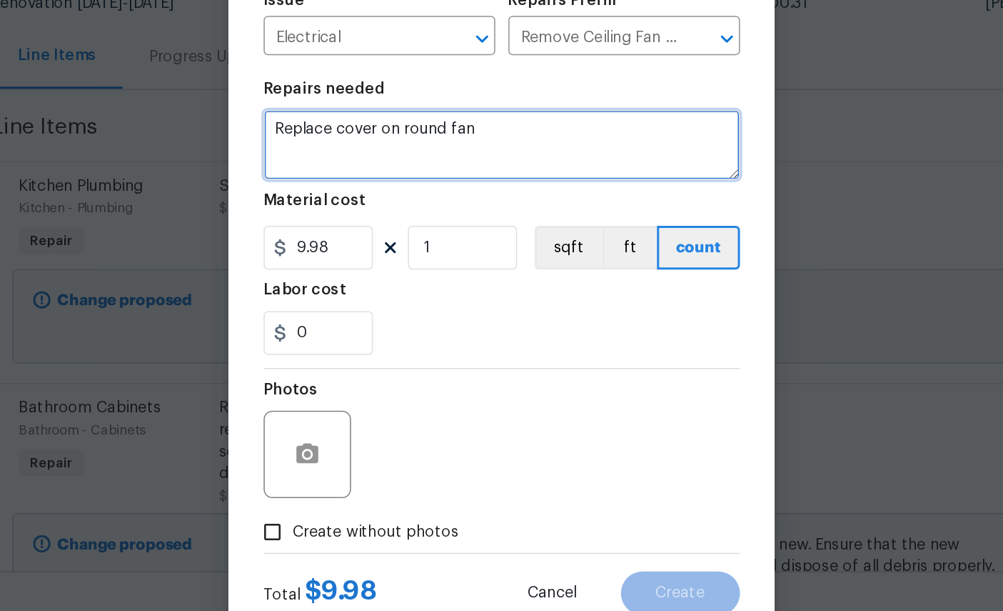
type textarea "Replace cover on round fan"
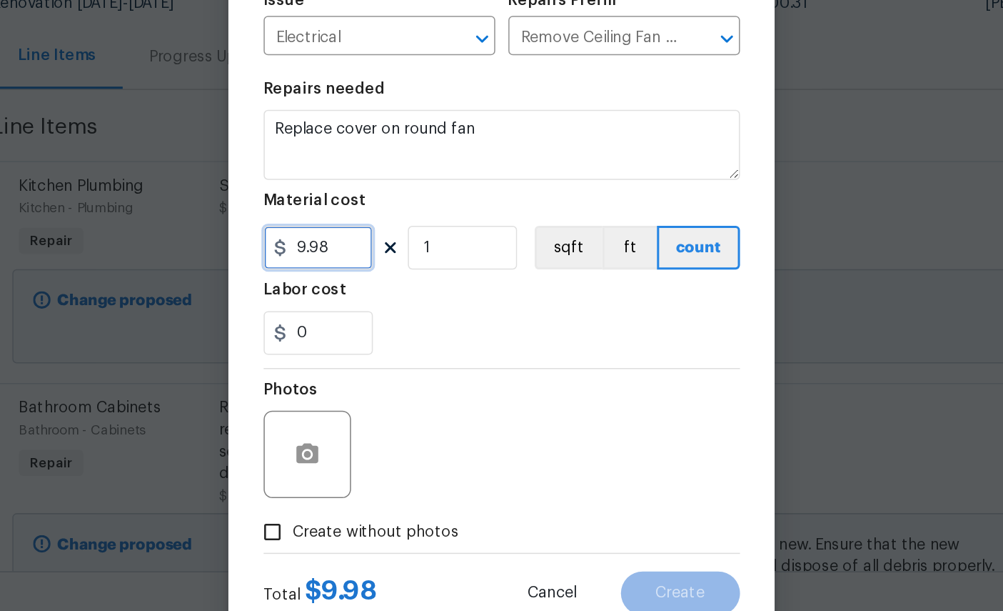
click at [346, 316] on input "9.98" at bounding box center [381, 330] width 71 height 29
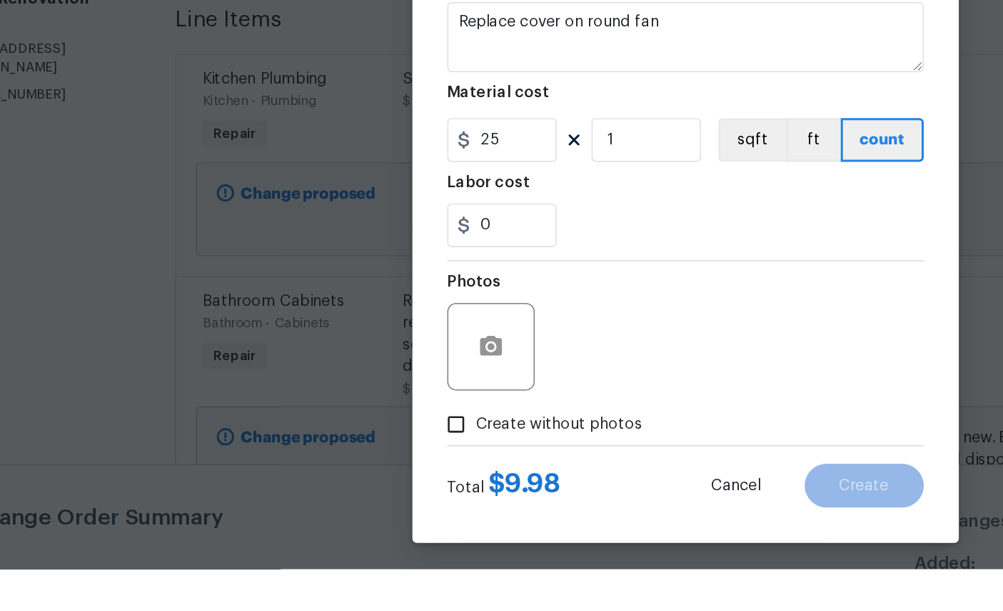
scroll to position [116, 0]
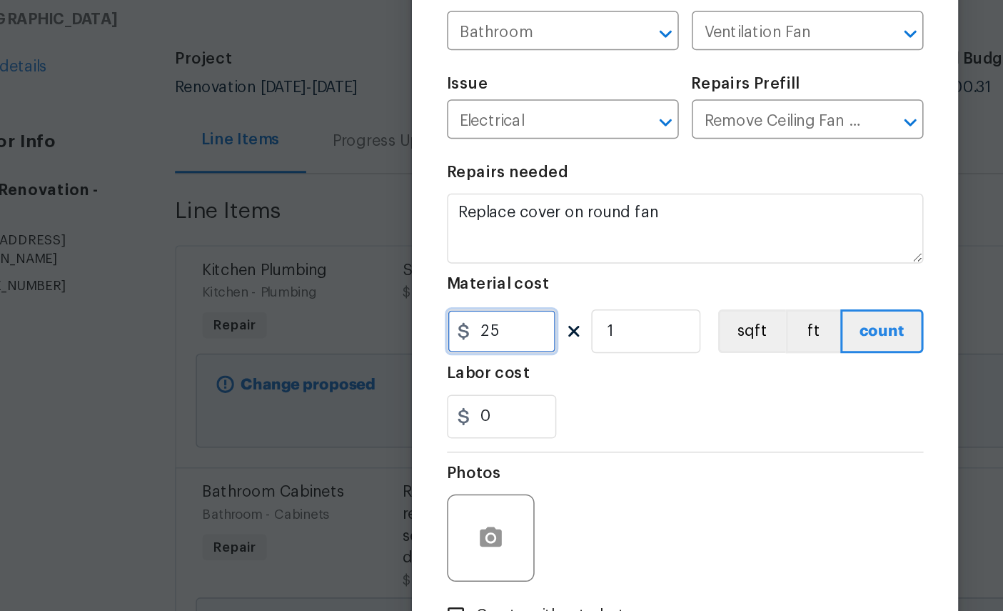
type input "25"
click at [346, 372] on input "0" at bounding box center [381, 386] width 71 height 29
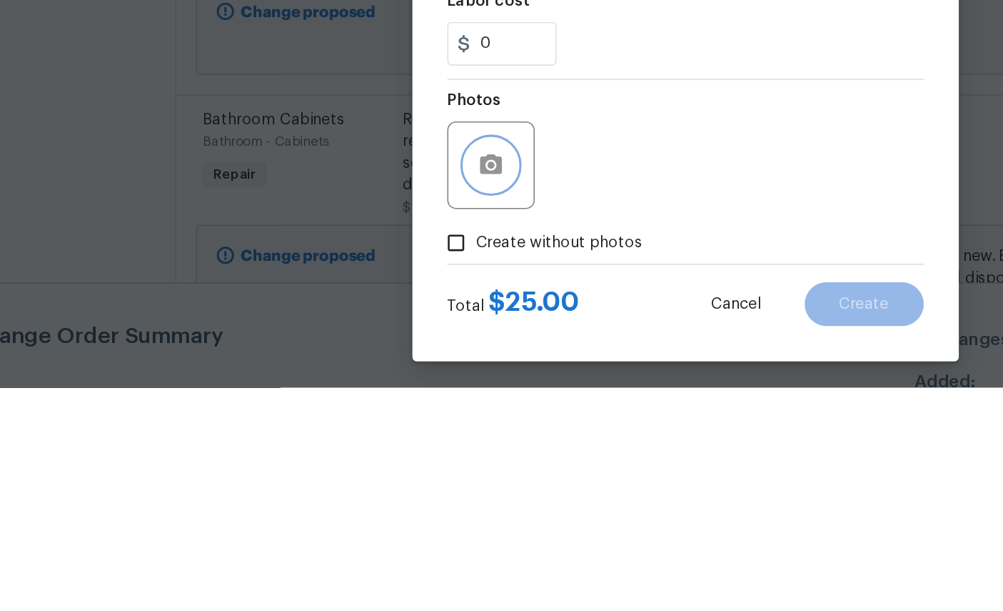
click at [358, 448] on button "button" at bounding box center [375, 465] width 34 height 34
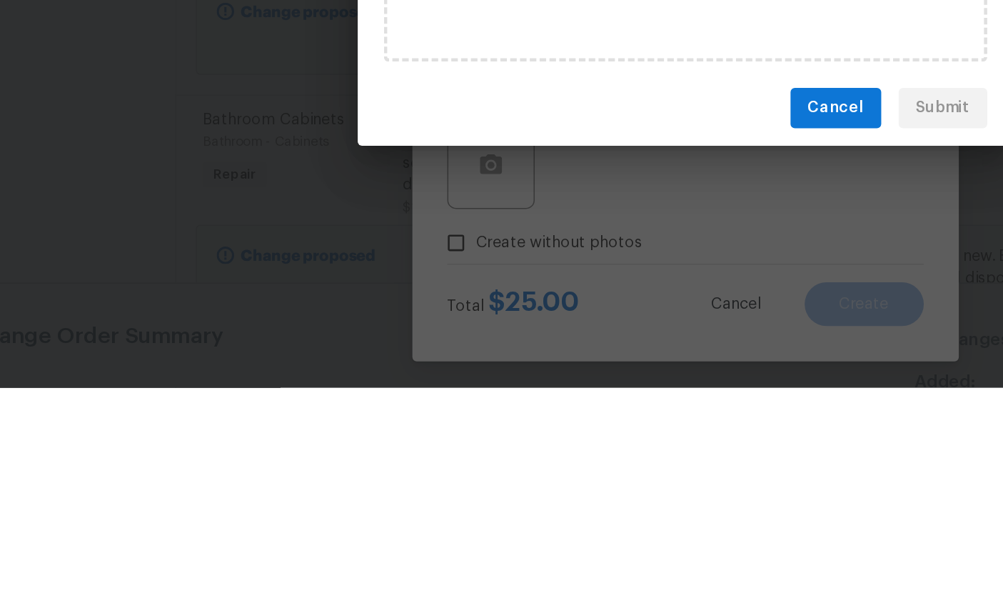
scroll to position [54, 0]
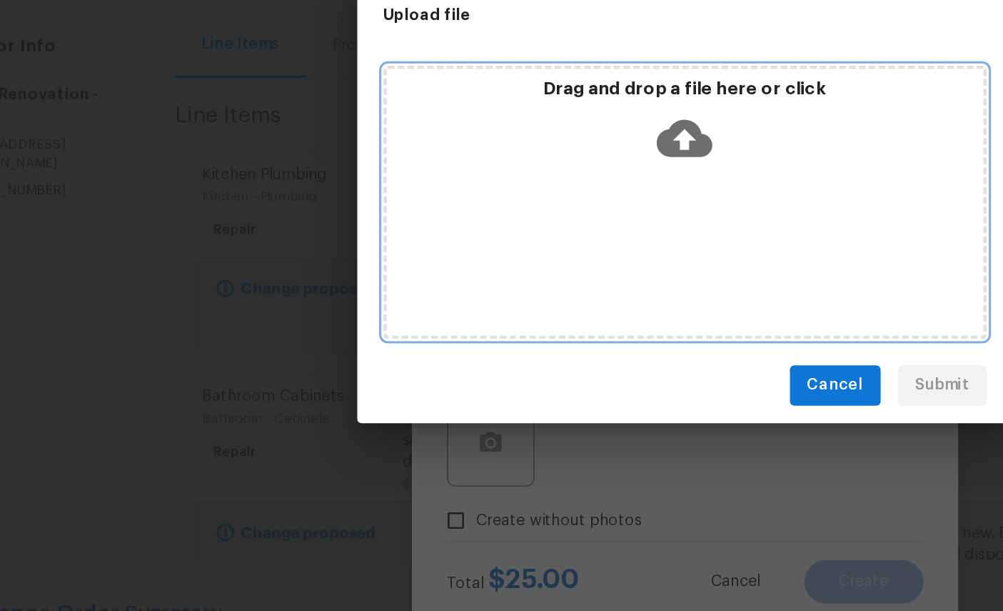
click at [483, 248] on icon at bounding box center [501, 266] width 36 height 36
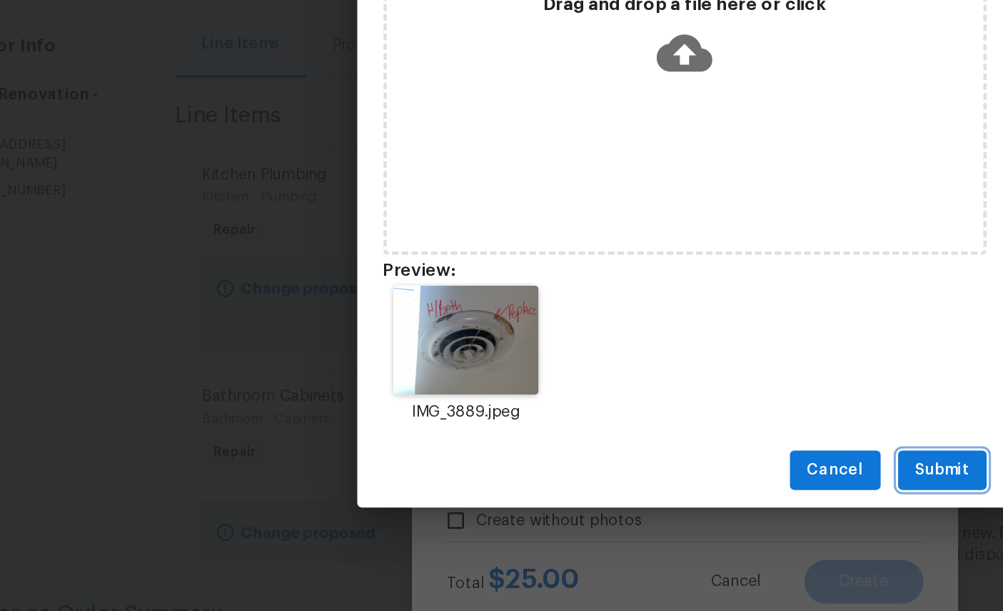
click at [653, 475] on span "Submit" at bounding box center [670, 484] width 35 height 18
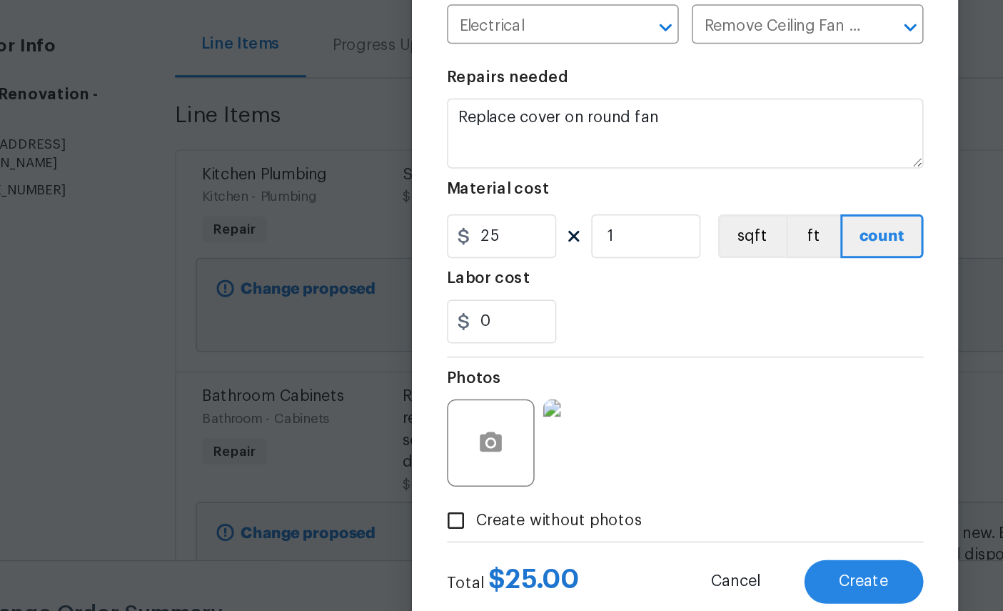
click at [603, 551] on span "Create" at bounding box center [619, 556] width 32 height 11
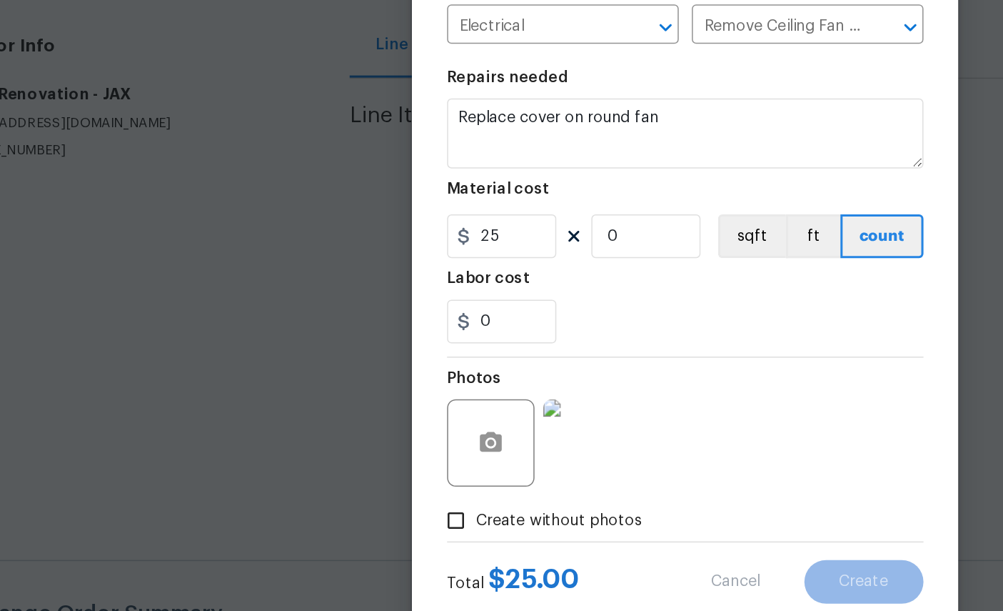
scroll to position [0, 0]
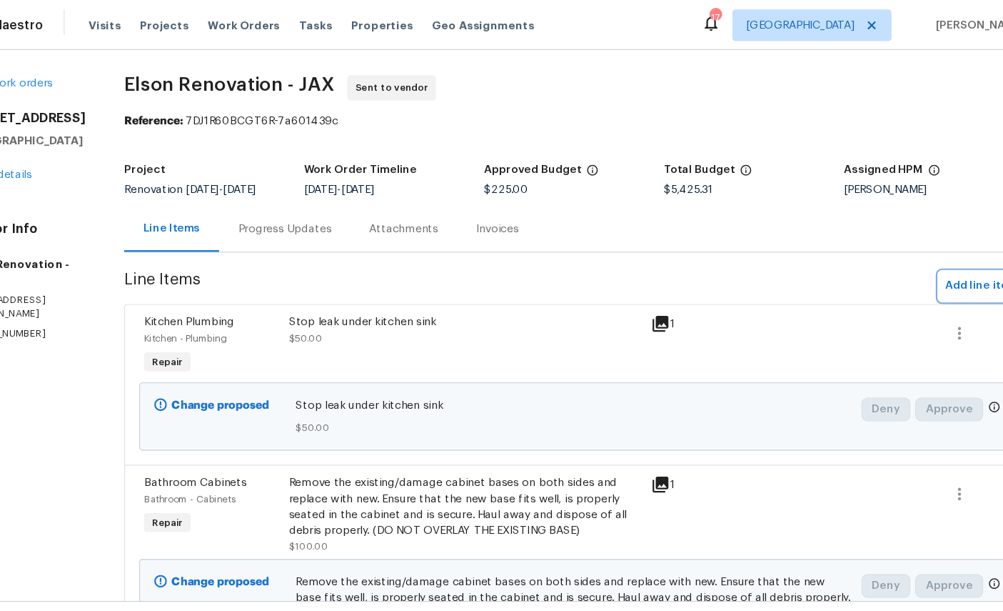
click at [910, 253] on span "Add line item" at bounding box center [942, 258] width 65 height 18
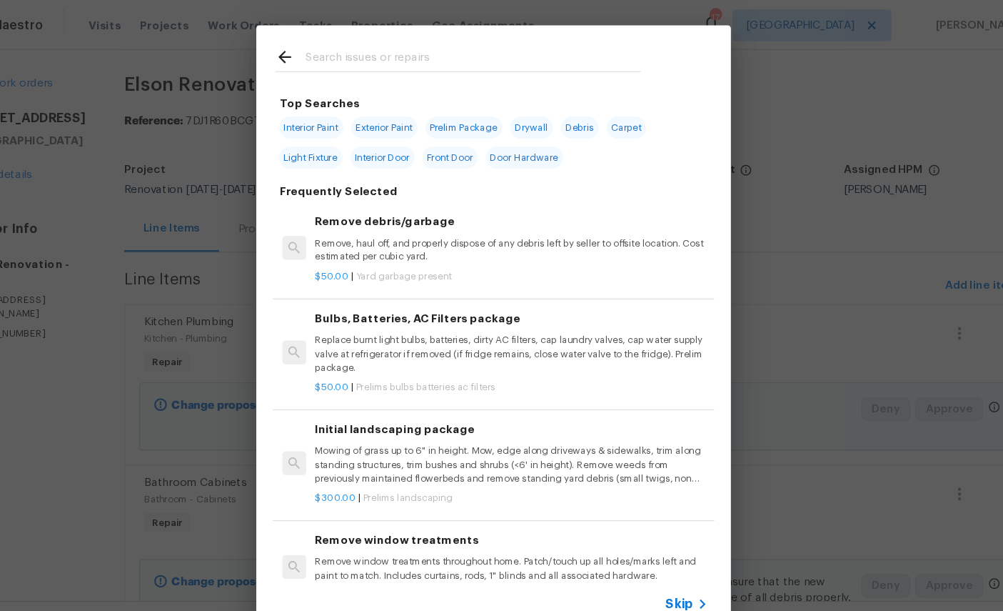
click at [413, 46] on input "text" at bounding box center [483, 53] width 303 height 21
type input "Caulk"
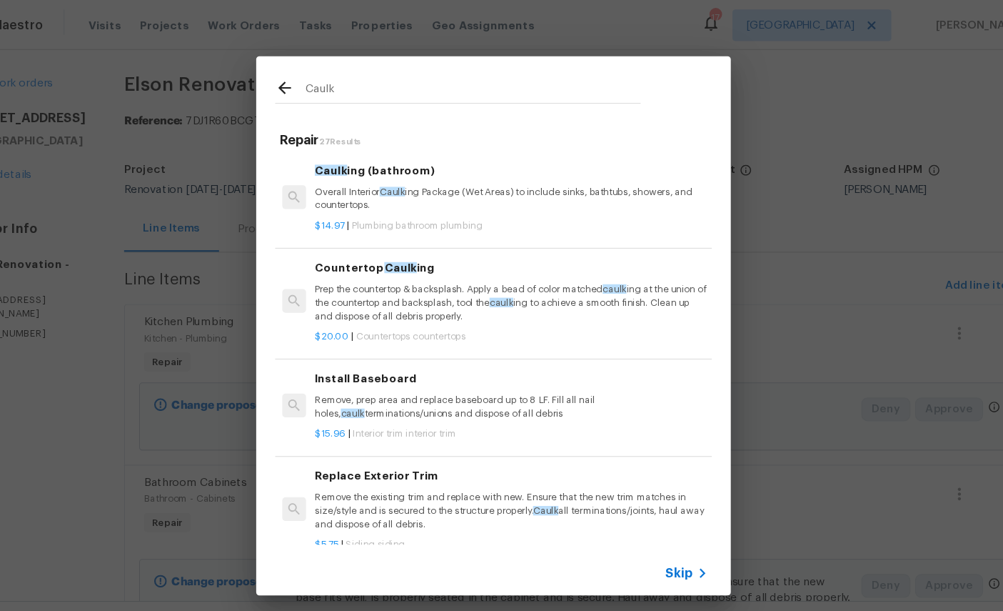
click at [406, 161] on div "Caulk ing (bathroom) Overall Interior Caulk ing Package (Wet Areas) to include …" at bounding box center [518, 169] width 354 height 46
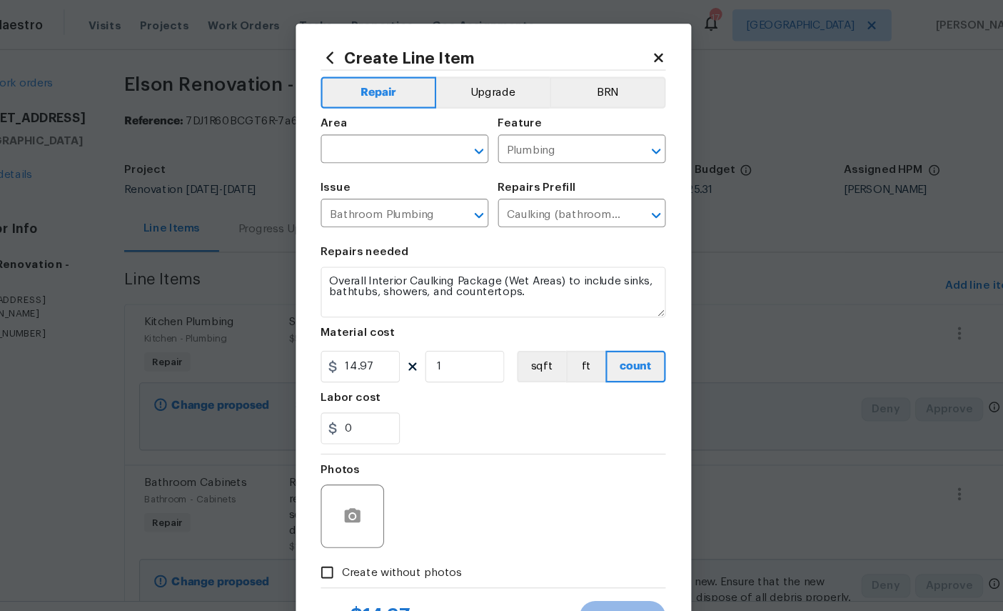
click at [368, 138] on input "text" at bounding box center [401, 136] width 111 height 22
click at [374, 128] on input "text" at bounding box center [401, 136] width 111 height 22
type input "c"
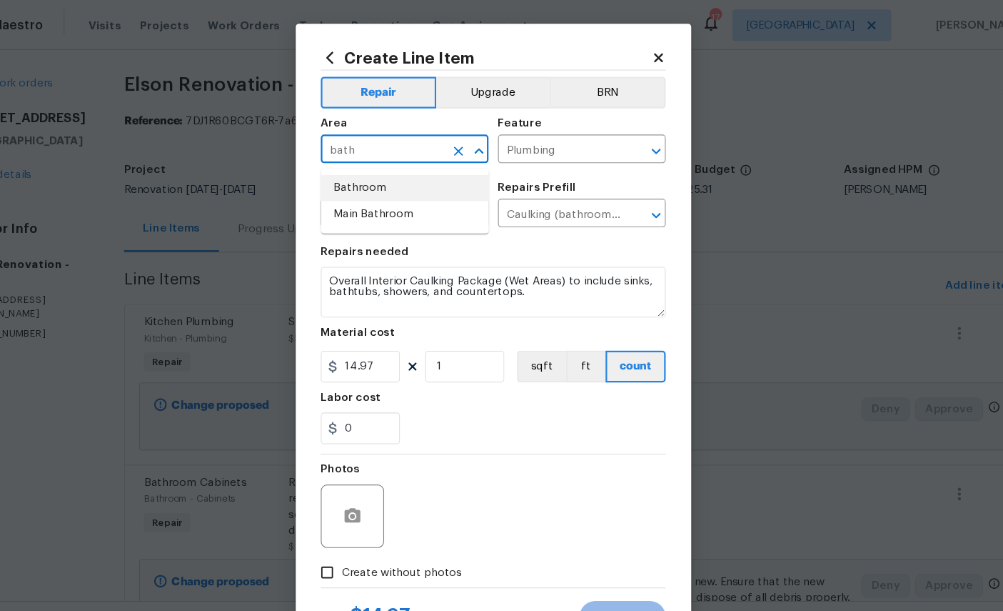
click at [378, 169] on li "Bathroom" at bounding box center [421, 170] width 151 height 24
type input "Bathroom"
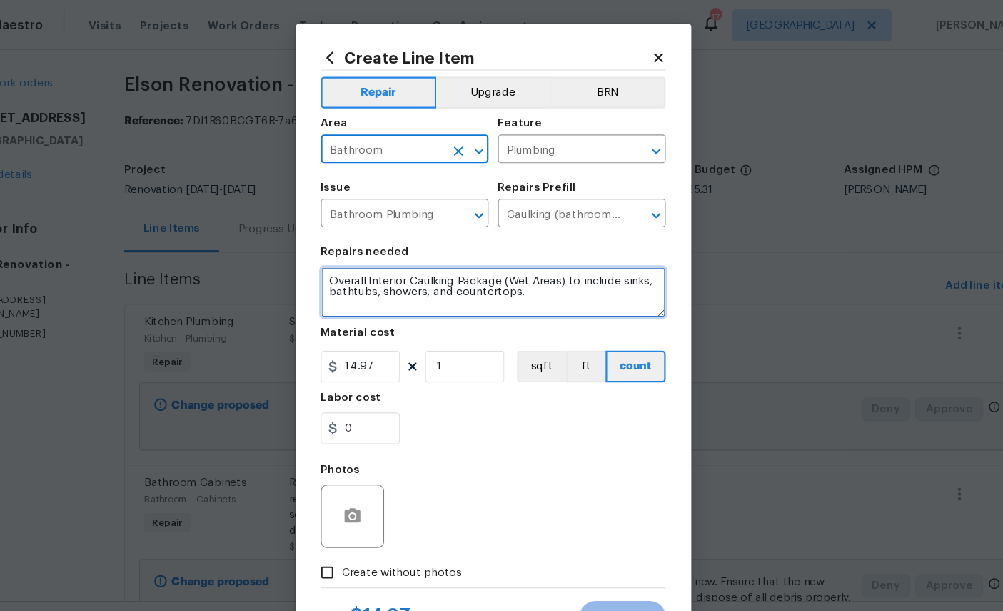
click at [546, 277] on textarea "Overall Interior Caulking Package (Wet Areas) to include sinks, bathtubs, showe…" at bounding box center [501, 264] width 311 height 46
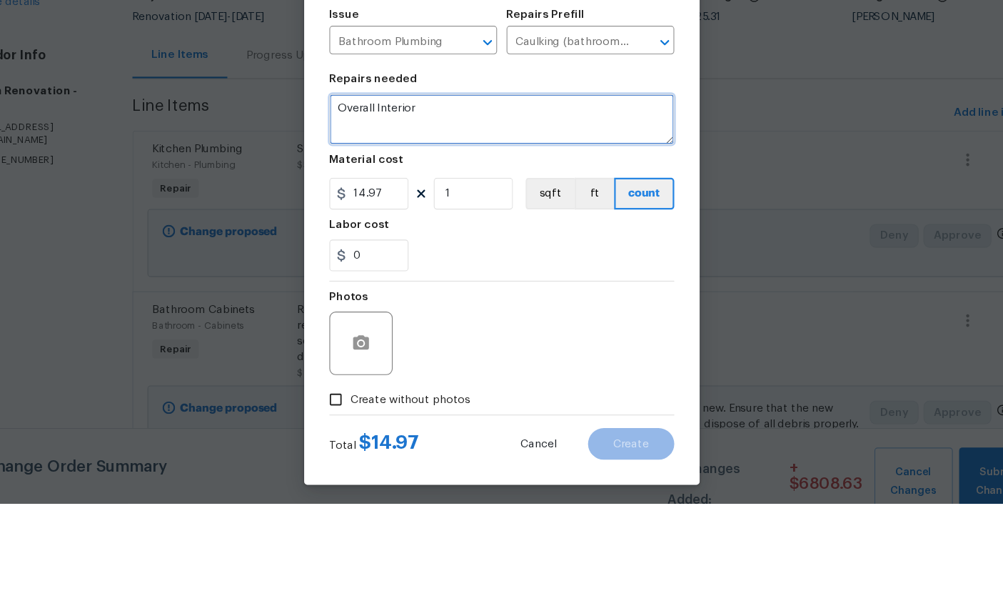
type textarea "Overall"
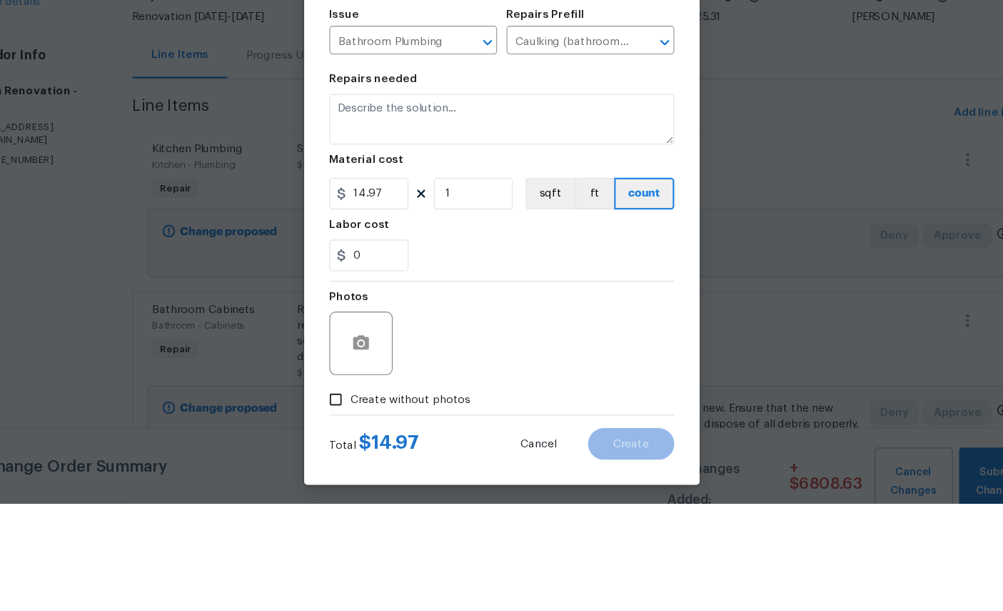
scroll to position [54, 0]
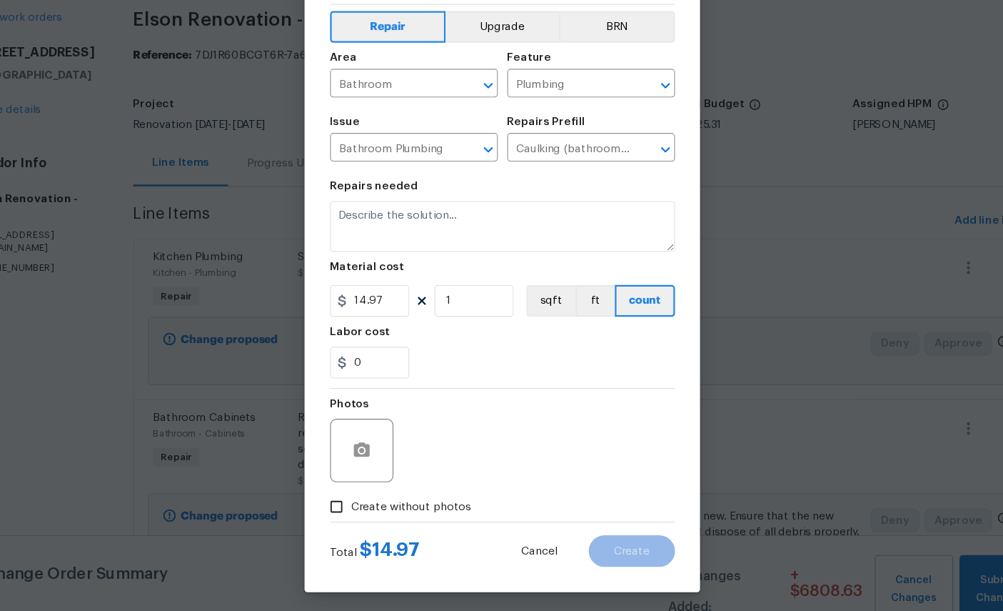
click at [531, 125] on input "Plumbing" at bounding box center [561, 136] width 111 height 22
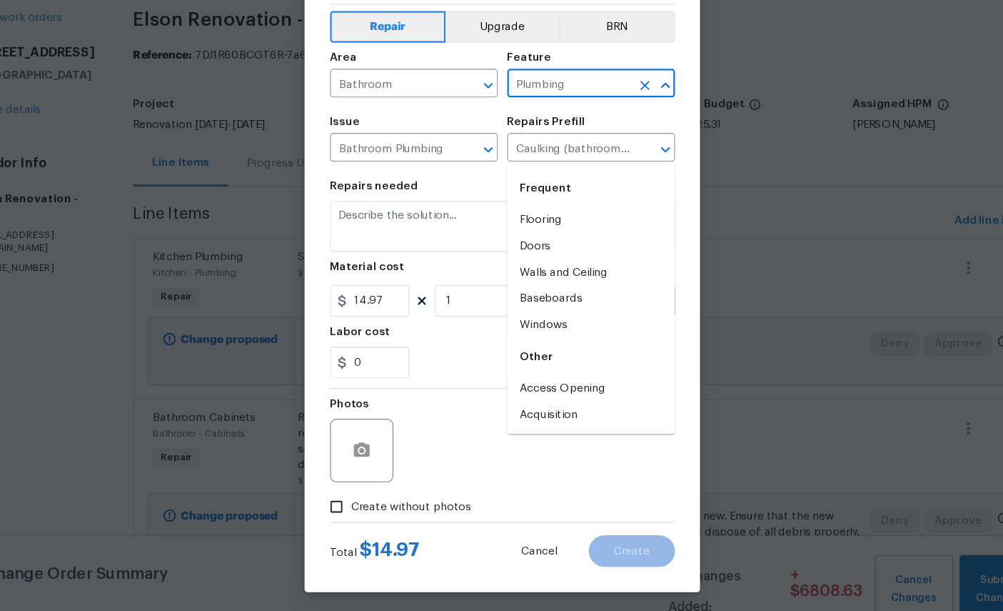
scroll to position [54, 0]
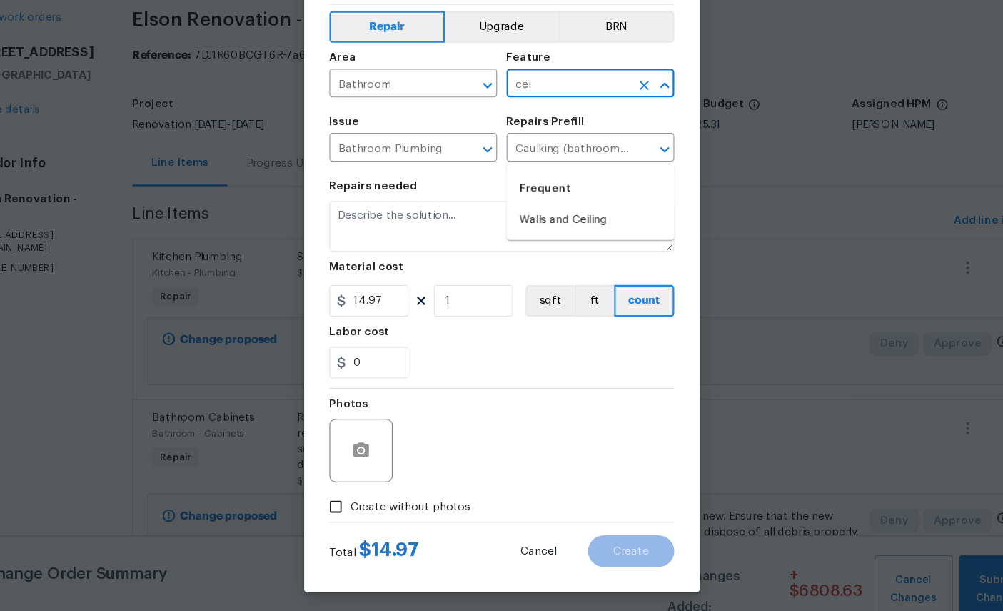
click at [506, 246] on li "Walls and Ceiling" at bounding box center [581, 258] width 151 height 24
type input "Walls and Ceiling"
click at [463, 187] on icon "Clear" at bounding box center [470, 194] width 14 height 14
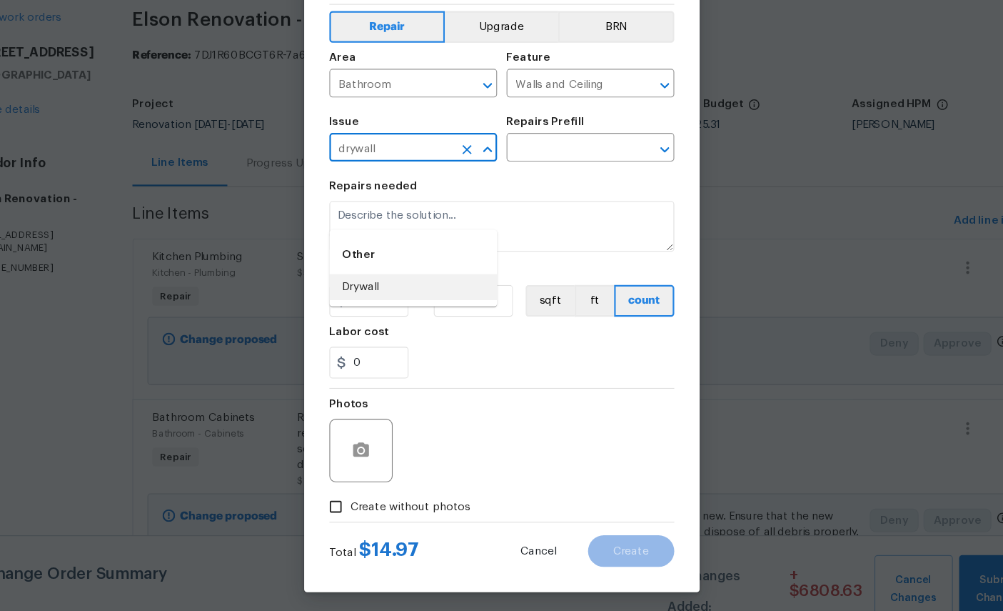
click at [373, 306] on li "Drywall" at bounding box center [421, 318] width 151 height 24
type input "Drywall"
click at [540, 183] on input "text" at bounding box center [561, 194] width 111 height 22
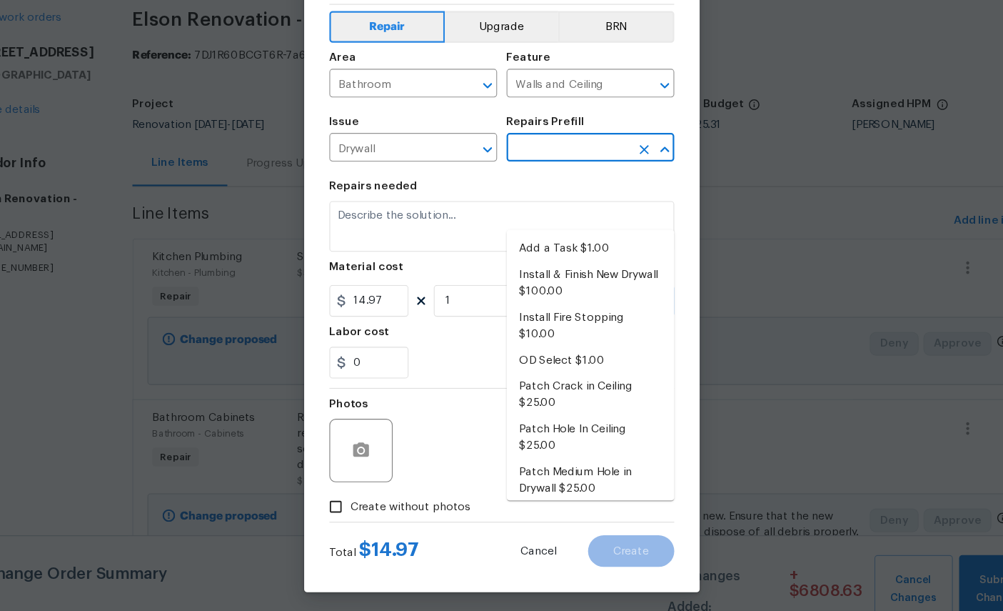
click at [533, 272] on li "Add a Task $1.00" at bounding box center [581, 284] width 151 height 24
type input "Add a Task $1.00"
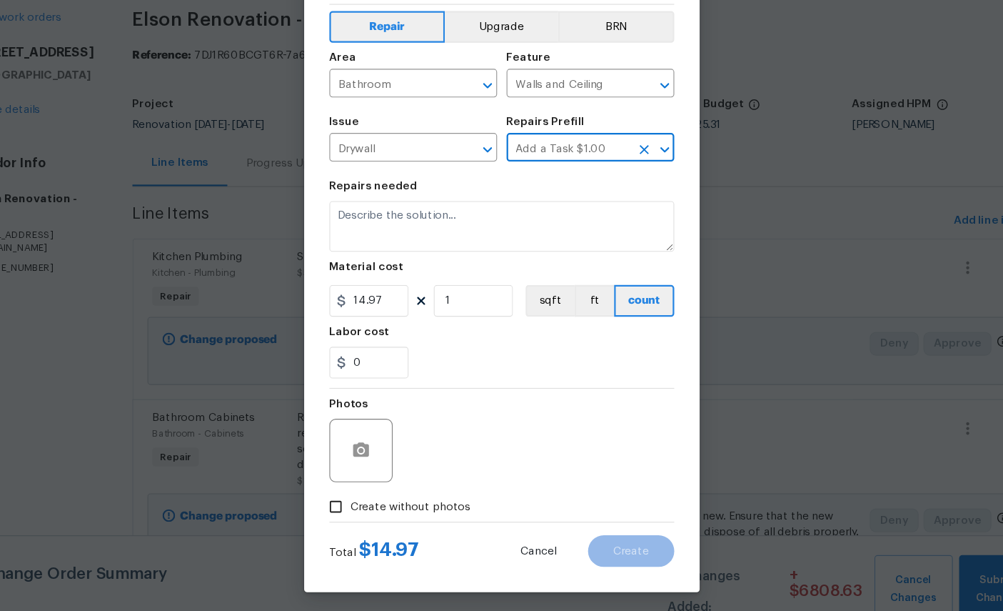
type textarea "HPM to detail"
type input "Add a Task $1.00"
type input "1"
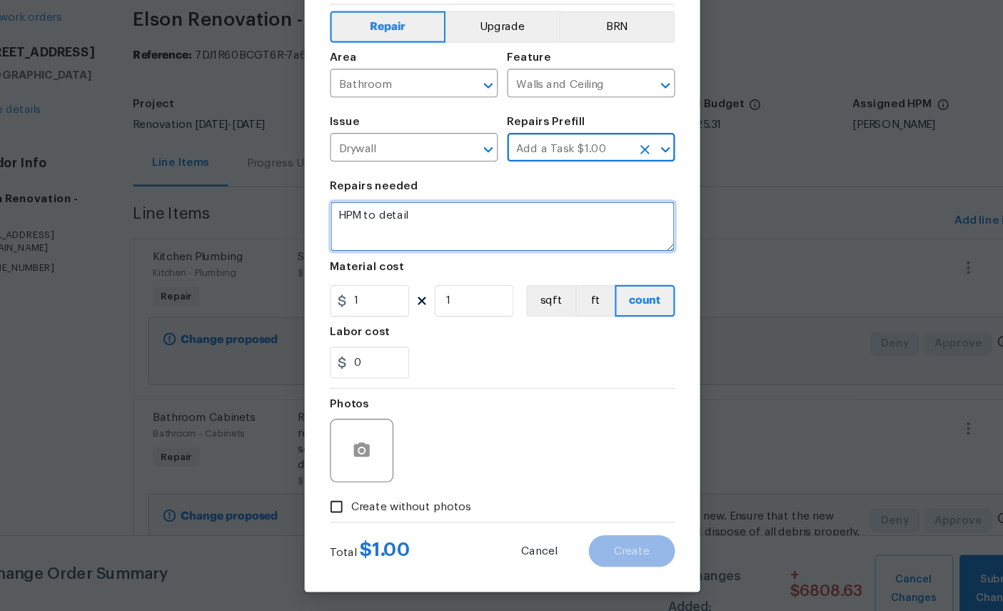
click at [426, 241] on textarea "HPM to detail" at bounding box center [501, 264] width 311 height 46
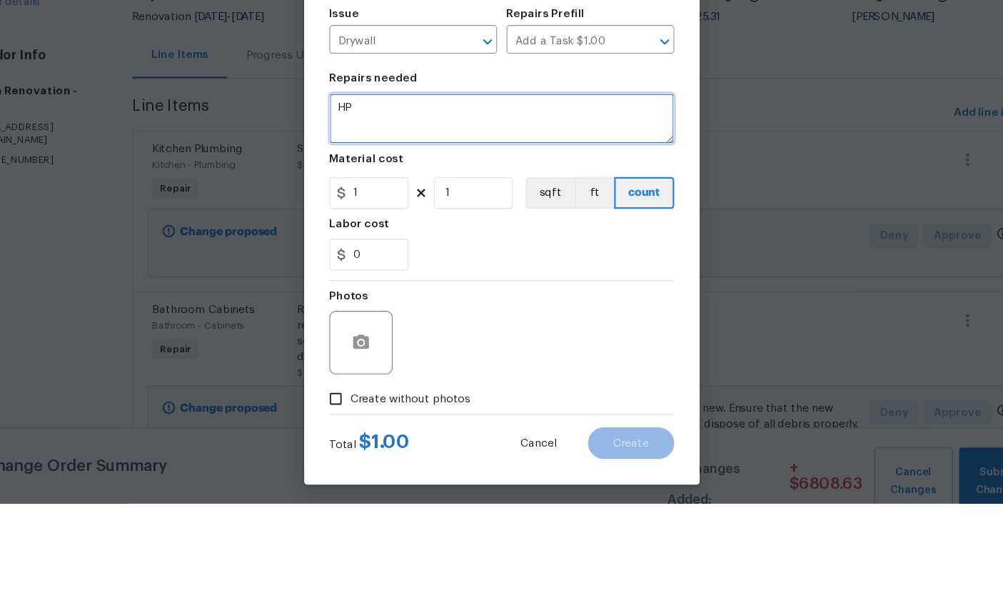
type textarea "H"
type textarea "Caulk around upper park of skylight"
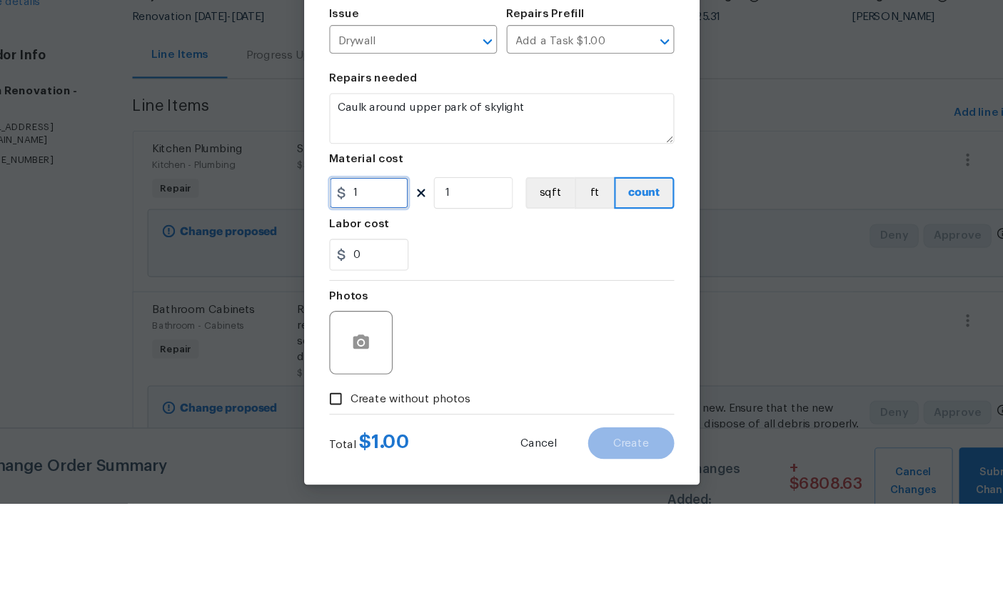
click at [352, 316] on input "1" at bounding box center [381, 330] width 71 height 29
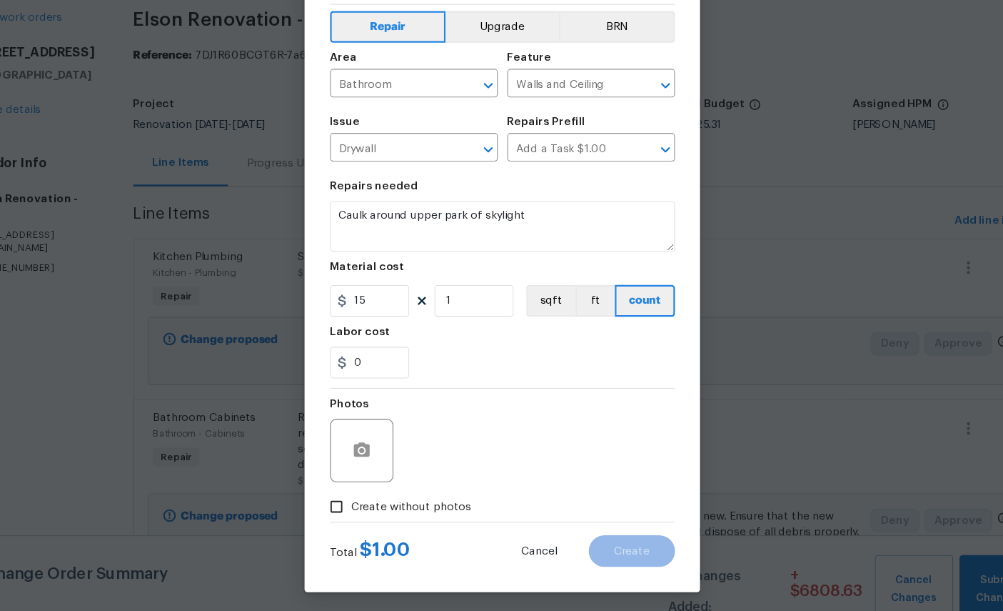
scroll to position [54, 0]
type input "15"
click at [358, 448] on button "button" at bounding box center [375, 465] width 34 height 34
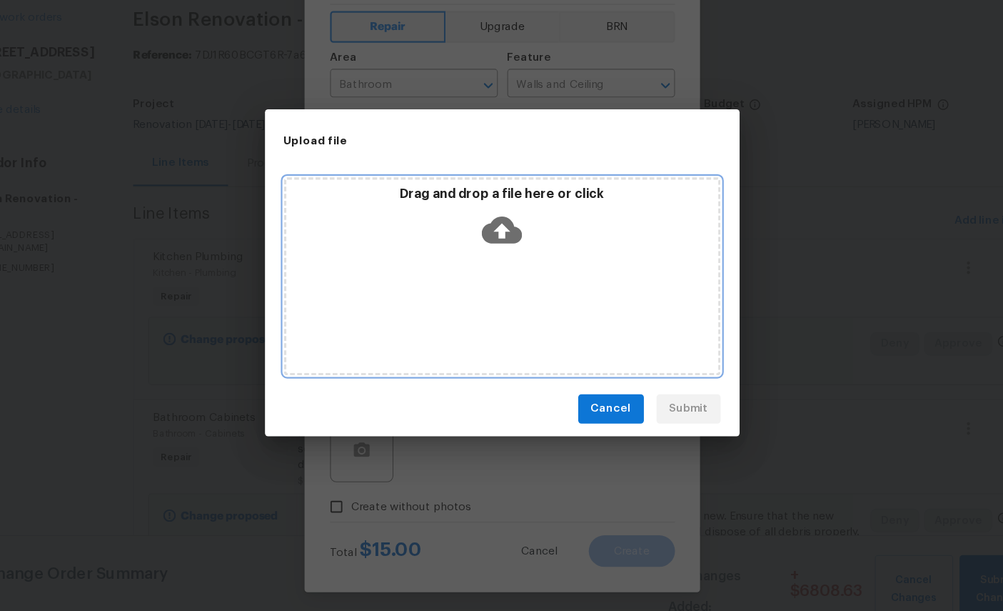
click at [483, 254] on icon at bounding box center [501, 266] width 36 height 24
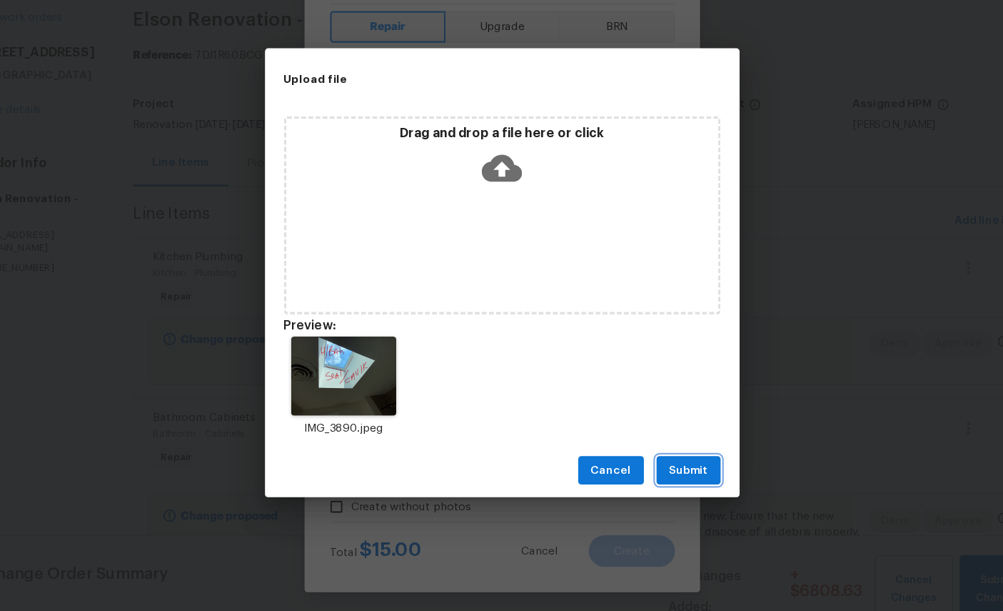
click at [653, 475] on span "Submit" at bounding box center [670, 484] width 35 height 18
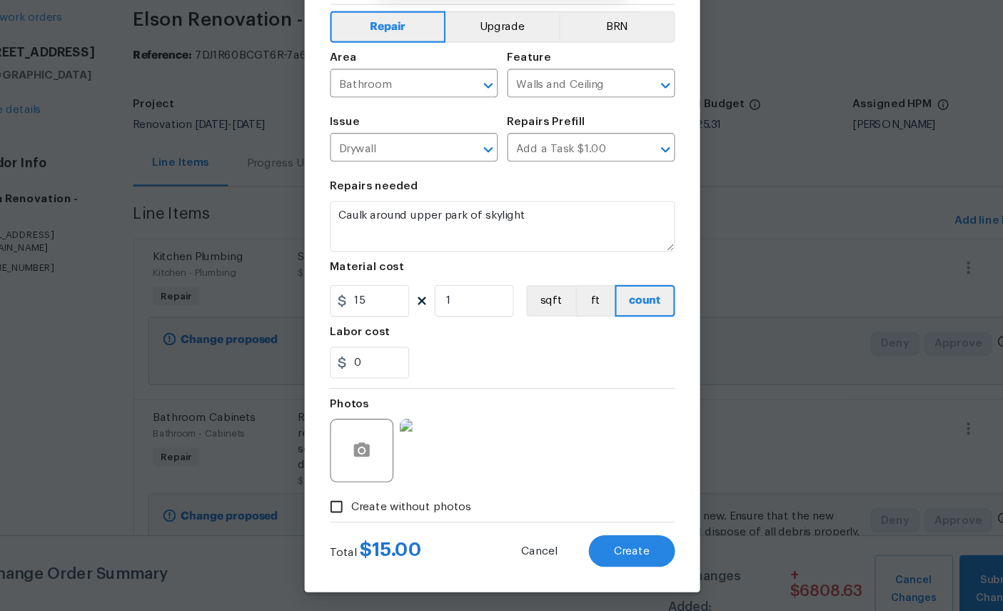
click at [603, 551] on span "Create" at bounding box center [619, 556] width 32 height 11
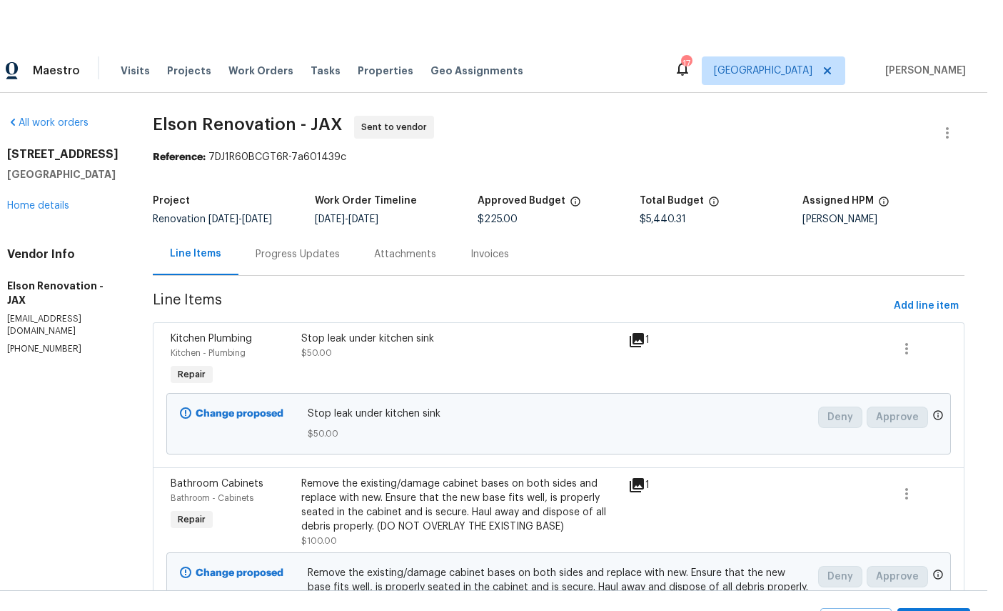
scroll to position [8, 0]
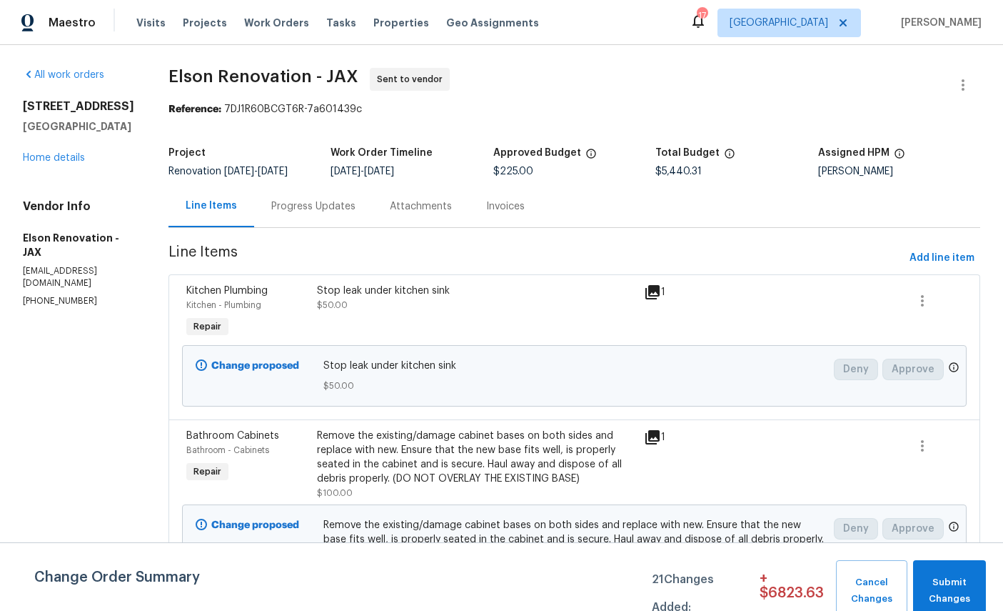
click at [53, 163] on link "Home details" at bounding box center [54, 158] width 62 height 10
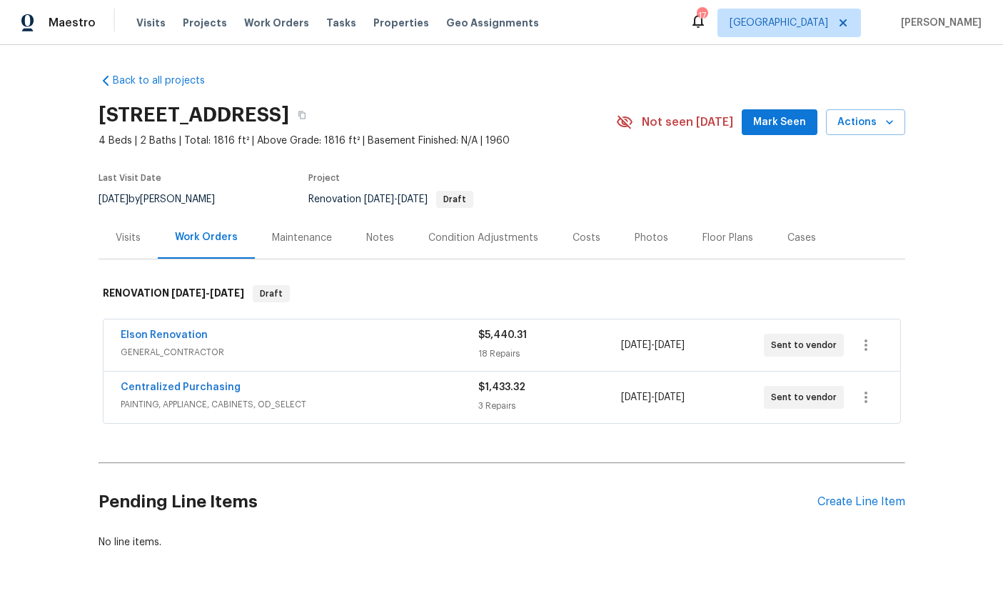
click at [778, 124] on span "Mark Seen" at bounding box center [779, 123] width 53 height 18
